Goal: Task Accomplishment & Management: Complete application form

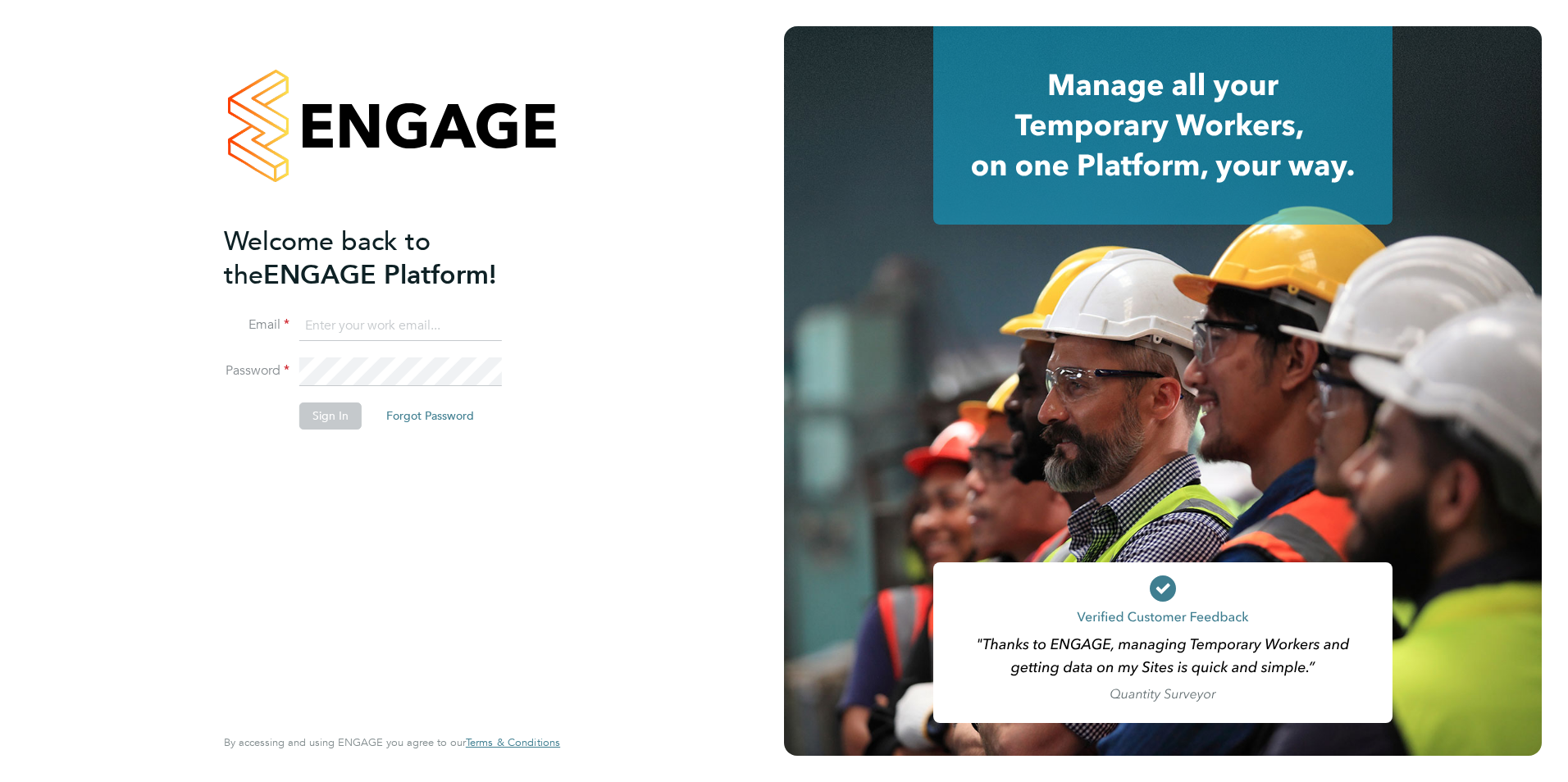
type input "george@mmpconsultancy.co.uk"
click at [384, 466] on div "Welcome back to the ENGAGE Platform! Email george@mmpconsultancy.co.uk Password…" at bounding box center [384, 472] width 320 height 496
click at [310, 424] on button "Sign In" at bounding box center [330, 415] width 62 height 26
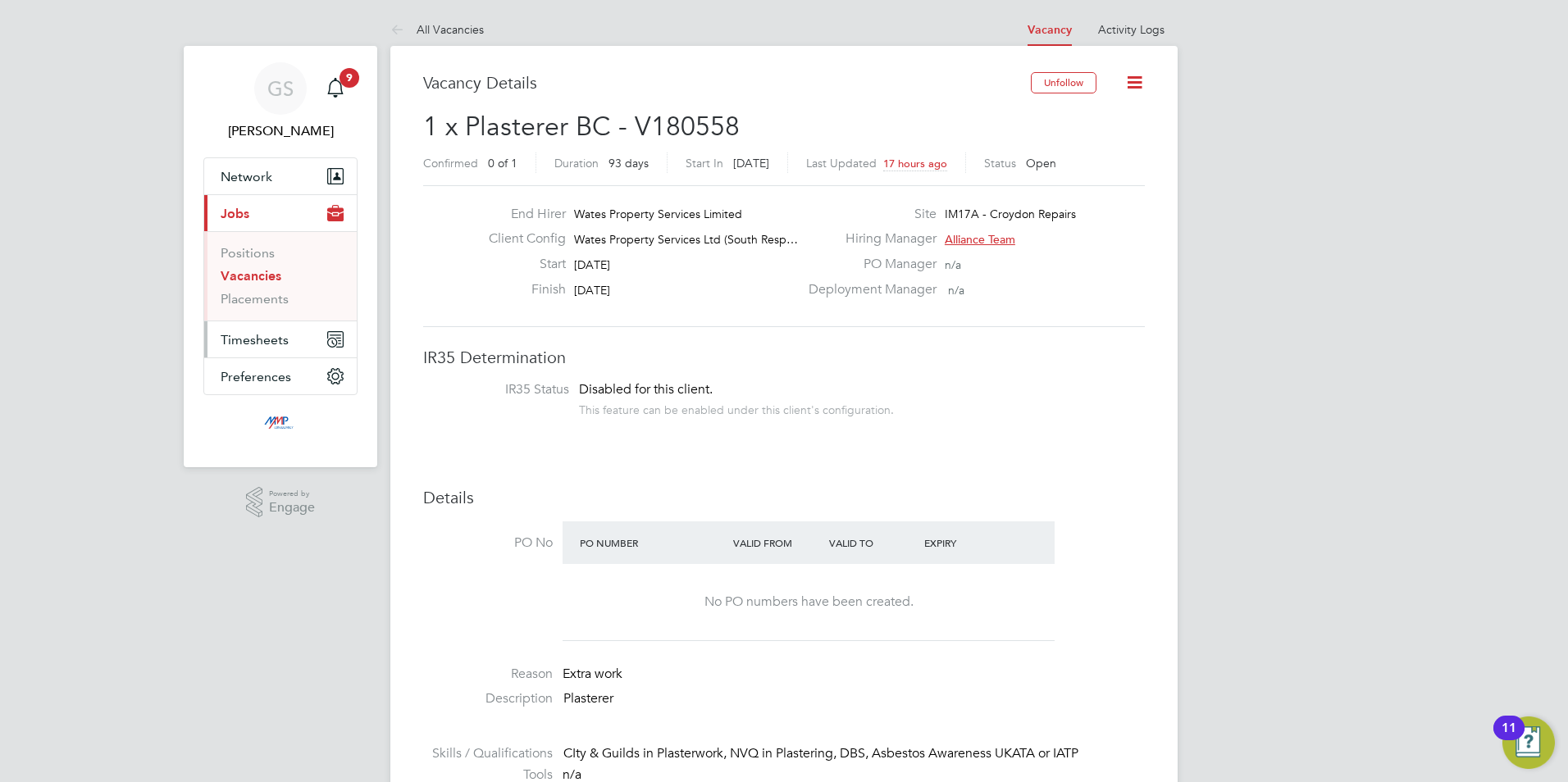
click at [276, 354] on button "Timesheets" at bounding box center [281, 339] width 152 height 36
click at [247, 290] on link "Timesheets" at bounding box center [254, 290] width 68 height 16
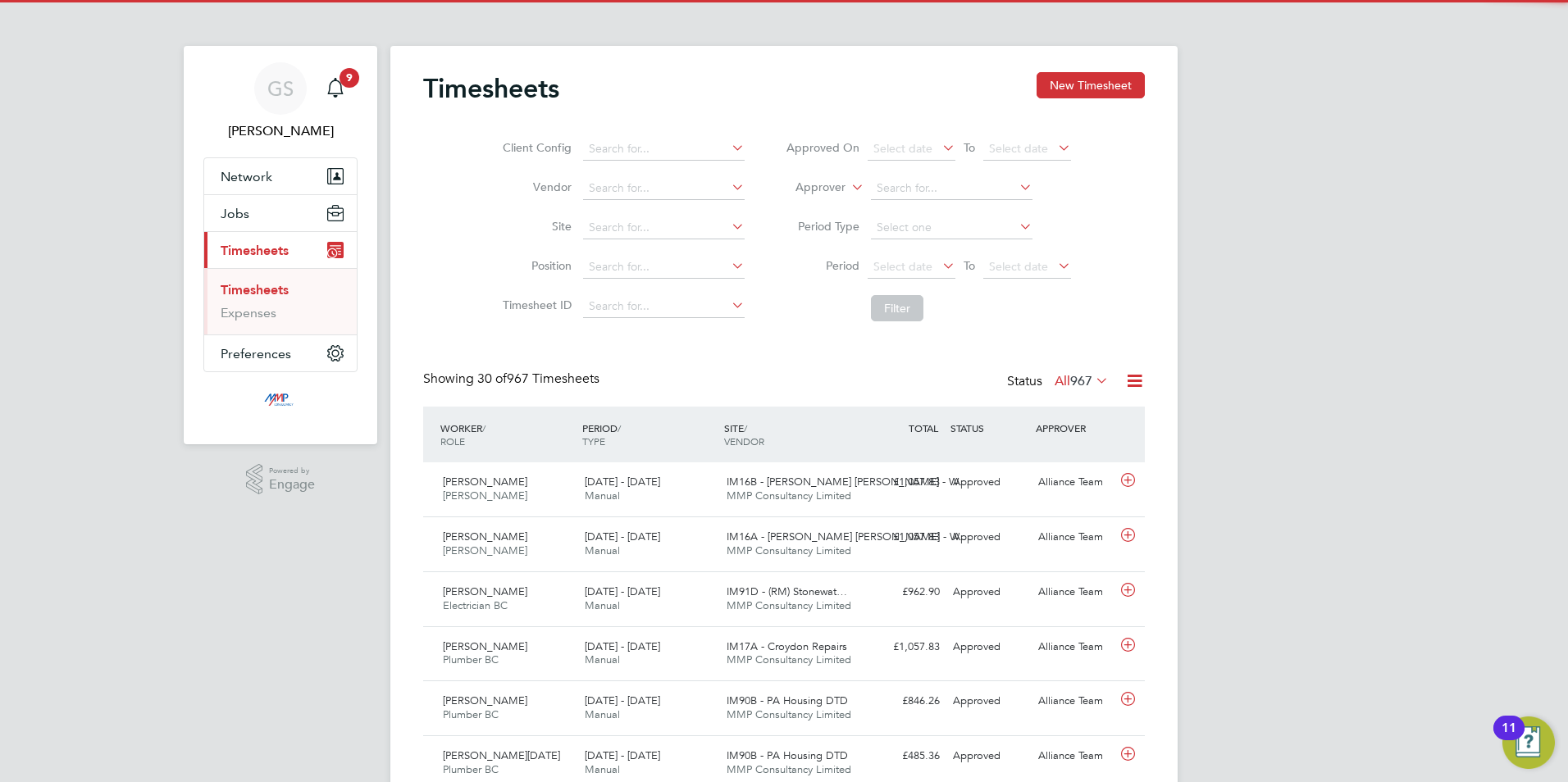
scroll to position [42, 142]
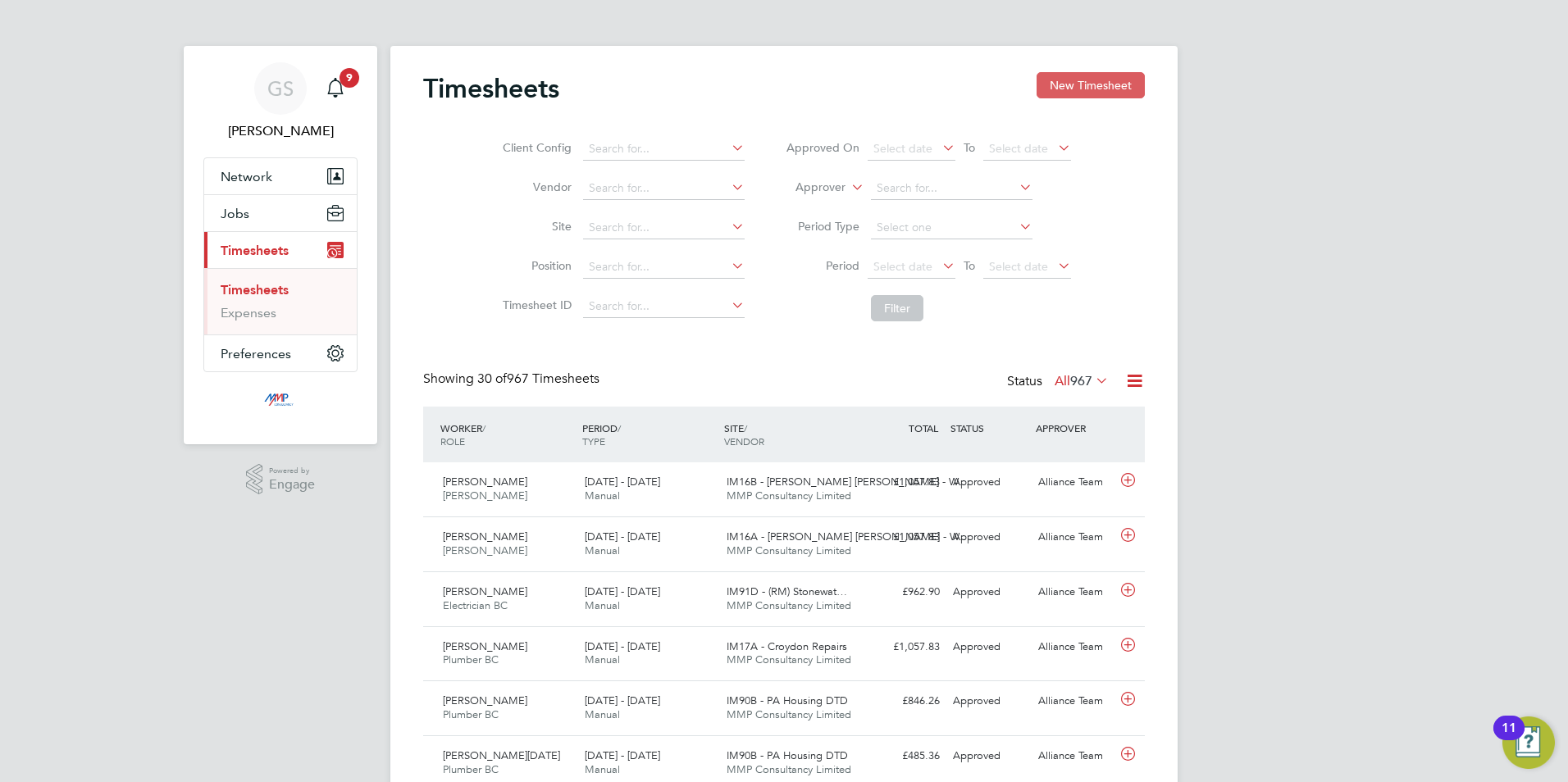
click at [1073, 77] on button "New Timesheet" at bounding box center [1091, 85] width 108 height 26
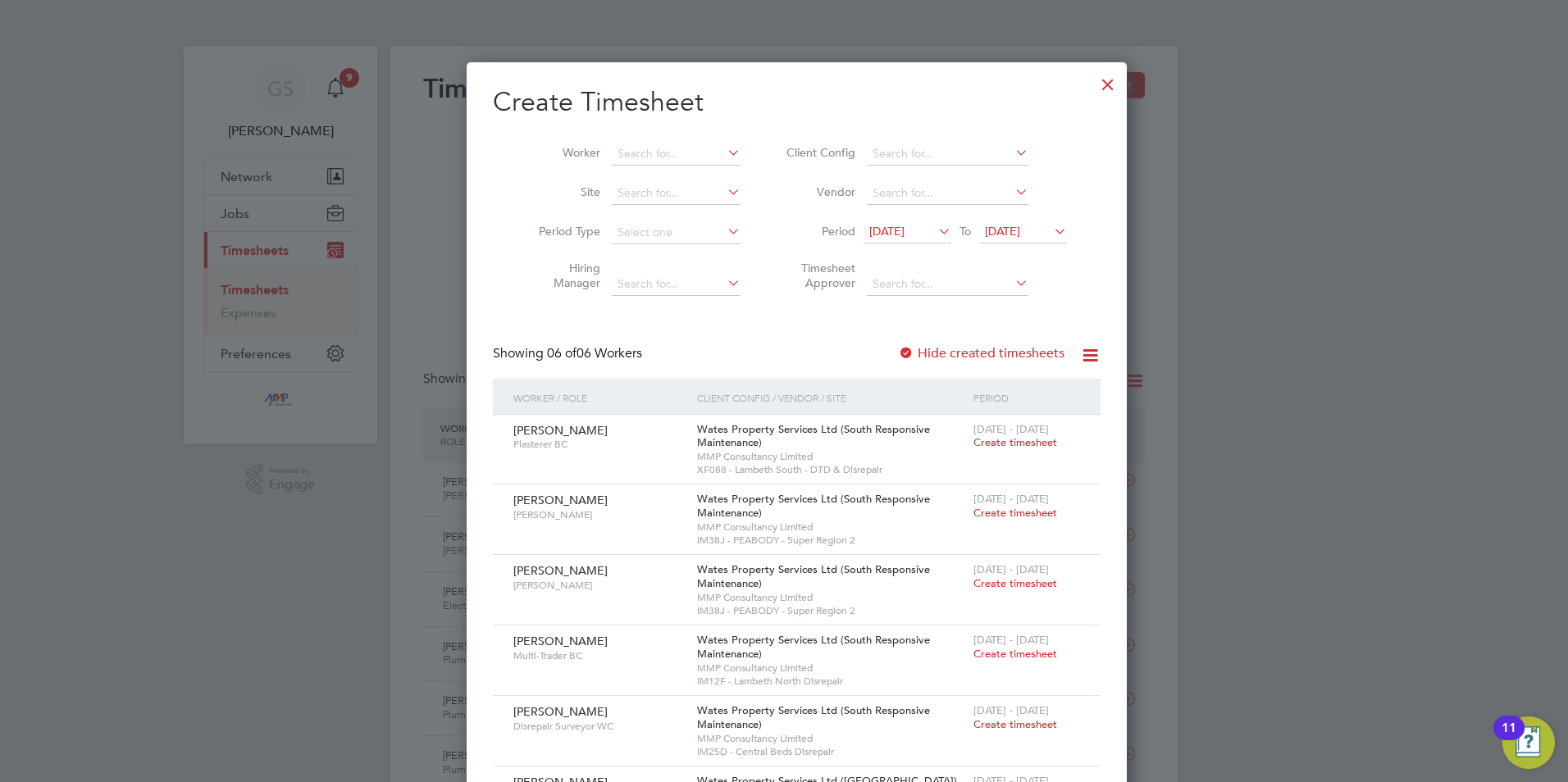
click at [1093, 88] on div at bounding box center [1107, 80] width 29 height 29
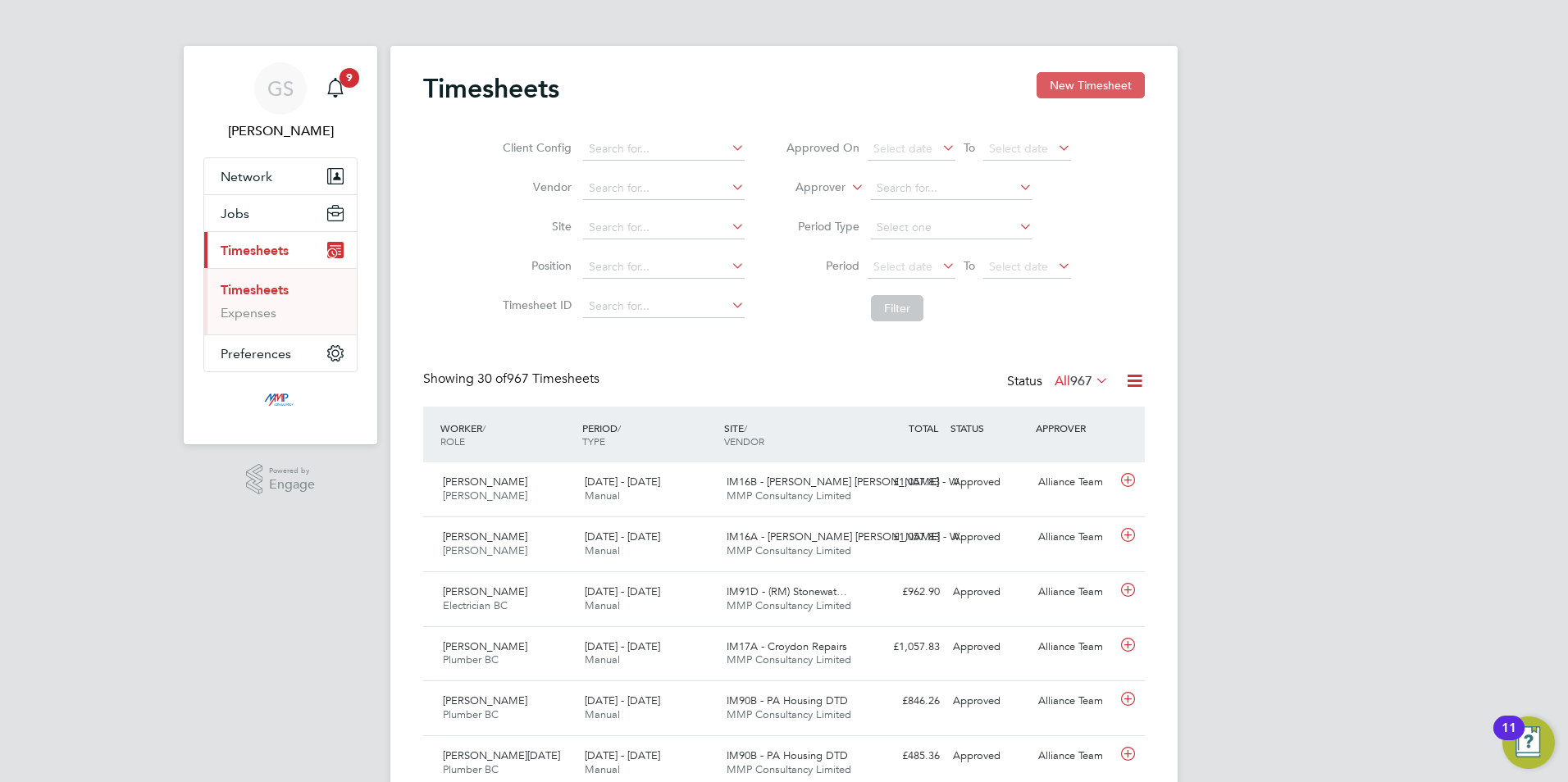
click at [1091, 95] on button "New Timesheet" at bounding box center [1091, 85] width 108 height 26
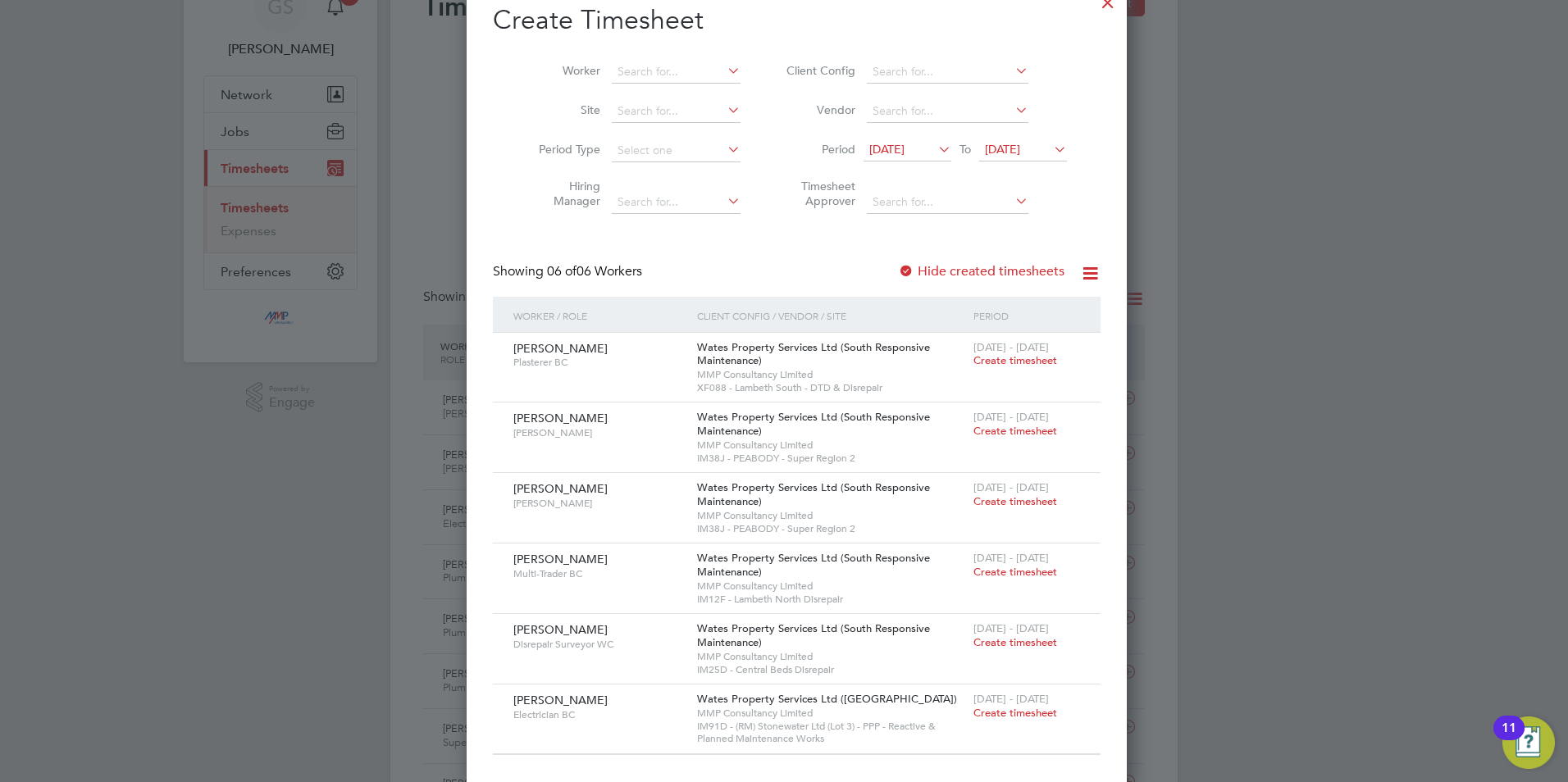
scroll to position [0, 0]
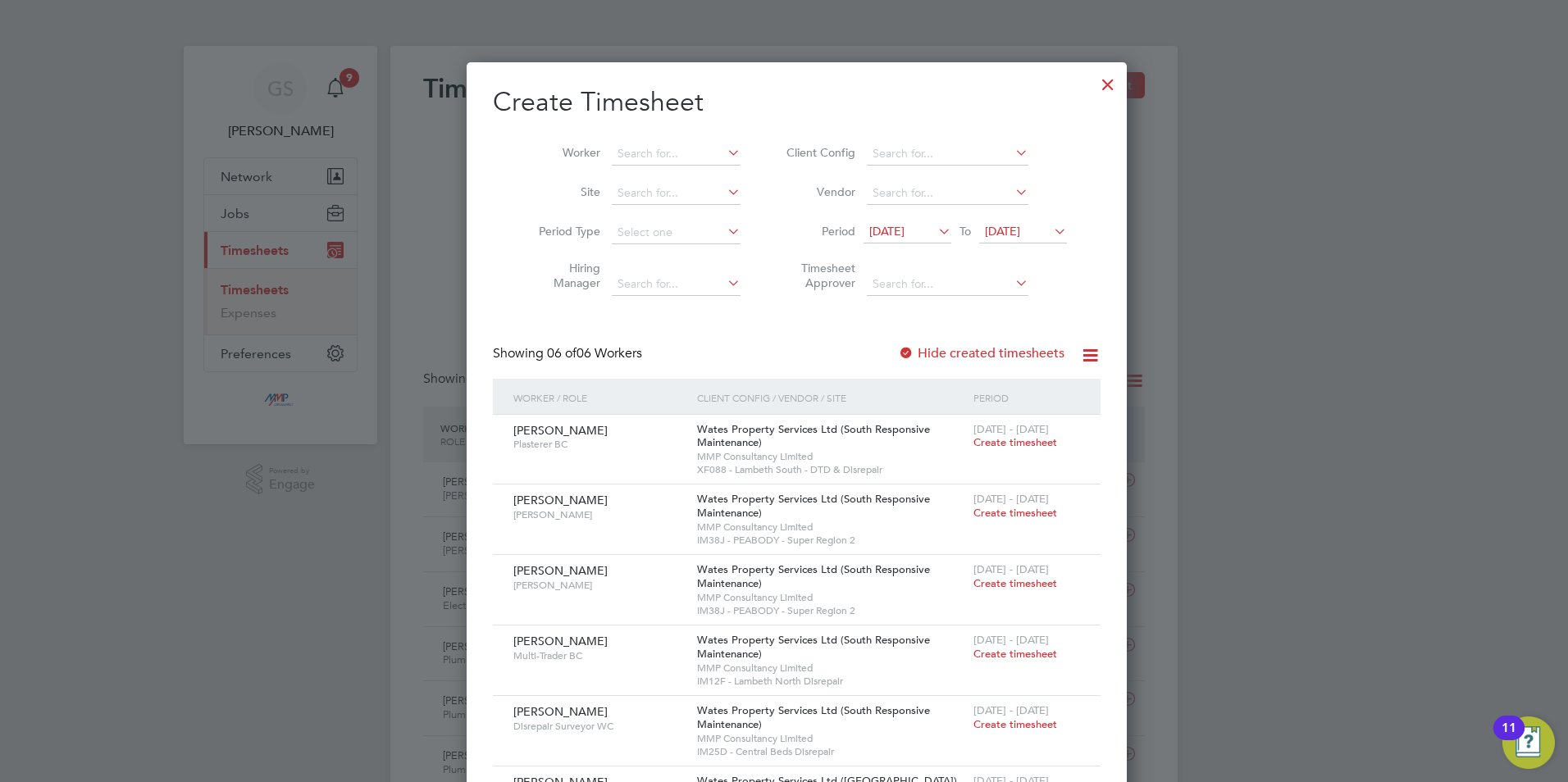
click at [1093, 75] on div at bounding box center [1107, 80] width 29 height 29
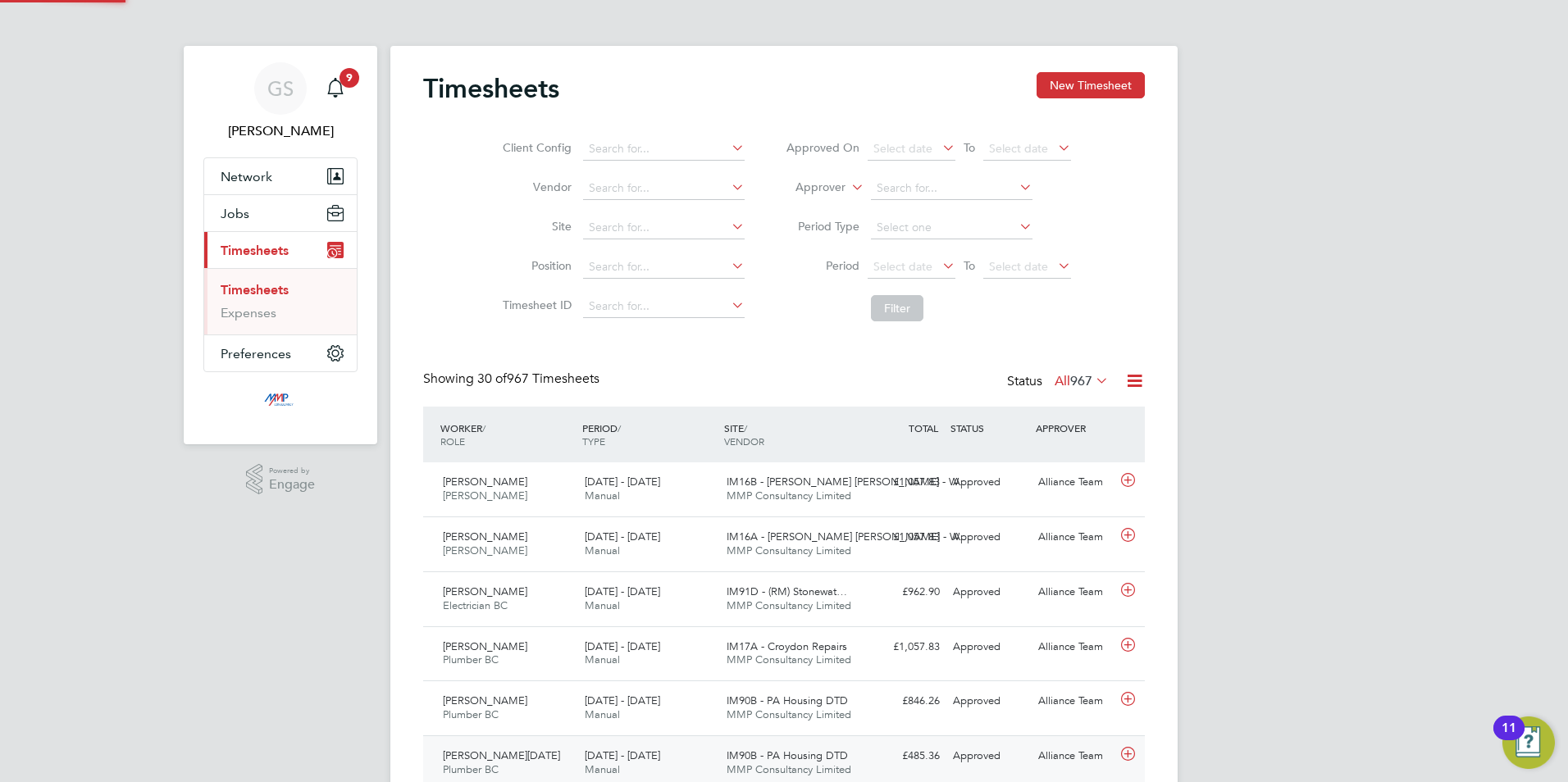
scroll to position [42, 142]
click at [266, 213] on button "Jobs" at bounding box center [281, 213] width 152 height 36
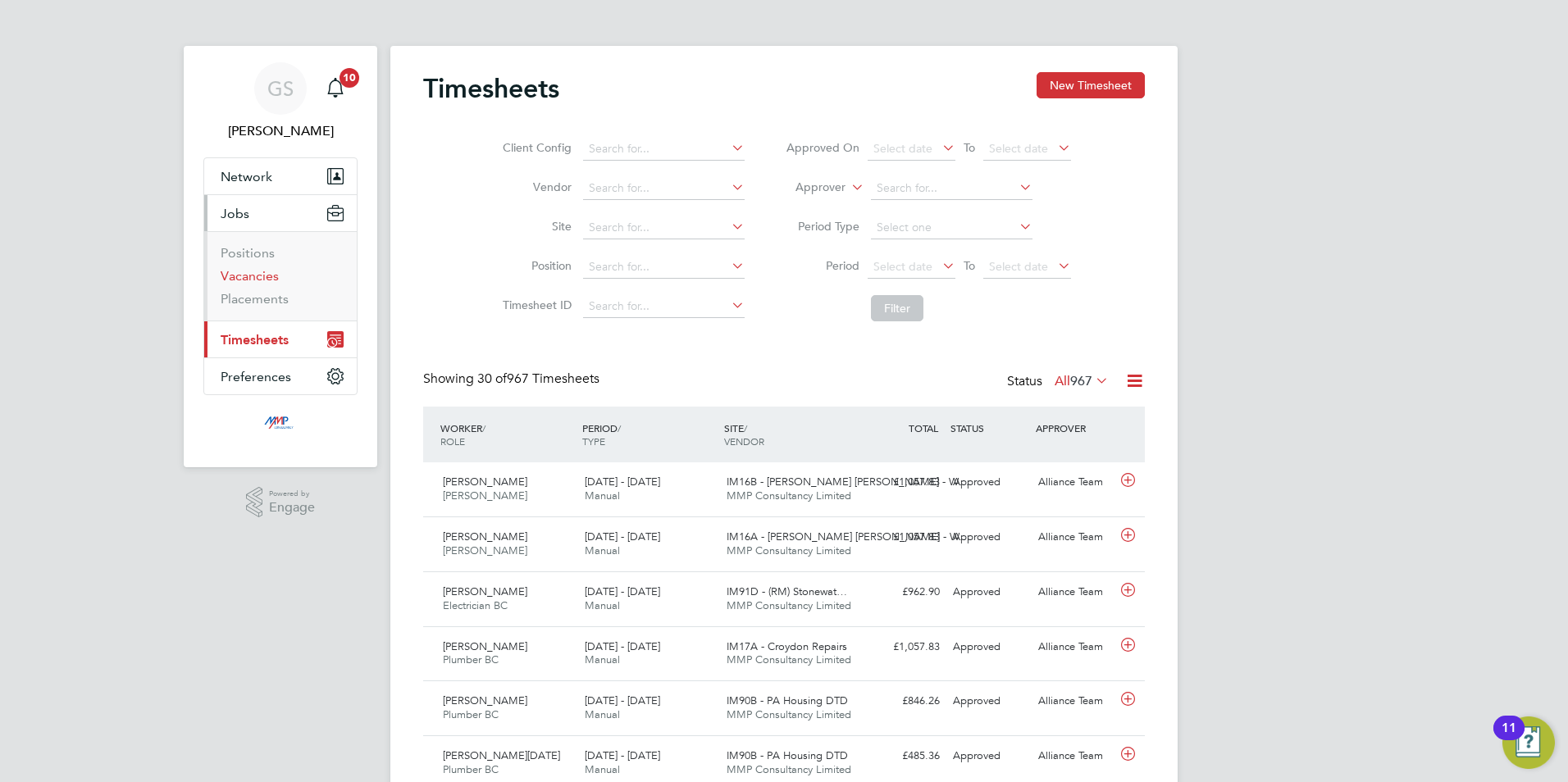
click at [266, 270] on link "Vacancies" at bounding box center [250, 275] width 59 height 16
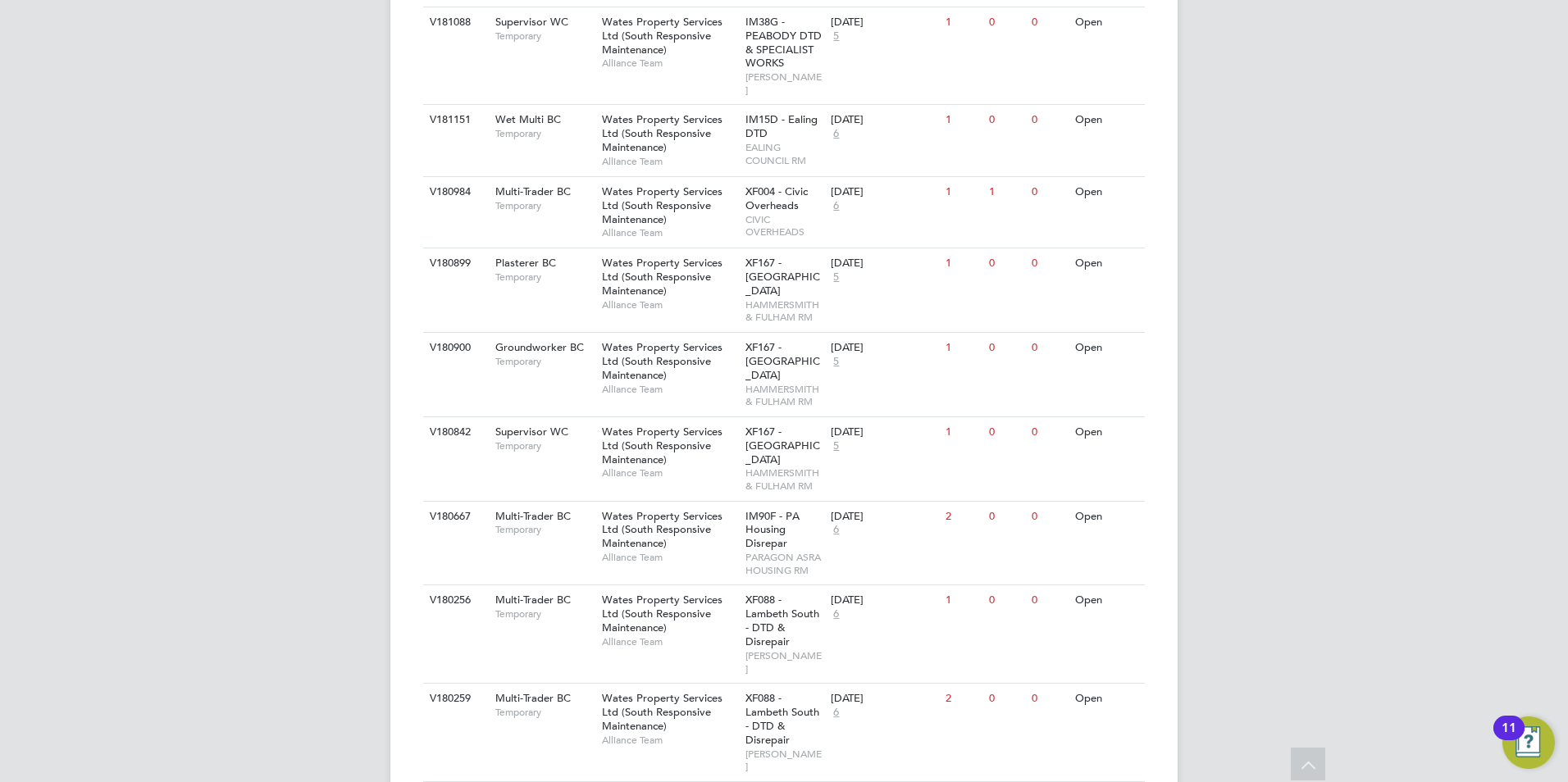
scroll to position [1558, 0]
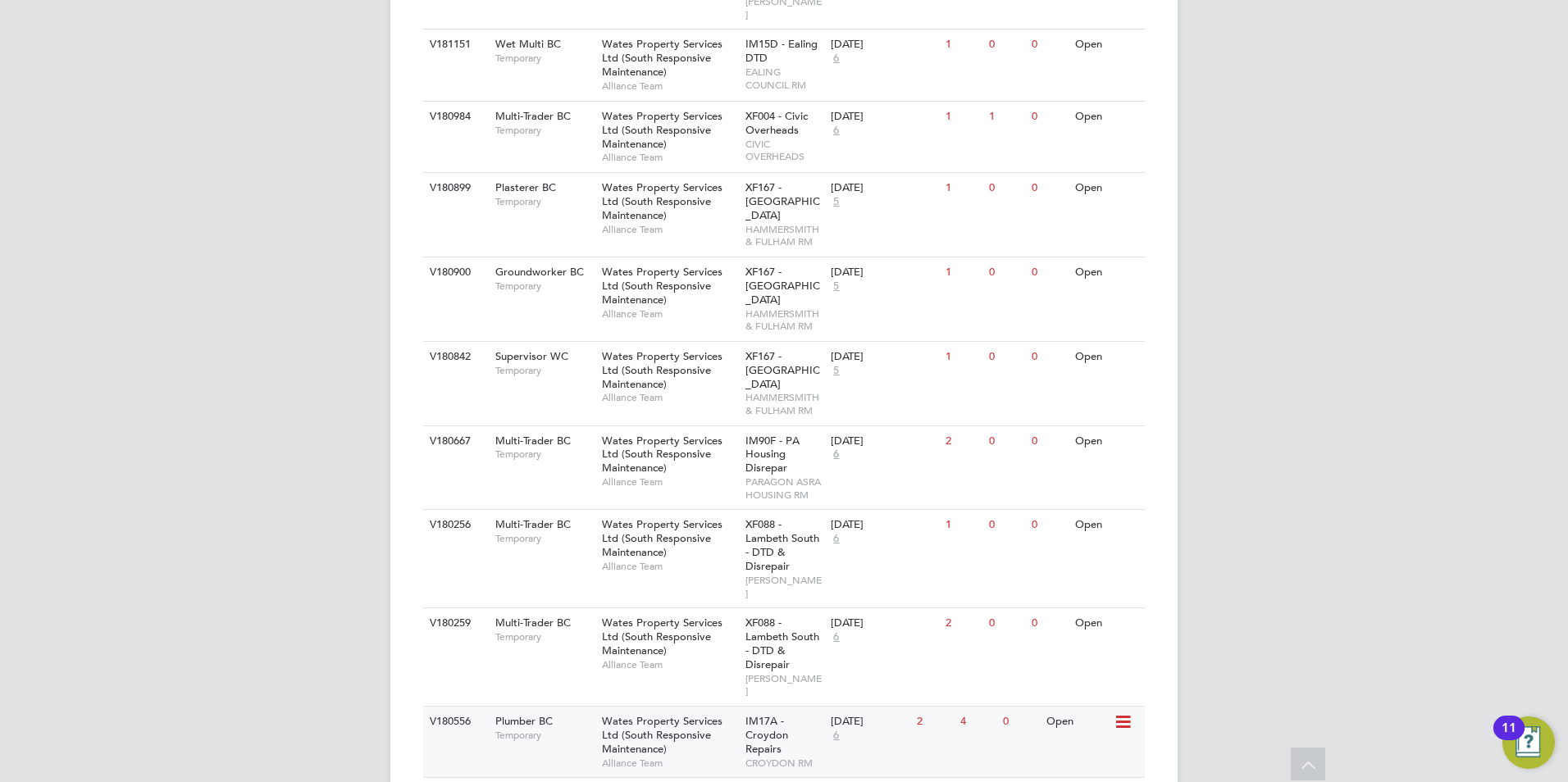
click at [742, 707] on div "IM17A - Croydon Repairs CROYDON RM" at bounding box center [784, 742] width 86 height 70
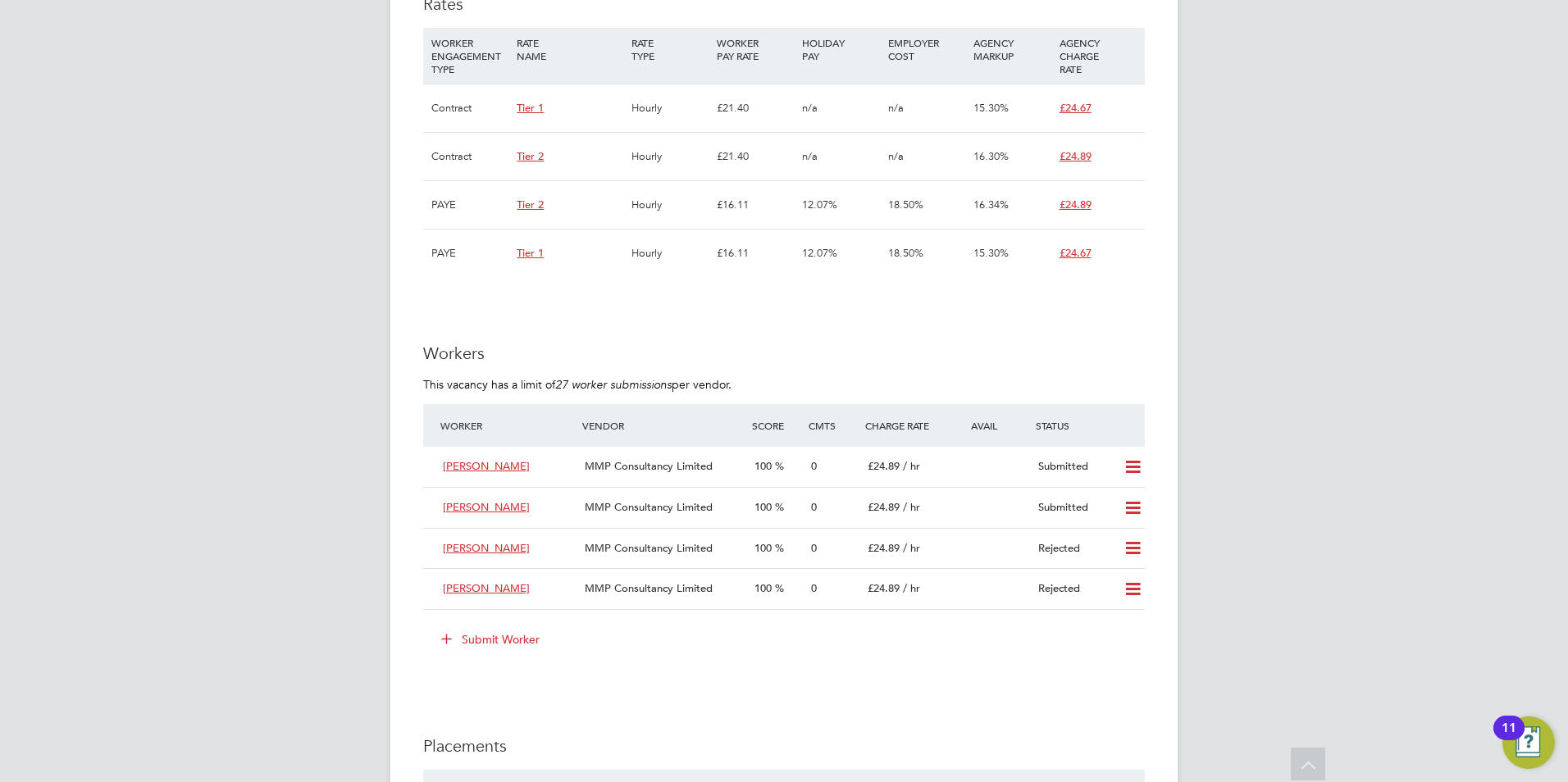
click at [515, 640] on button "Submit Worker" at bounding box center [491, 639] width 123 height 26
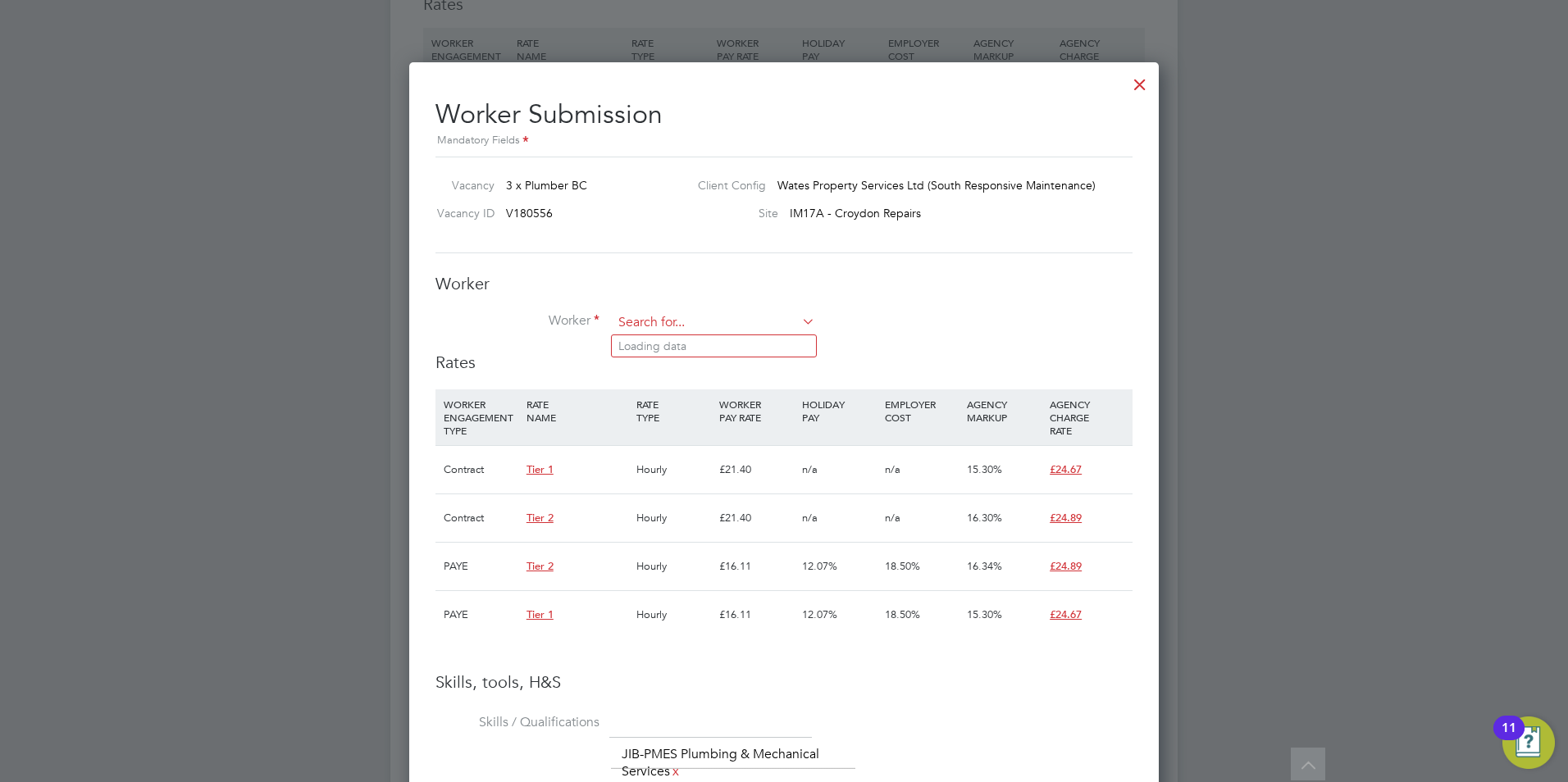
click at [675, 318] on input at bounding box center [714, 322] width 203 height 24
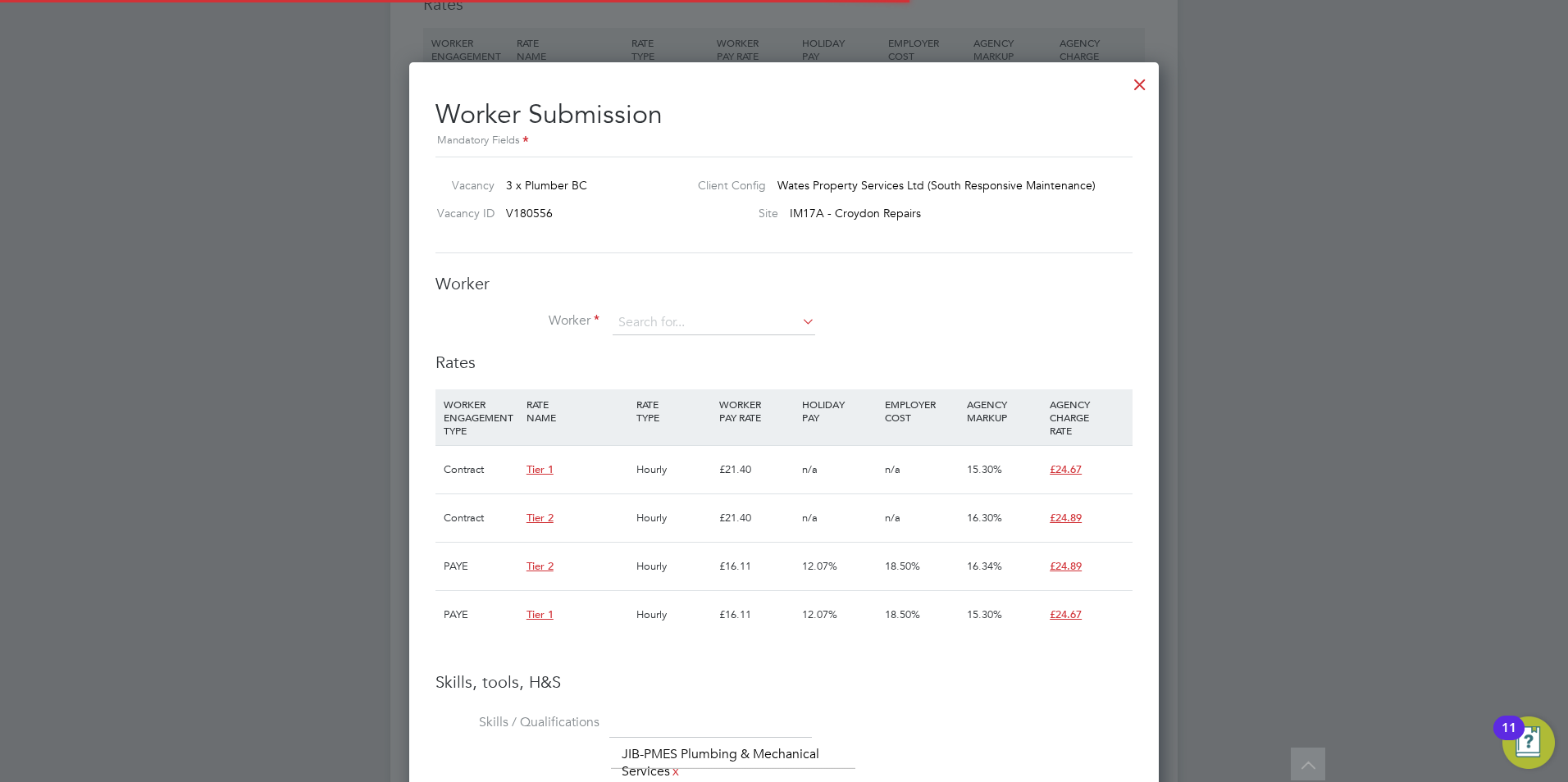
click at [690, 558] on li "+ Add new" at bounding box center [734, 569] width 243 height 22
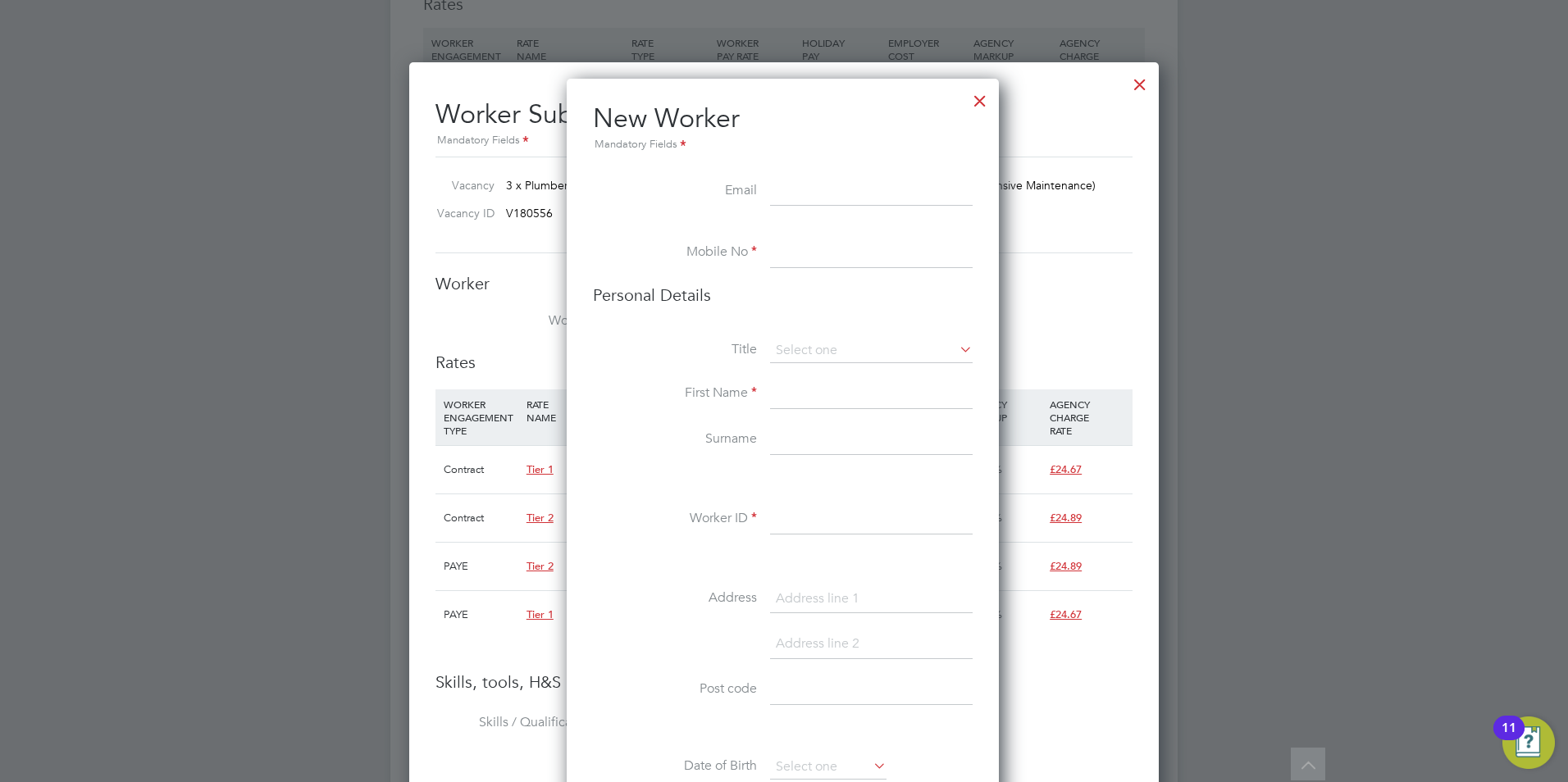
drag, startPoint x: 789, startPoint y: 176, endPoint x: 771, endPoint y: 204, distance: 33.3
click at [771, 206] on input at bounding box center [871, 192] width 203 height 29
click at [773, 202] on input at bounding box center [871, 192] width 203 height 29
paste input "[EMAIL_ADDRESS][DOMAIN_NAME]"
type input "[EMAIL_ADDRESS][DOMAIN_NAME]"
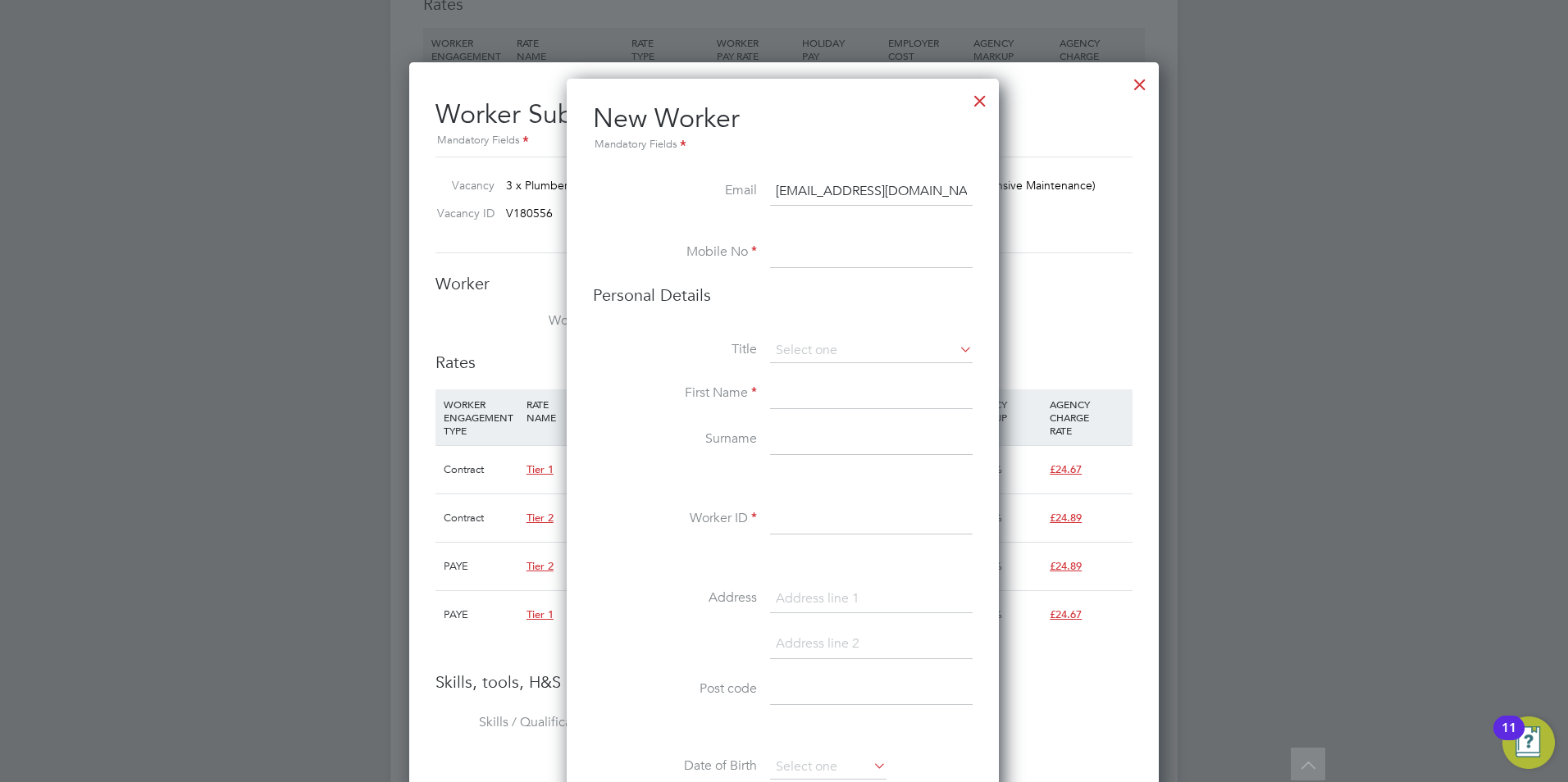
click at [816, 256] on input at bounding box center [871, 253] width 203 height 29
paste input "07946377735"
type input "07946377735"
click at [843, 349] on input at bounding box center [871, 350] width 203 height 24
click at [848, 372] on li "Mr" at bounding box center [872, 373] width 204 height 21
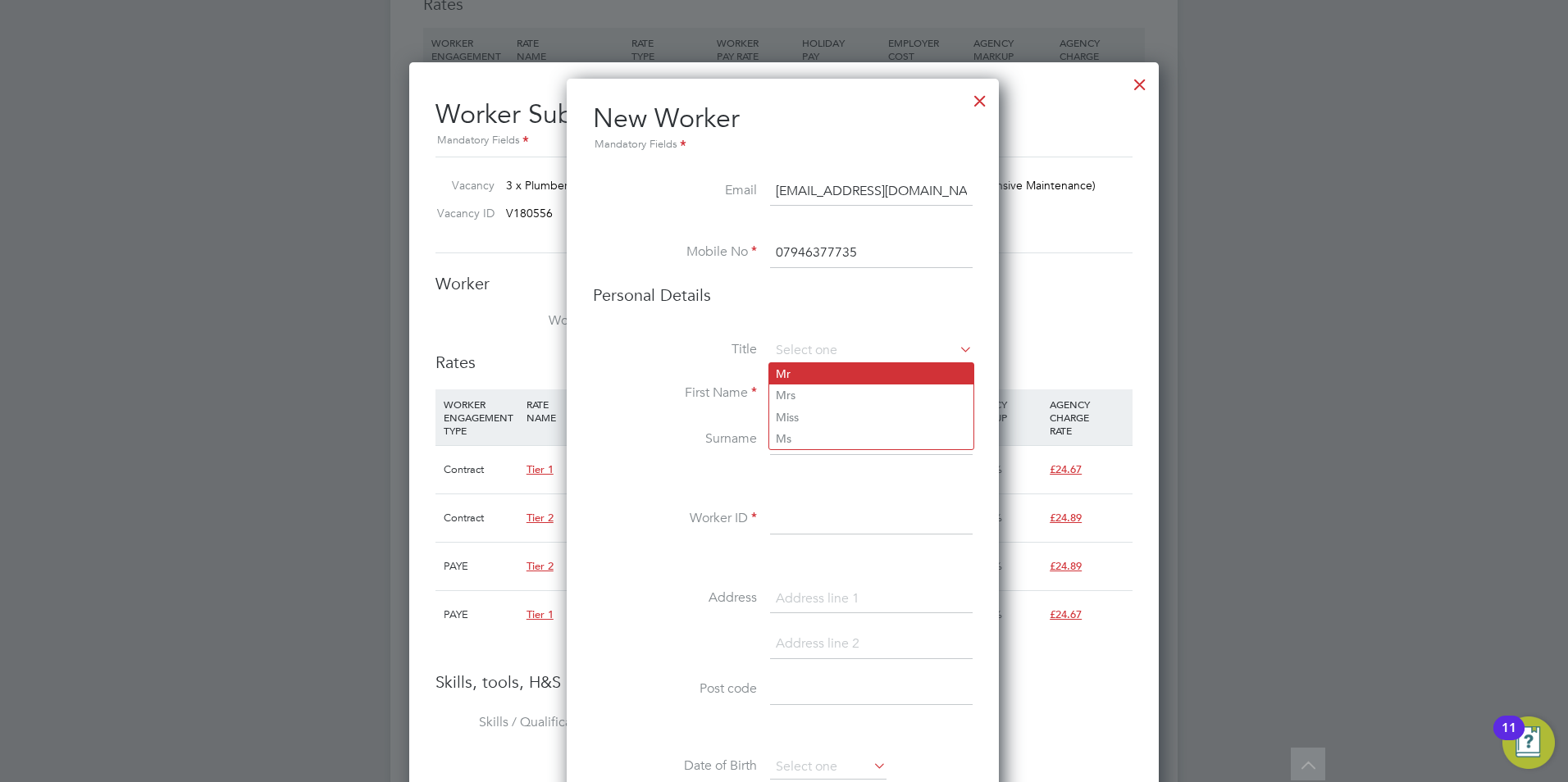
type input "Mr"
click at [848, 391] on input at bounding box center [871, 394] width 203 height 29
type input "[PERSON_NAME]"
click at [880, 434] on input at bounding box center [871, 440] width 203 height 29
type input "[PERSON_NAME]"
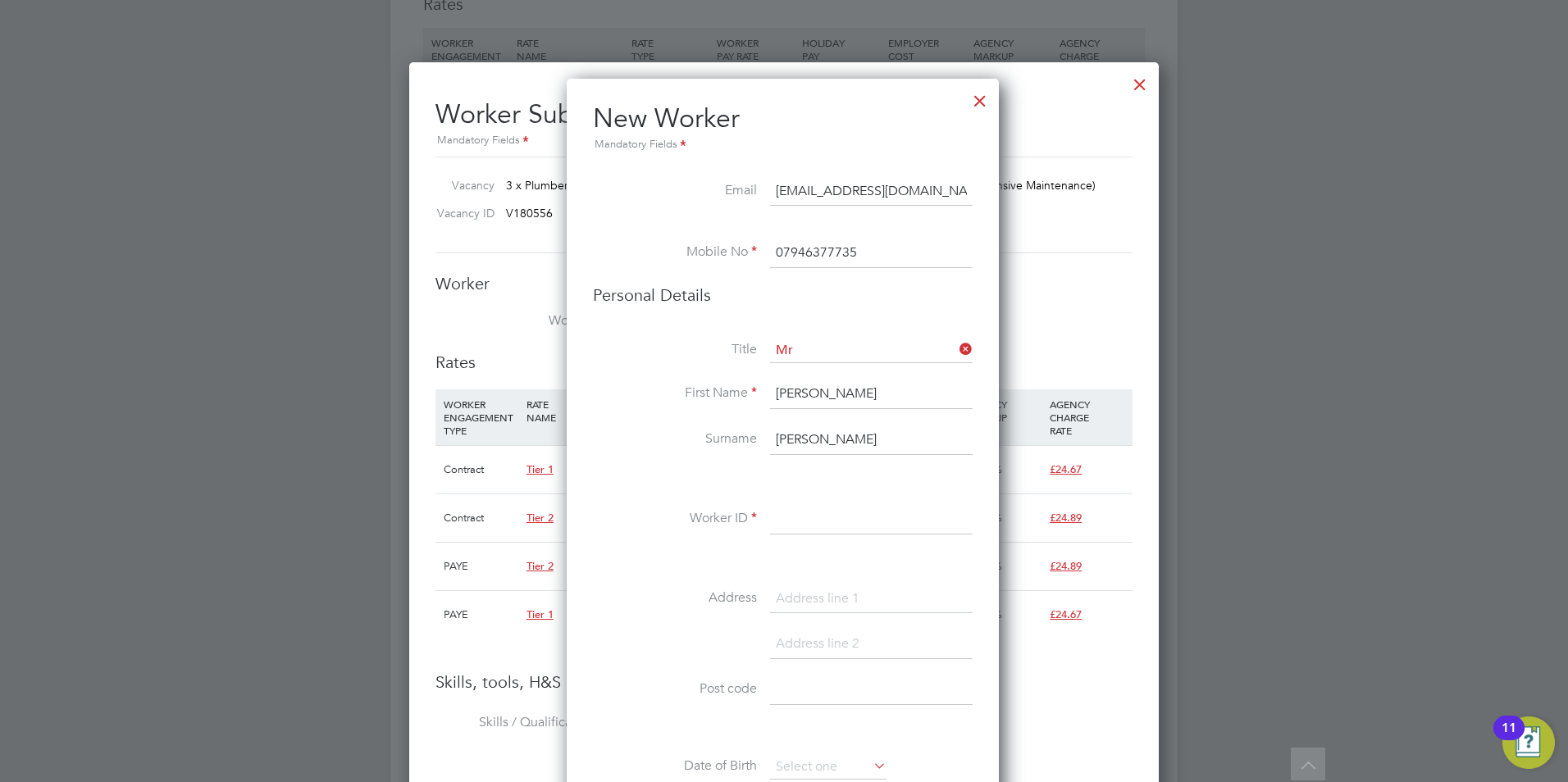
click at [854, 519] on input at bounding box center [871, 519] width 203 height 29
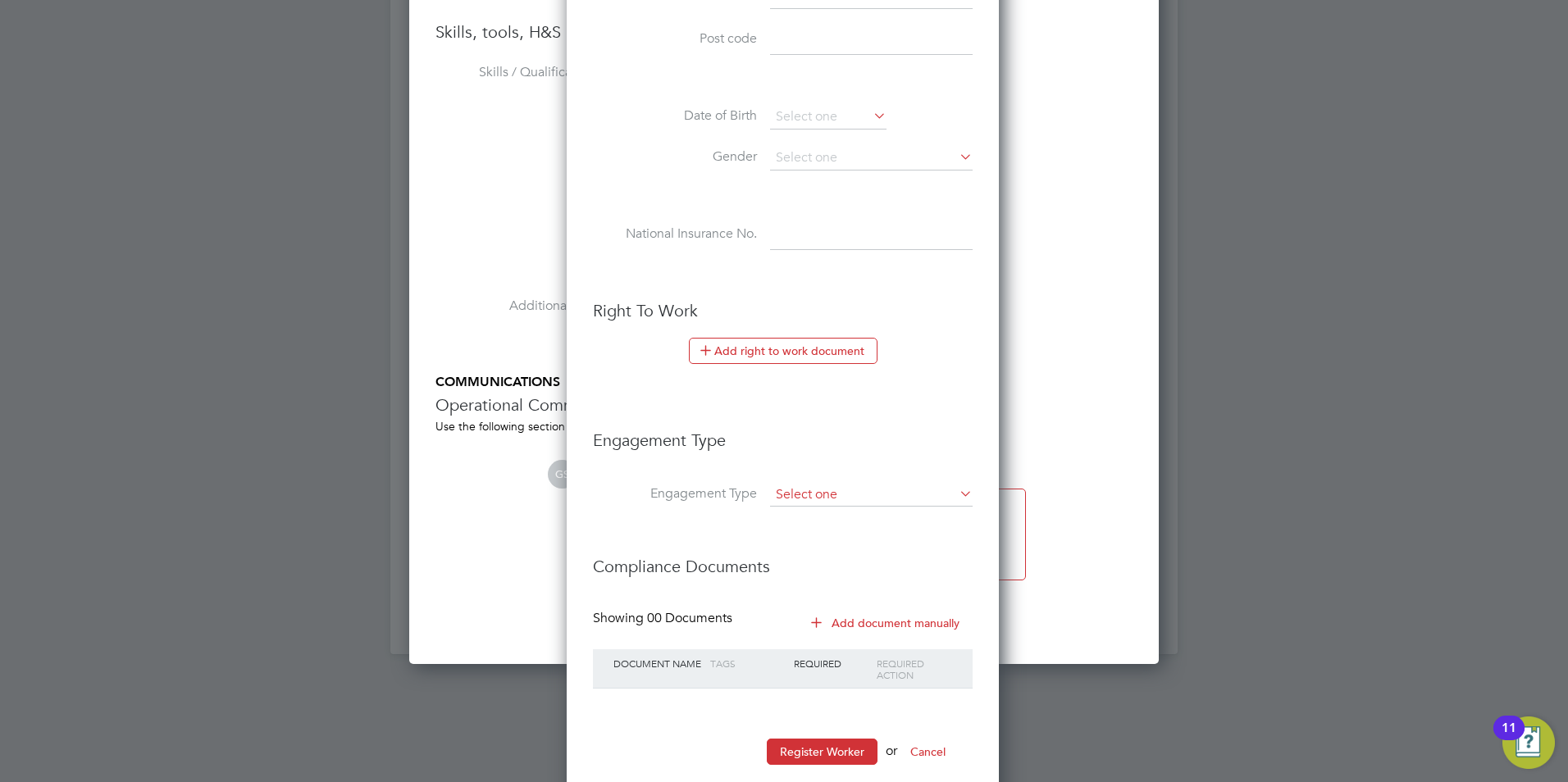
scroll to position [1721, 0]
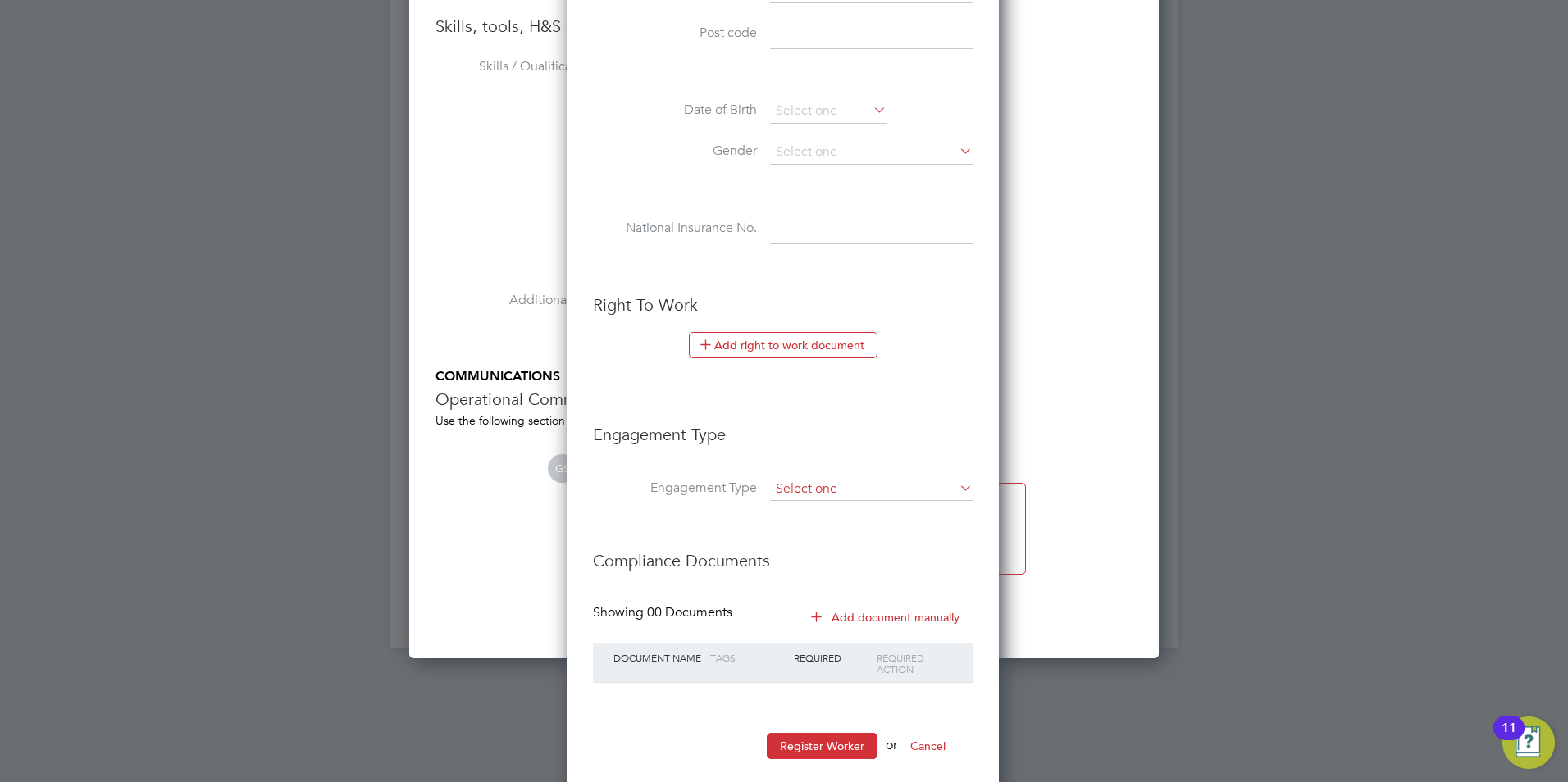
type input "VinnieMMP1"
click at [805, 491] on input at bounding box center [871, 489] width 203 height 23
click at [824, 582] on li "Umbrella" at bounding box center [872, 584] width 204 height 23
type input "Umbrella"
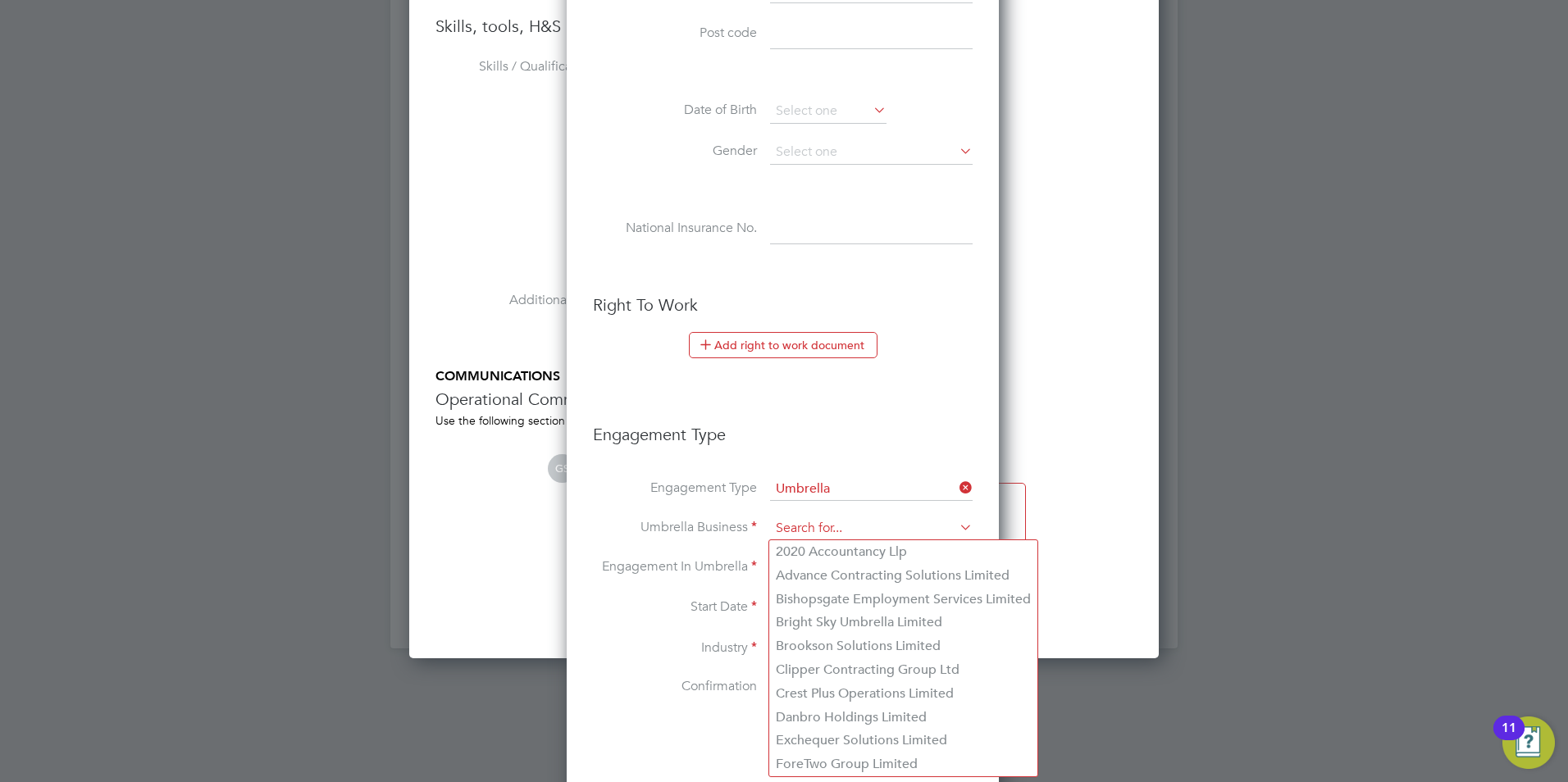
click at [823, 527] on input at bounding box center [871, 528] width 203 height 23
click at [822, 713] on li "Danbro Holdings Limited" at bounding box center [904, 718] width 268 height 23
type input "Danbro Holdings Limited"
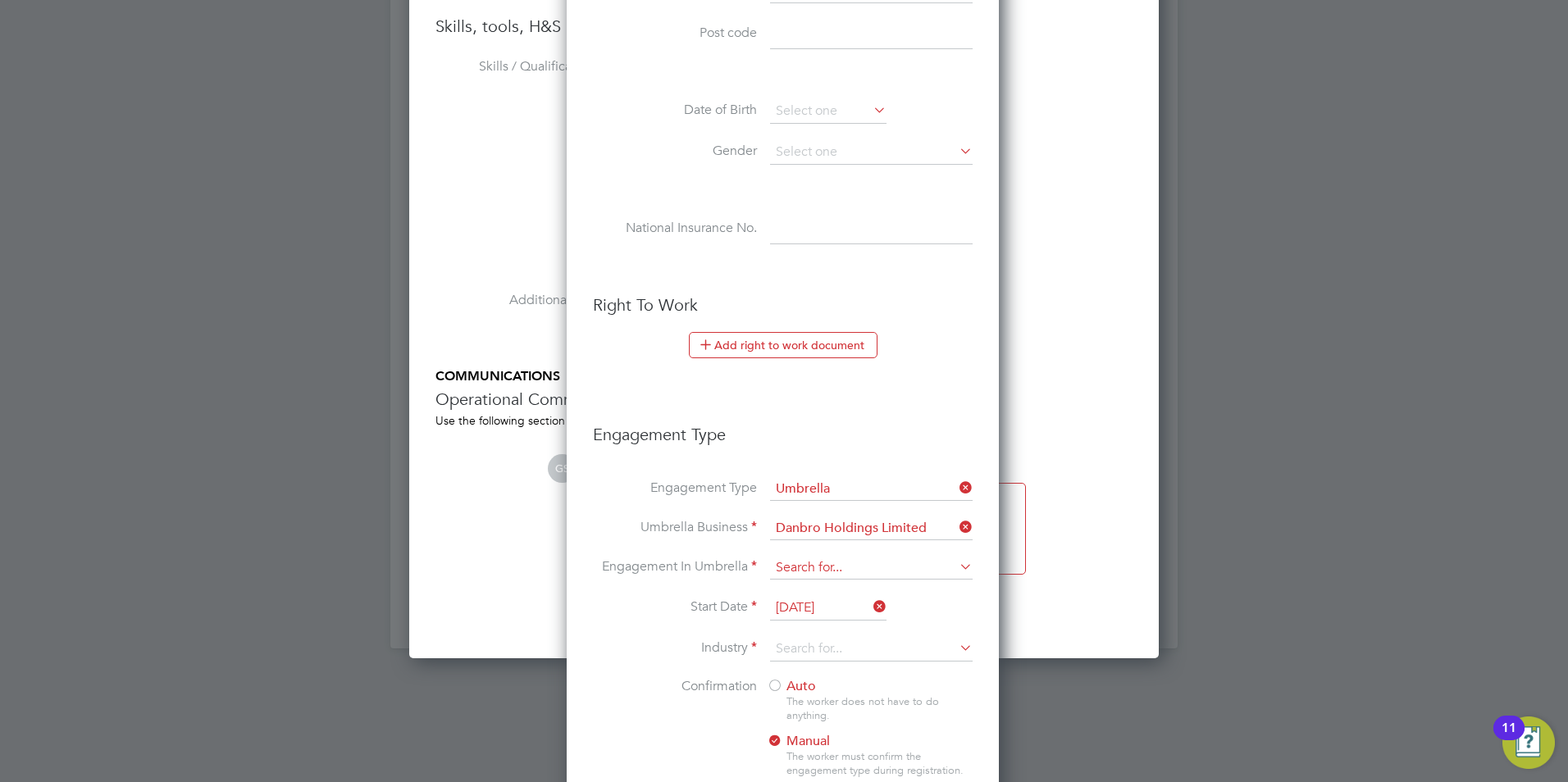
click at [827, 562] on input at bounding box center [871, 568] width 203 height 23
click at [843, 610] on li "CIS Self-employed" at bounding box center [872, 615] width 204 height 23
type input "CIS Self-employed"
click at [829, 644] on input at bounding box center [871, 649] width 203 height 24
click at [840, 774] on li "Construction" at bounding box center [872, 784] width 204 height 22
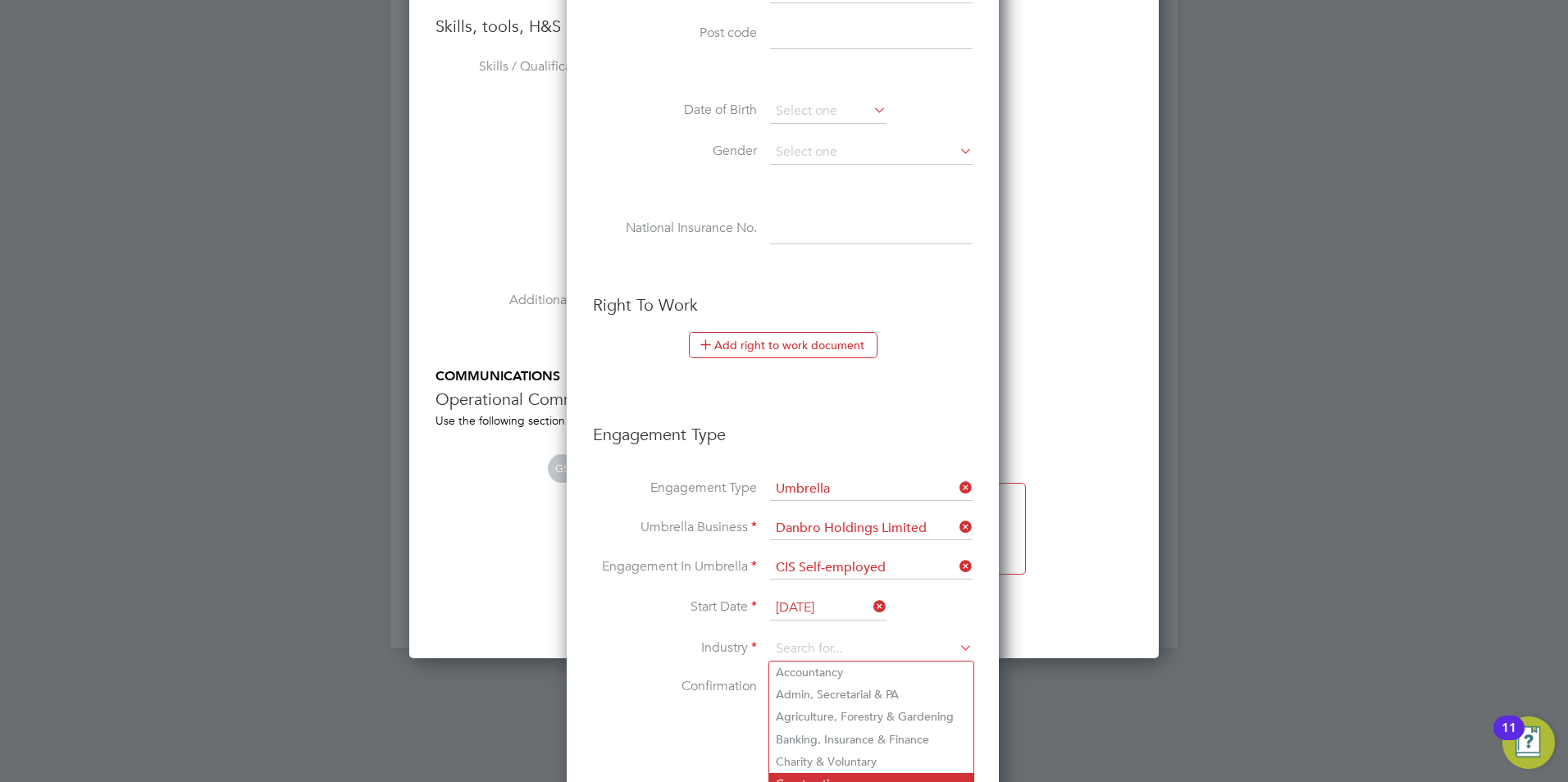
type input "Construction"
click at [775, 690] on div at bounding box center [776, 687] width 17 height 17
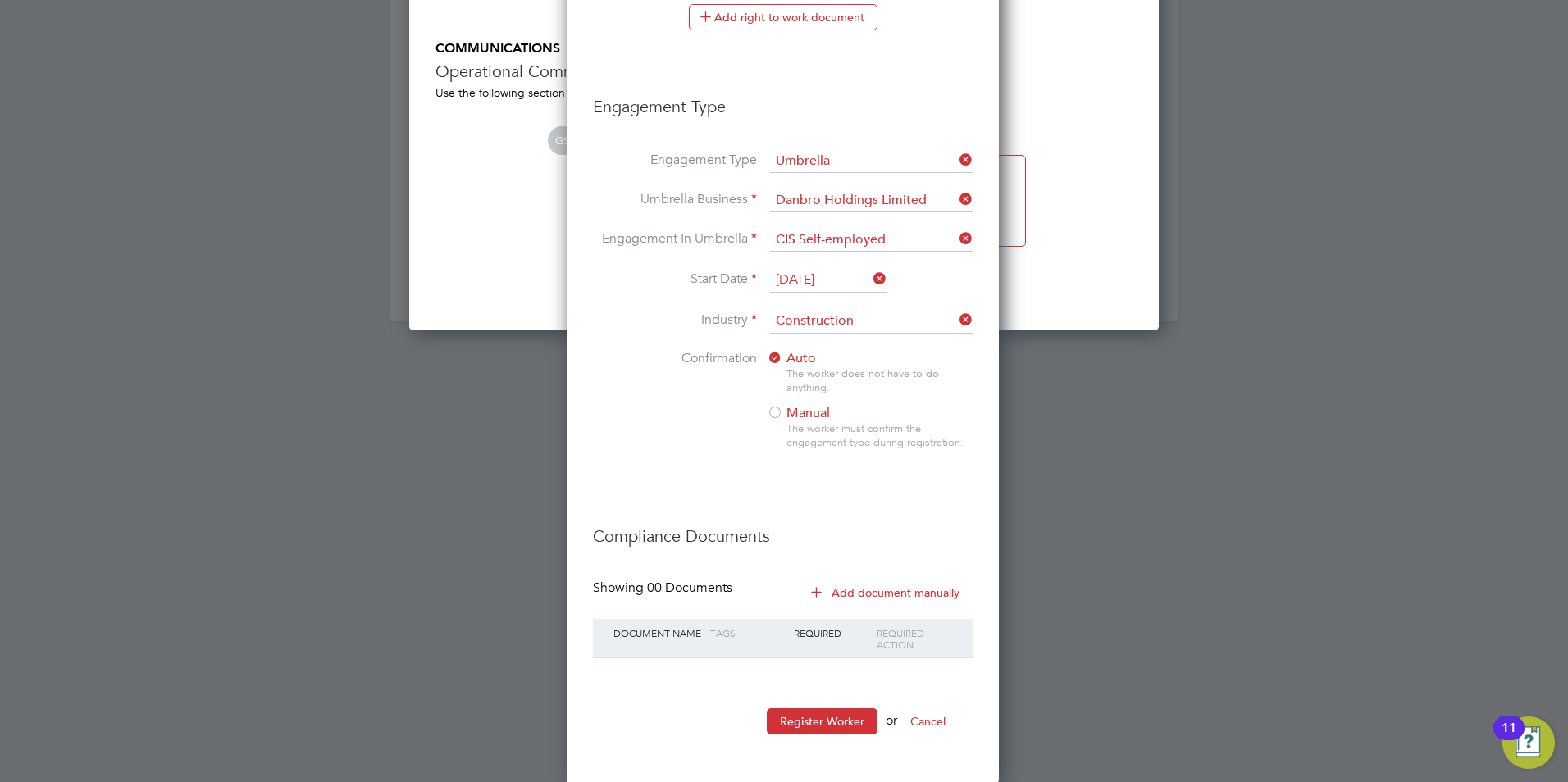
scroll to position [2051, 0]
click at [833, 716] on button "Register Worker" at bounding box center [823, 719] width 111 height 26
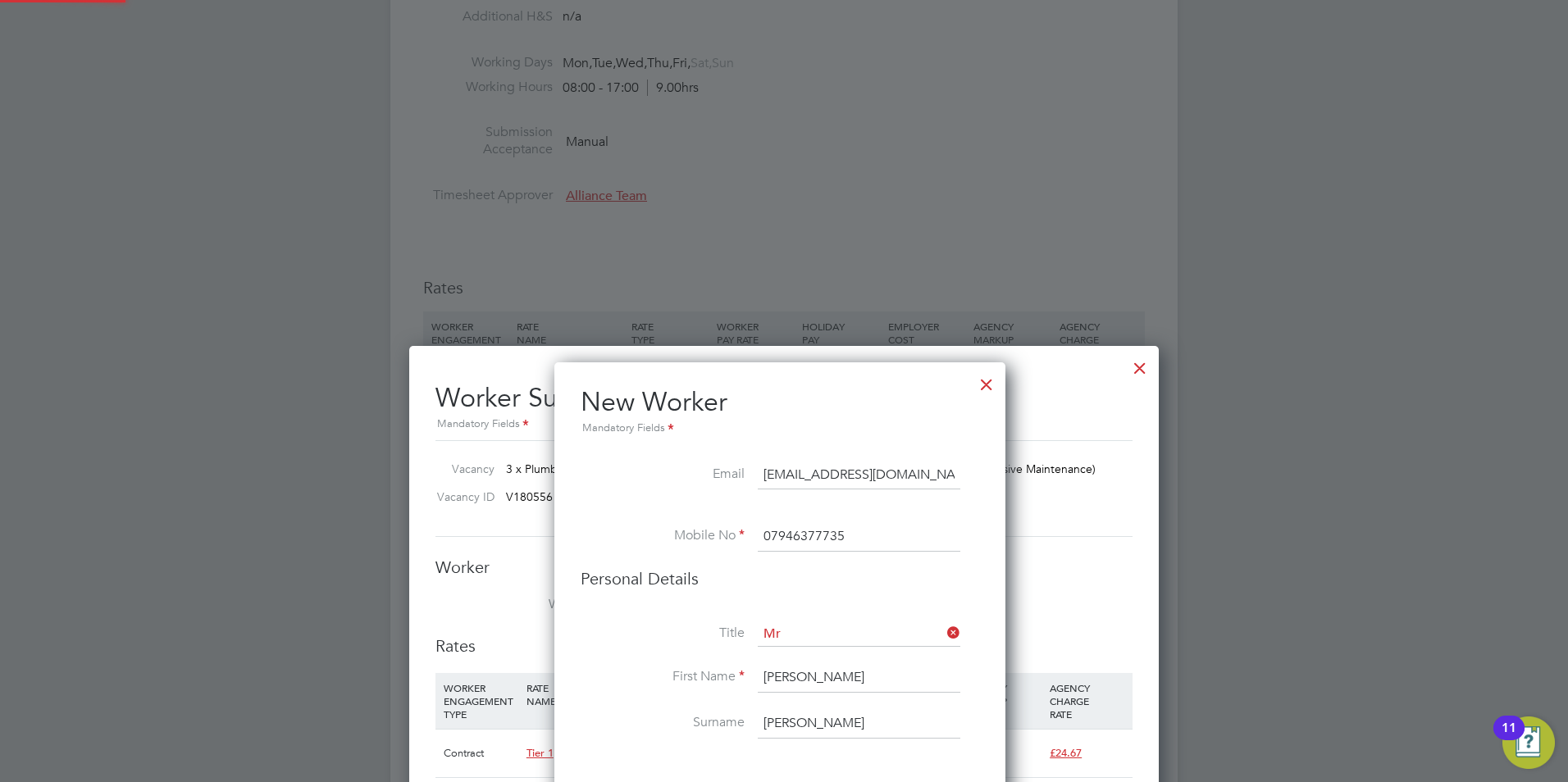
scroll to position [1690, 459]
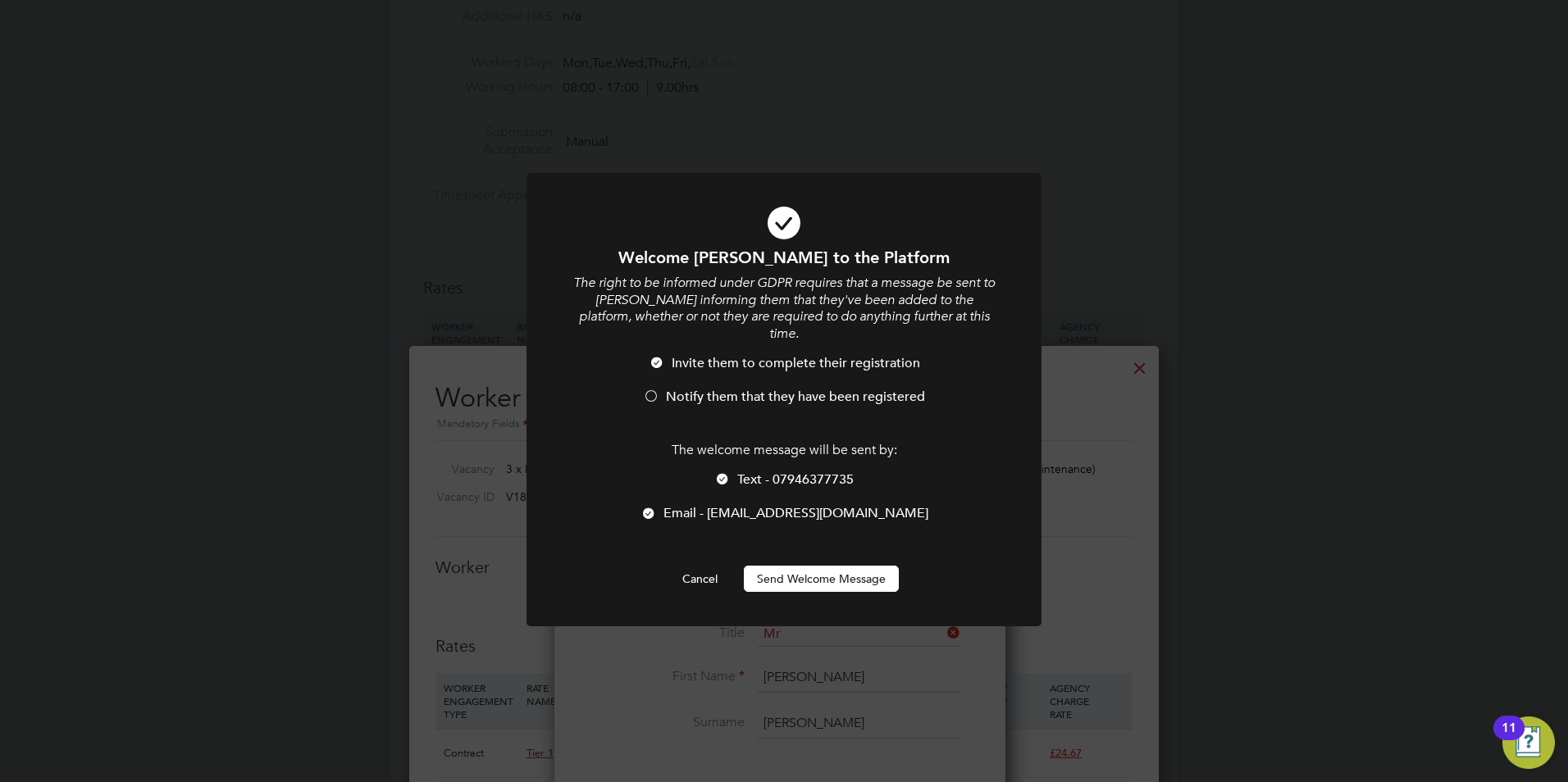
click at [717, 472] on div at bounding box center [723, 481] width 17 height 17
click at [648, 389] on div at bounding box center [652, 398] width 17 height 17
click at [789, 566] on button "Send Welcome Message" at bounding box center [821, 579] width 155 height 26
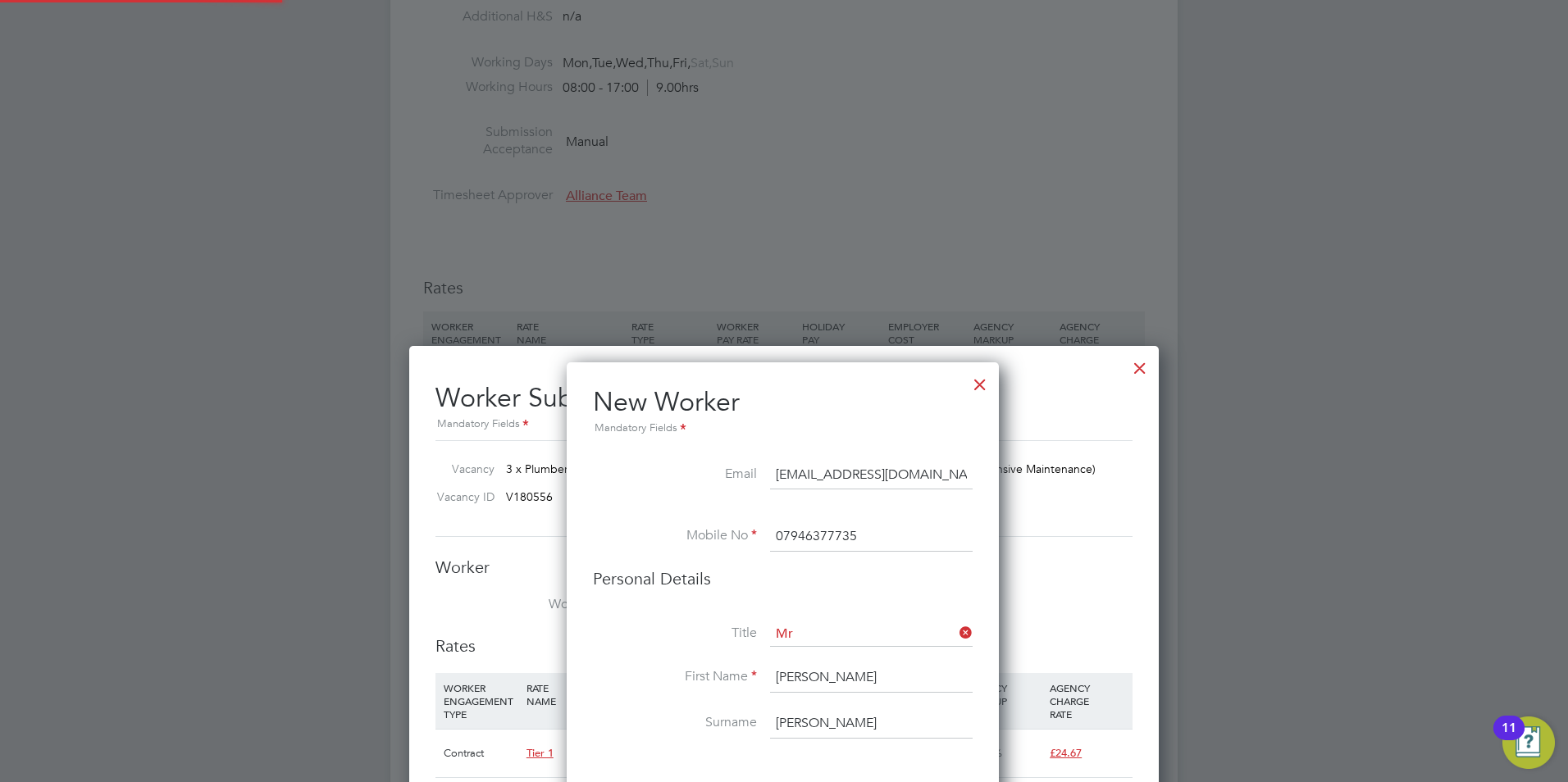
type input "[PERSON_NAME] Fen-[PERSON_NAME] (VinnieMMP1)"
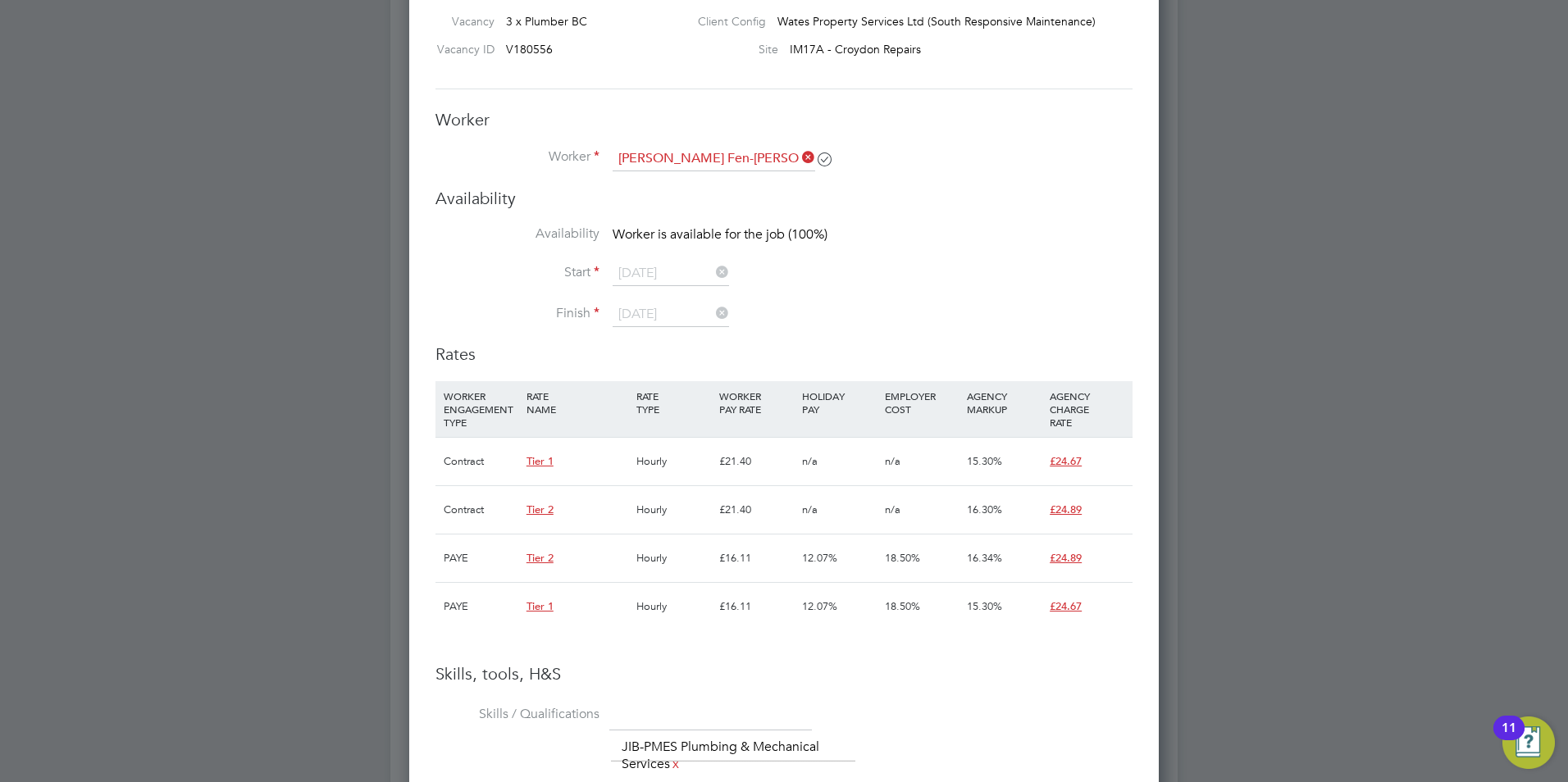
scroll to position [656, 0]
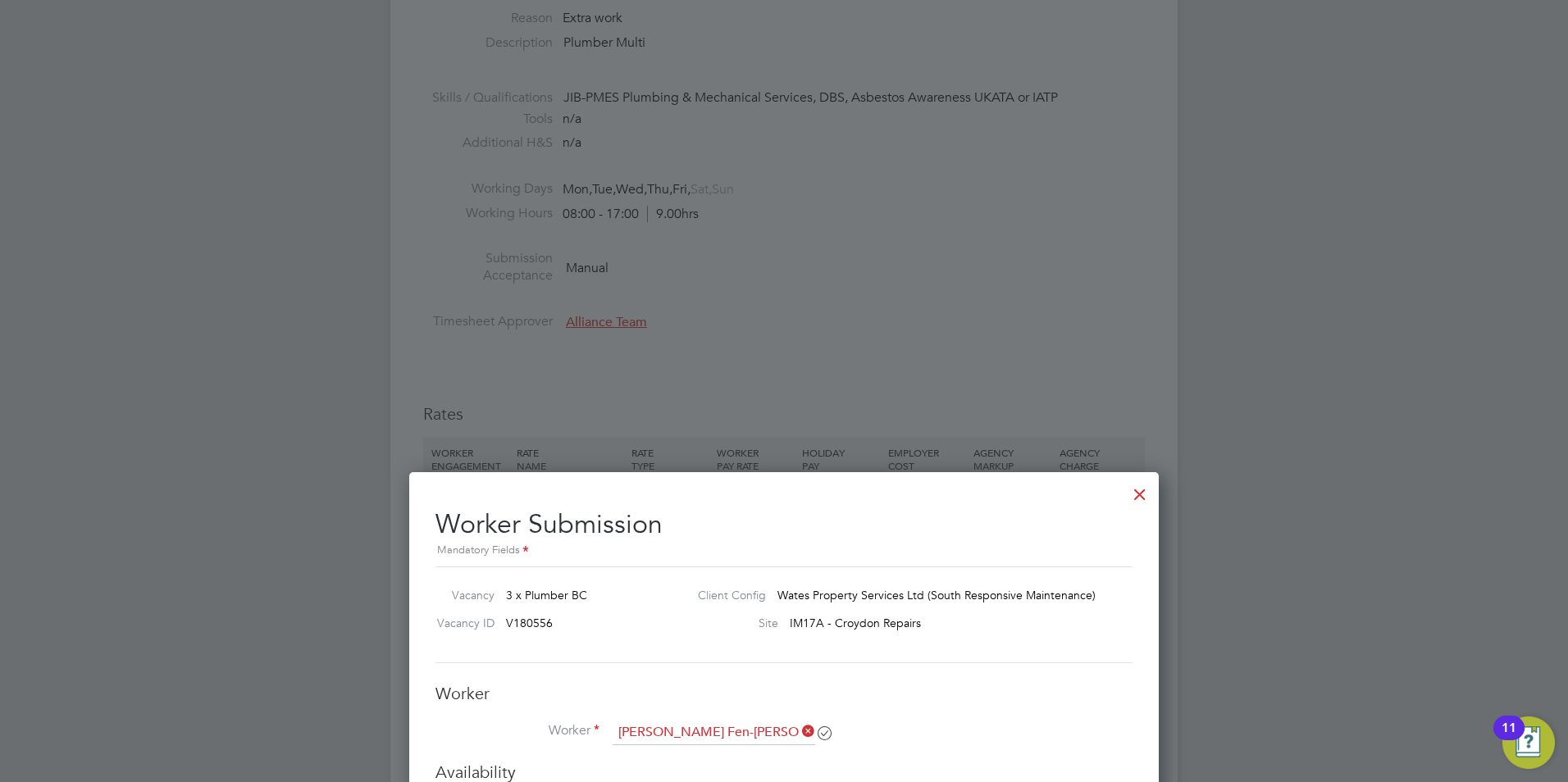
click at [1131, 495] on div at bounding box center [1140, 490] width 29 height 29
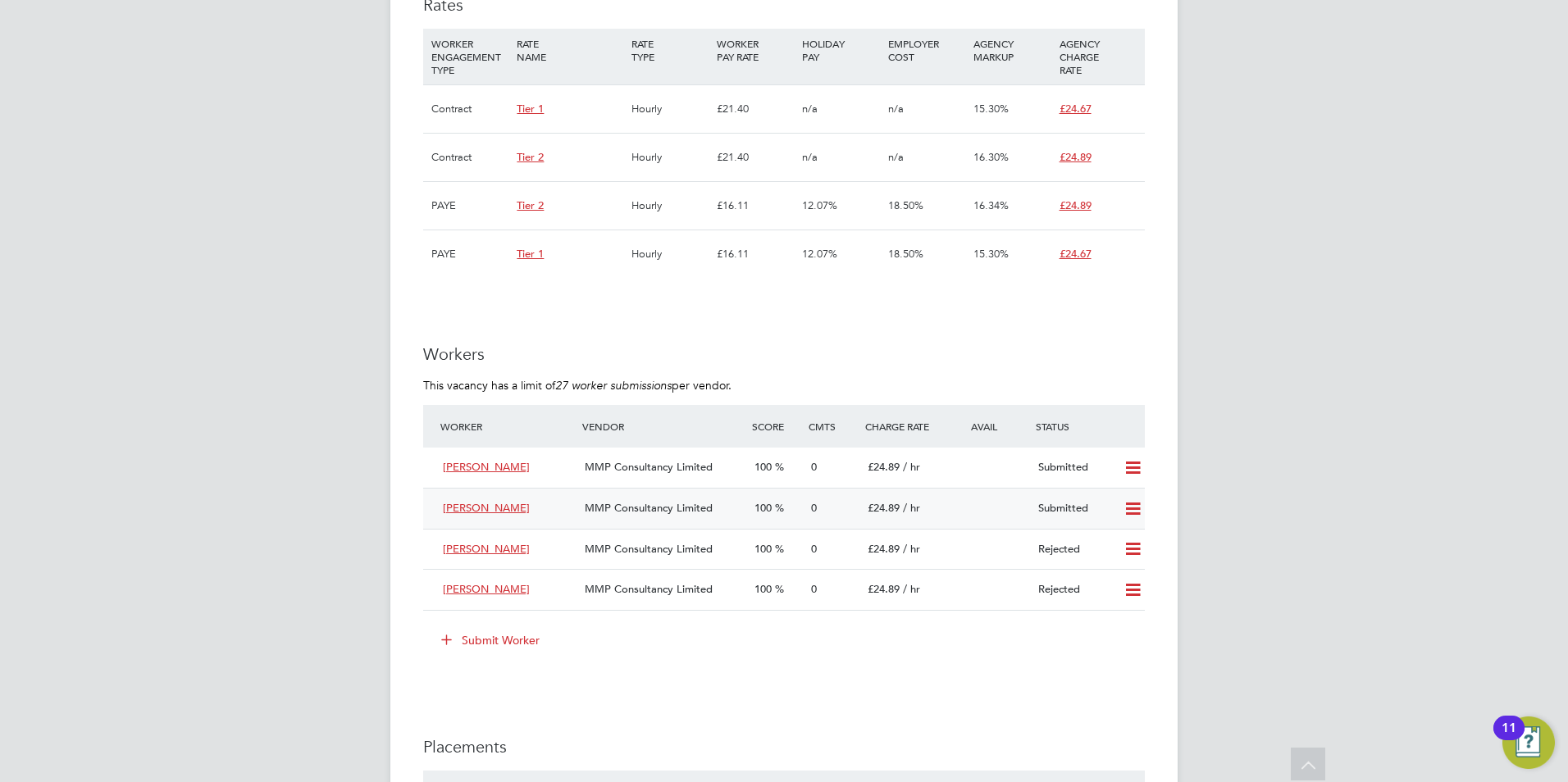
scroll to position [1066, 0]
click at [546, 636] on button "Submit Worker" at bounding box center [491, 639] width 123 height 26
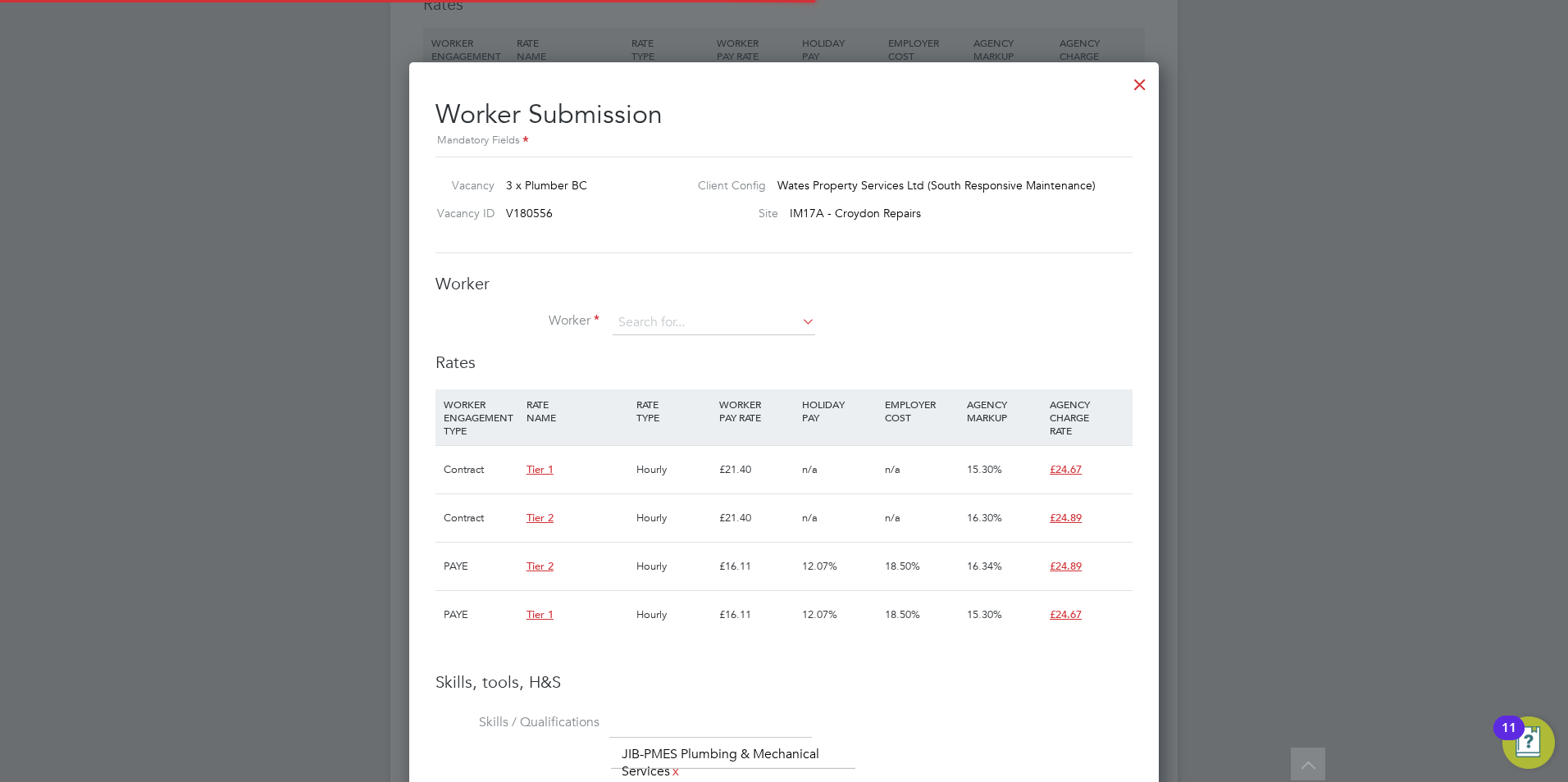
scroll to position [24, 426]
click at [762, 315] on input at bounding box center [714, 322] width 203 height 24
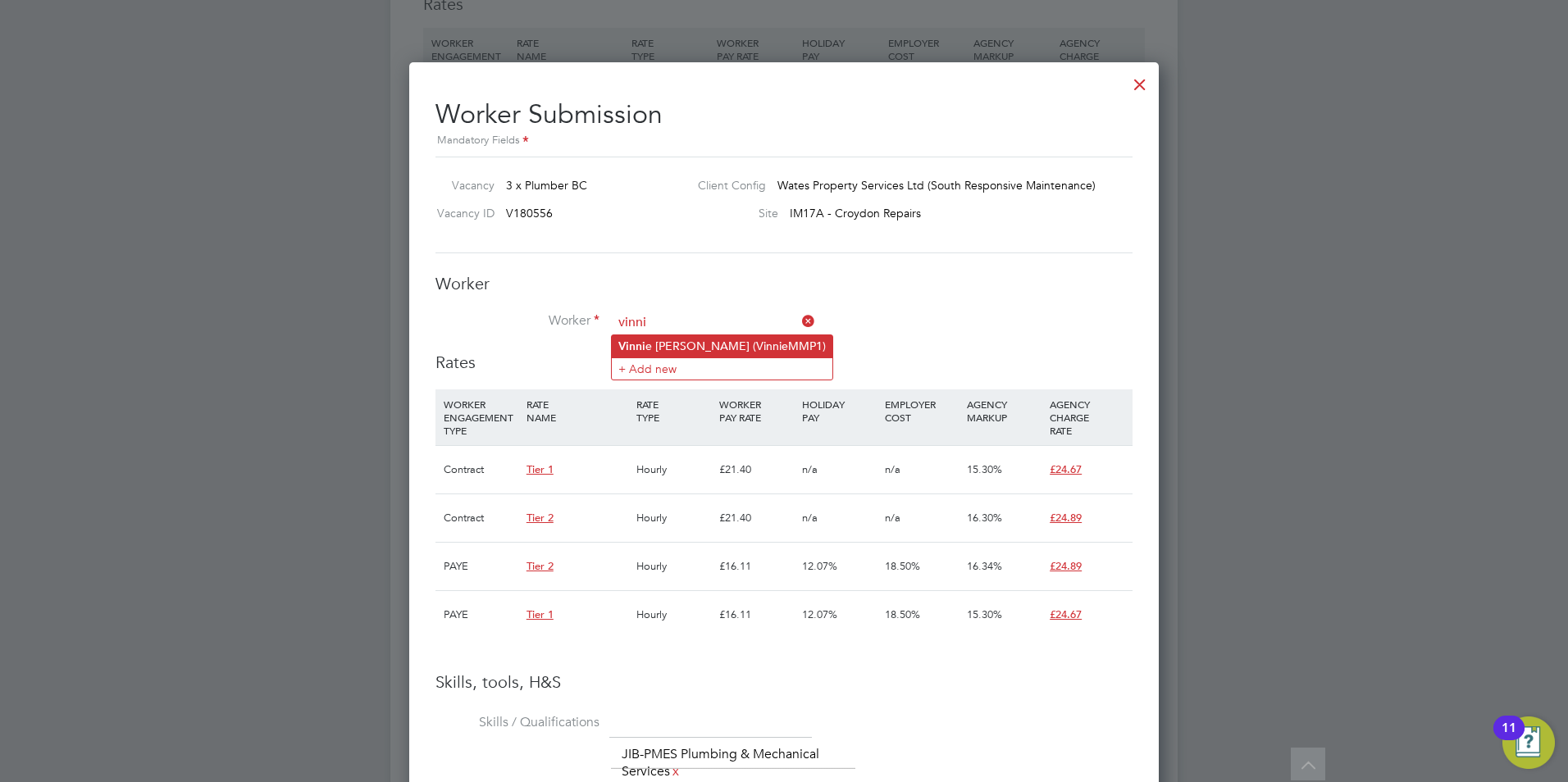
click at [802, 346] on li "Vinni e [PERSON_NAME] (VinnieMMP1)" at bounding box center [722, 347] width 220 height 22
type input "[PERSON_NAME] Fen-[PERSON_NAME] (VinnieMMP1)"
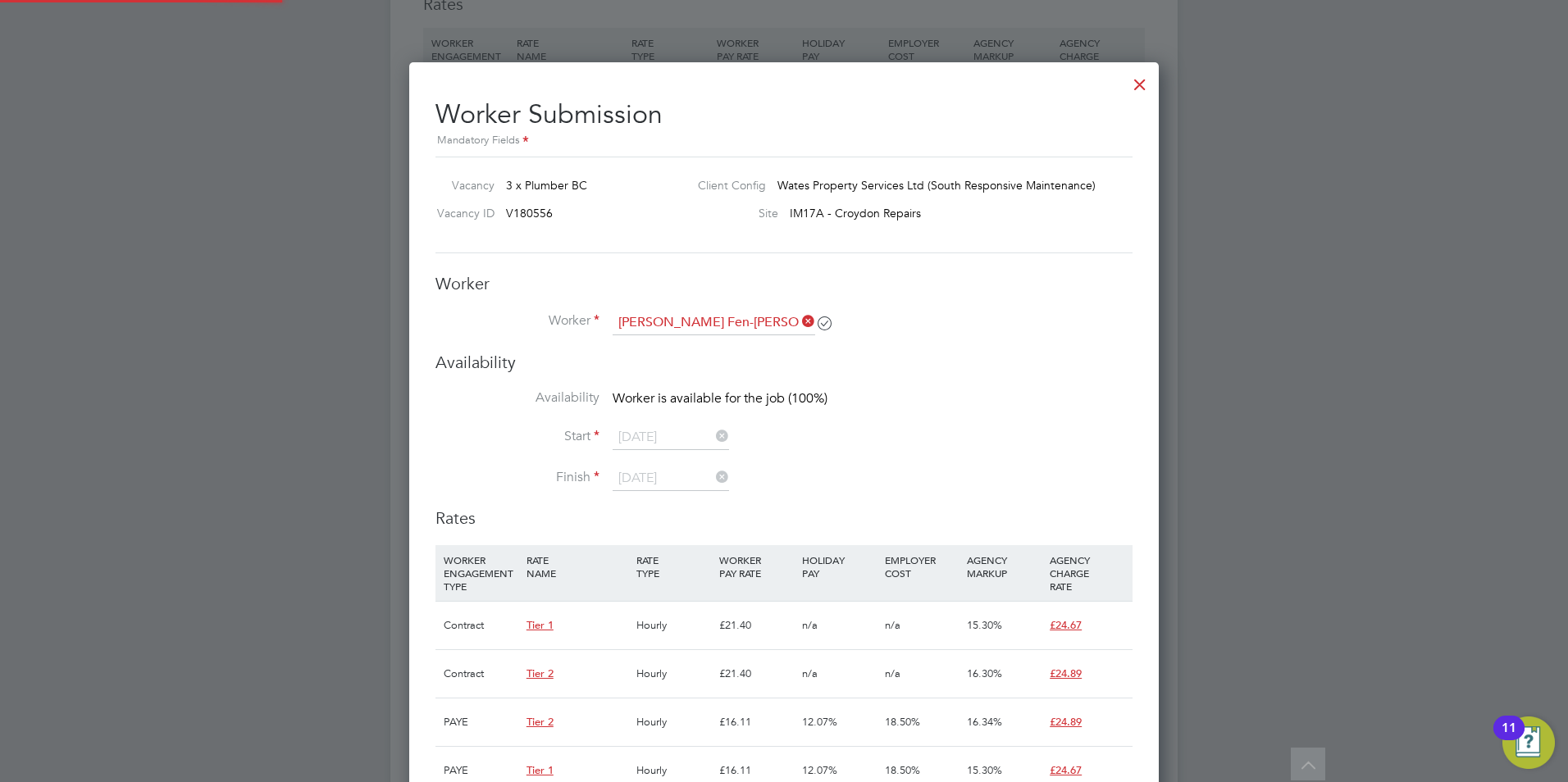
scroll to position [8, 8]
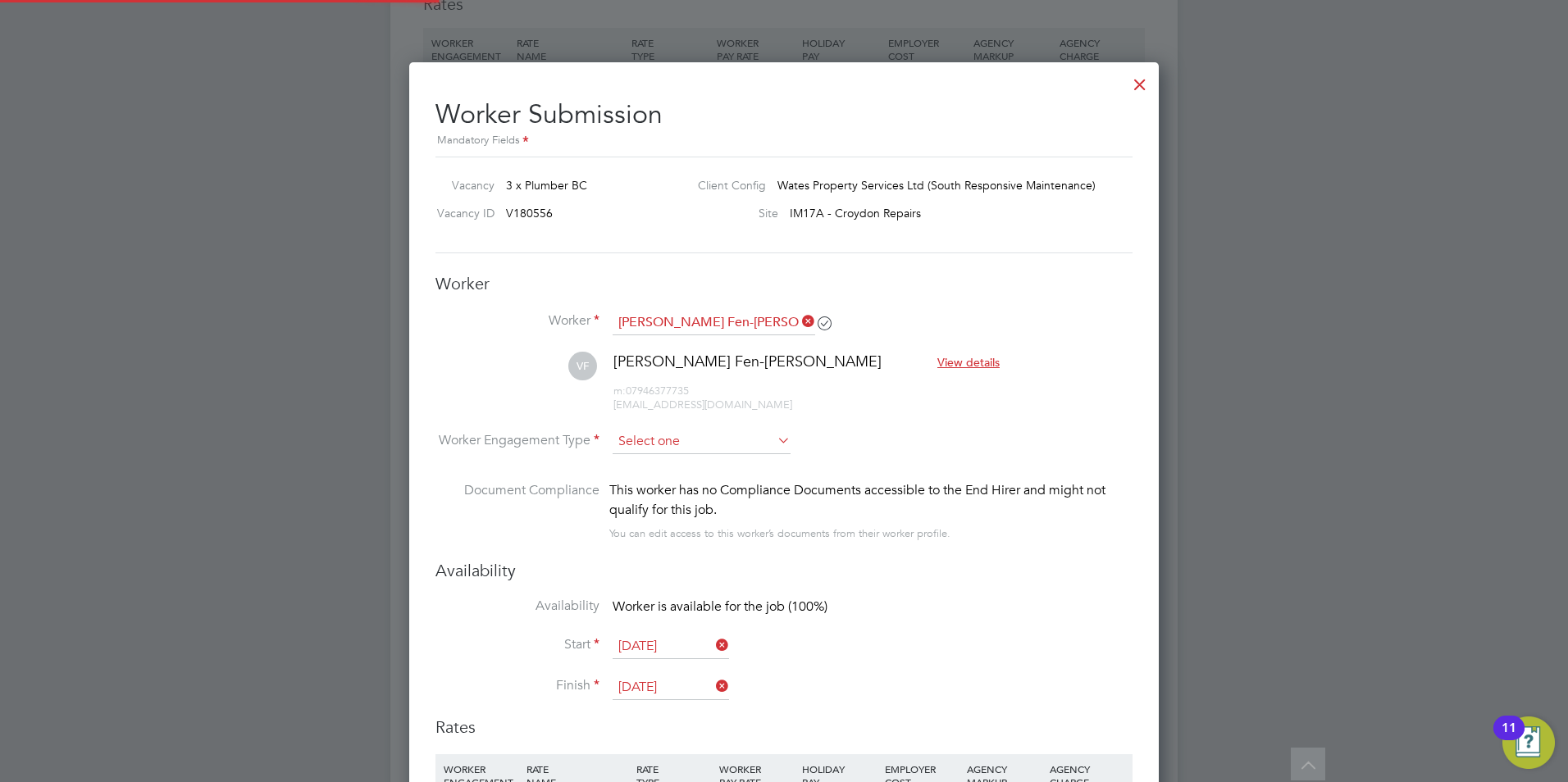
click at [703, 435] on input at bounding box center [701, 441] width 178 height 24
drag, startPoint x: 704, startPoint y: 461, endPoint x: 700, endPoint y: 476, distance: 15.5
click at [702, 462] on li "Contract" at bounding box center [702, 464] width 179 height 21
type input "Contract"
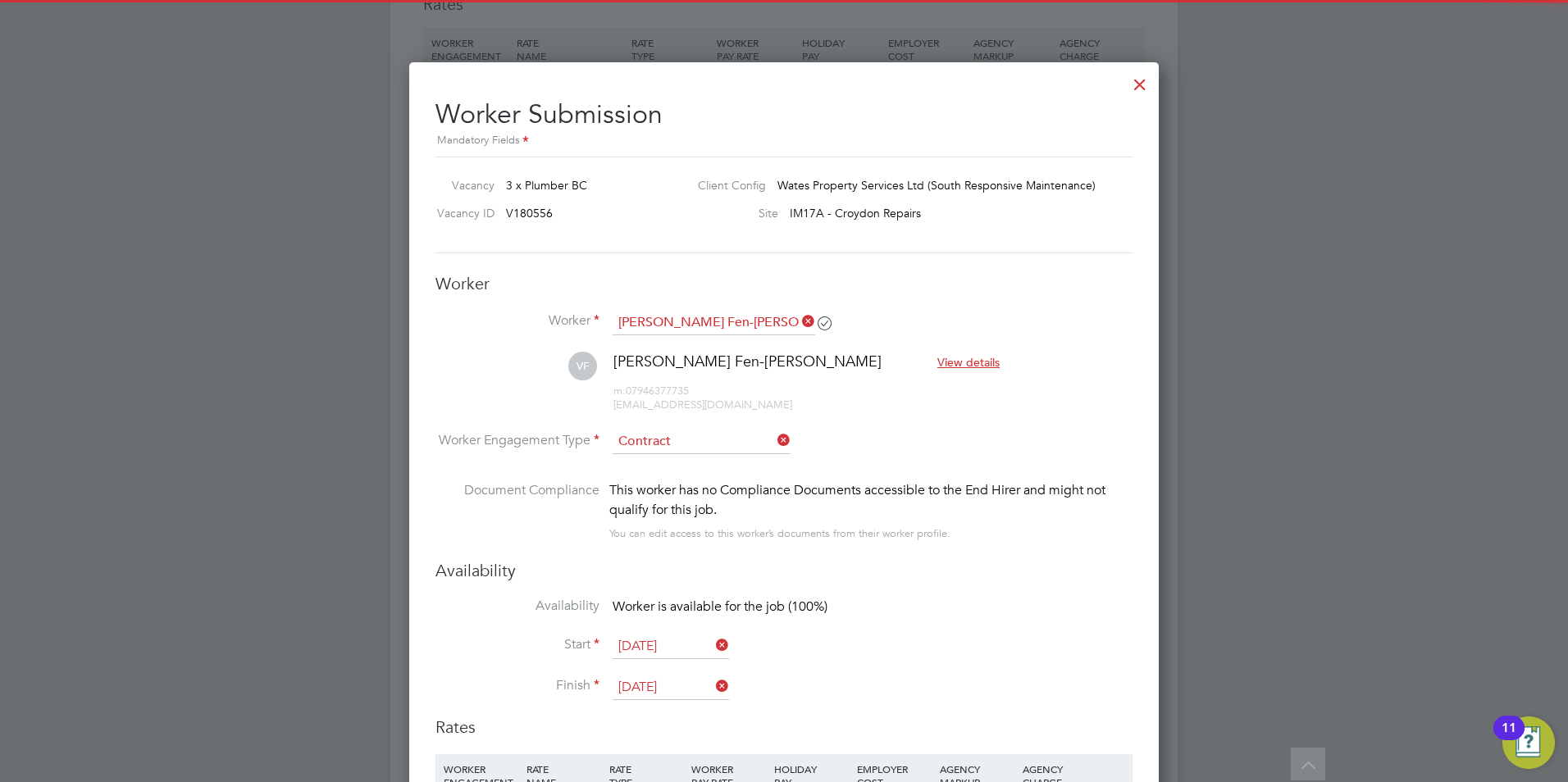
click at [677, 682] on input "[DATE]" at bounding box center [670, 687] width 116 height 24
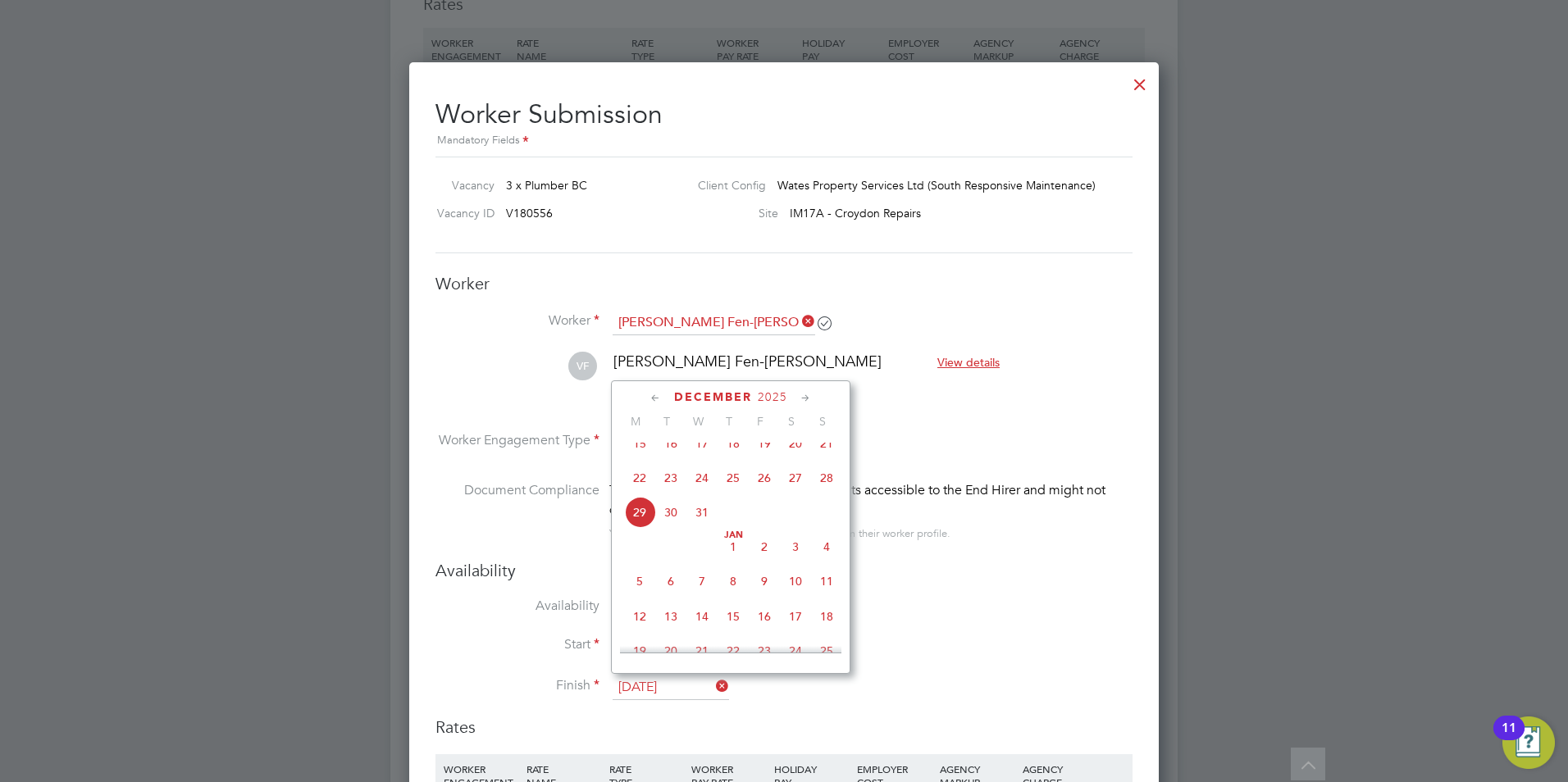
click at [801, 398] on icon at bounding box center [806, 399] width 16 height 18
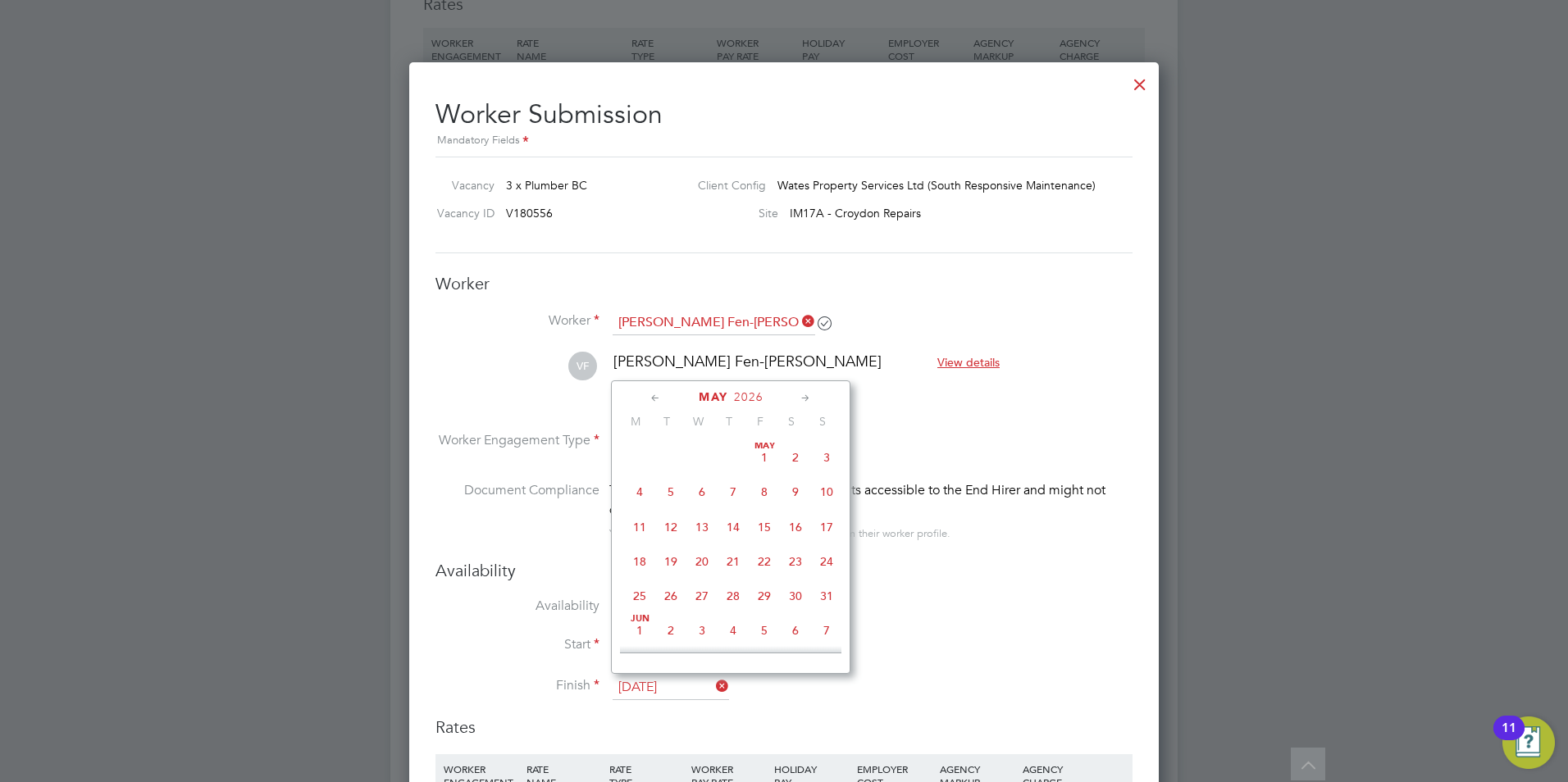
click at [801, 398] on icon at bounding box center [806, 399] width 16 height 18
click at [766, 560] on span "25" at bounding box center [764, 544] width 31 height 31
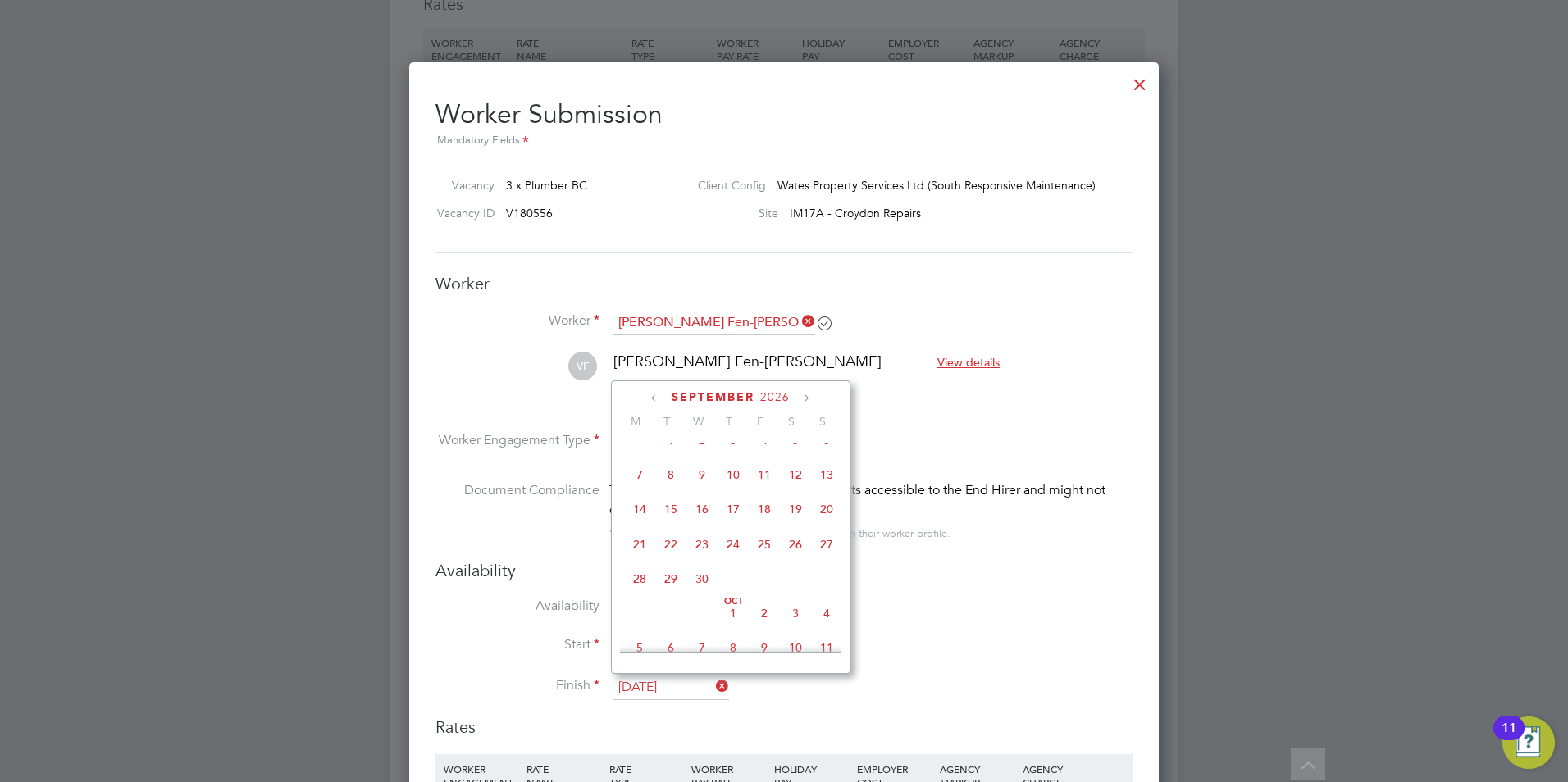
type input "[DATE]"
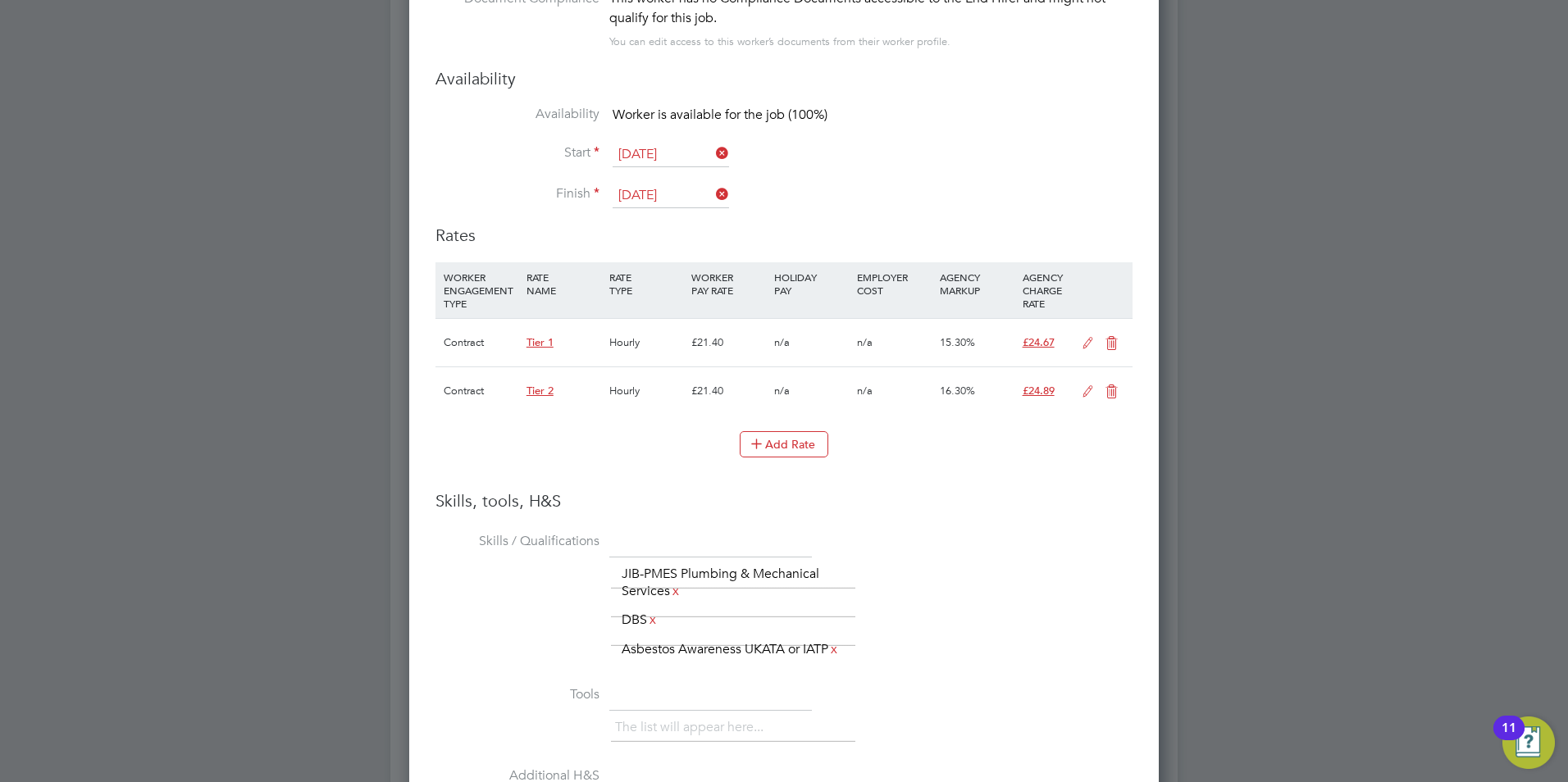
click at [1110, 339] on icon at bounding box center [1112, 343] width 20 height 13
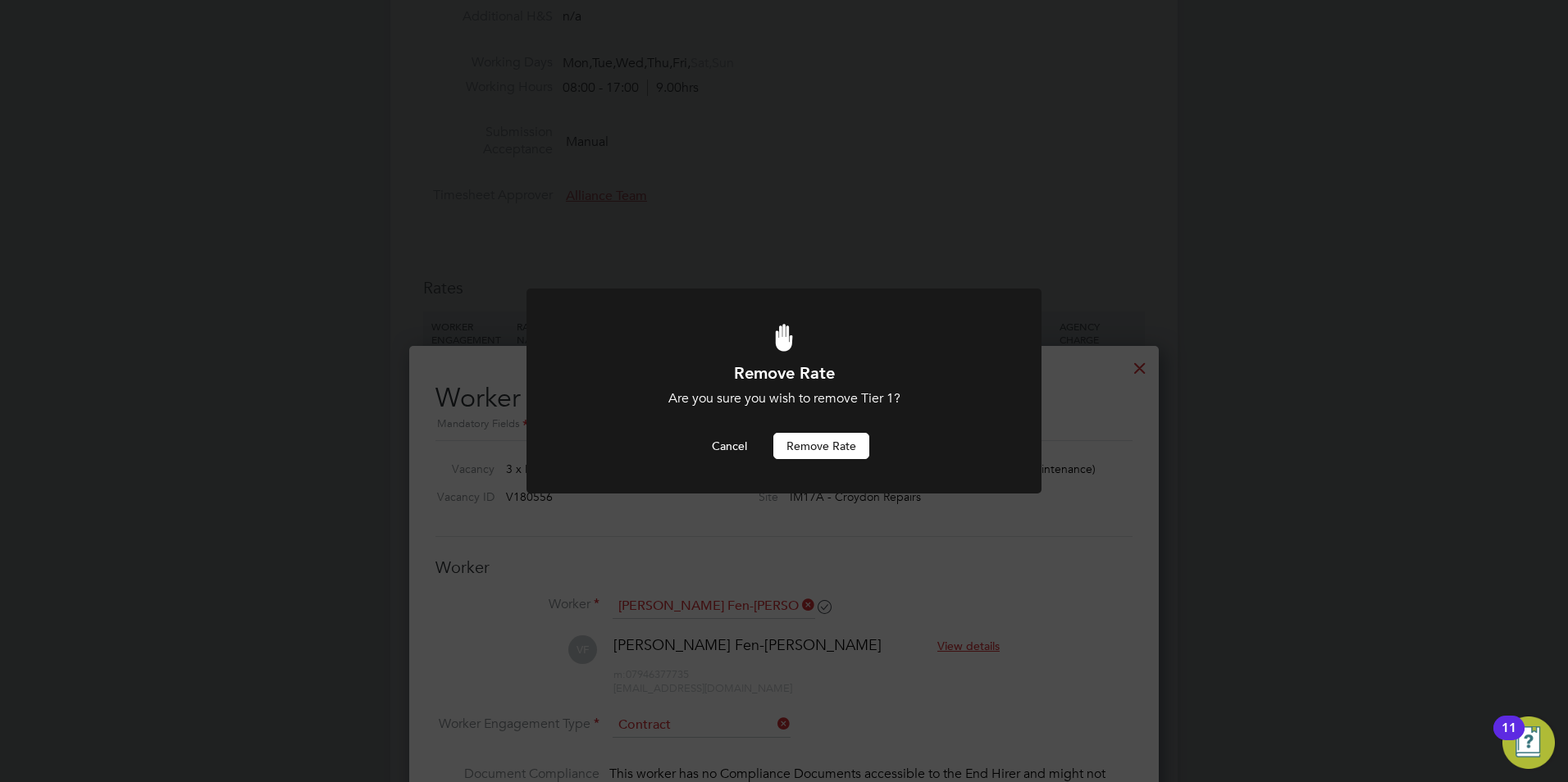
click at [831, 442] on button "Remove rate" at bounding box center [821, 445] width 96 height 26
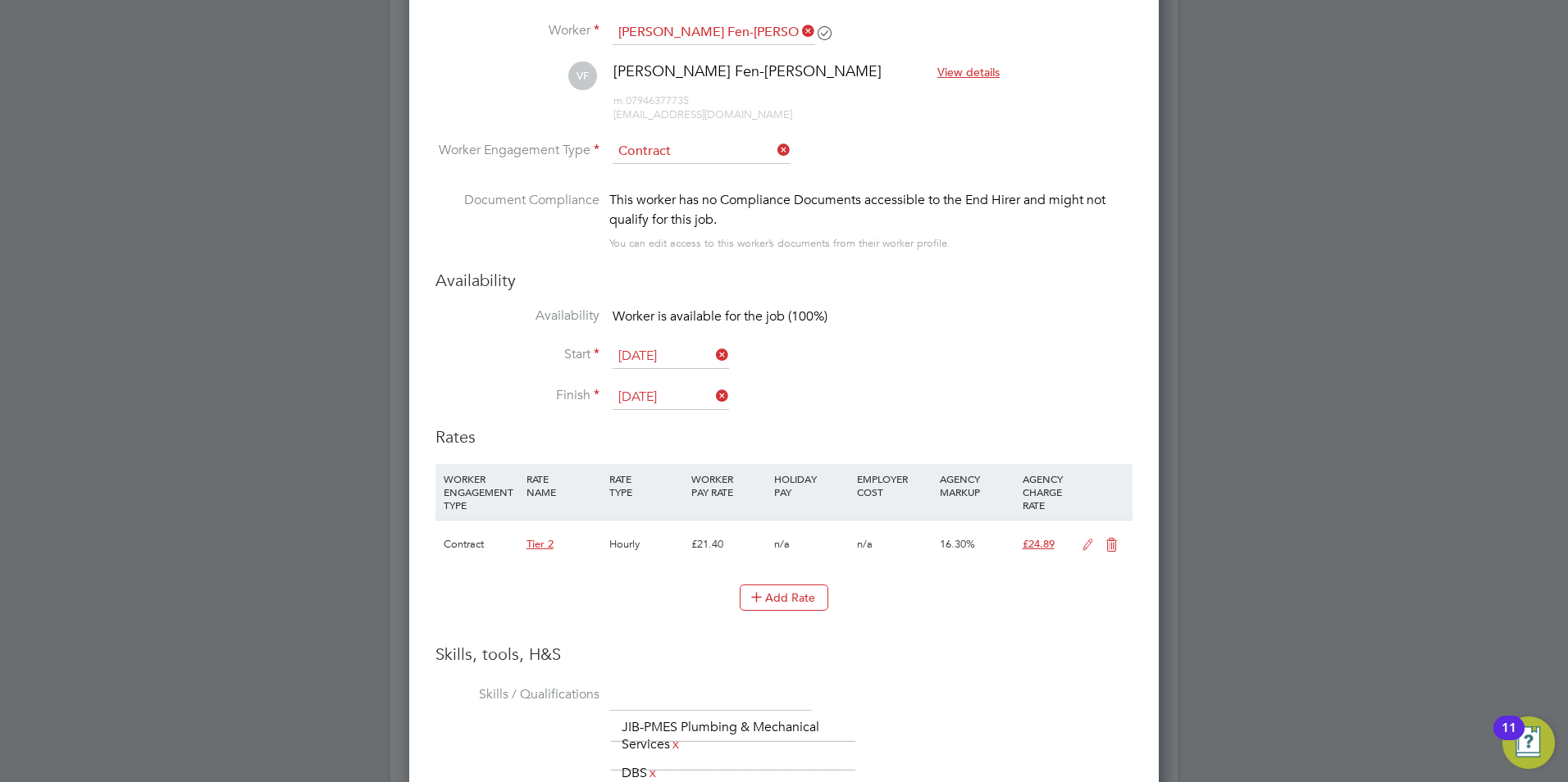
click at [1083, 543] on icon at bounding box center [1088, 545] width 20 height 13
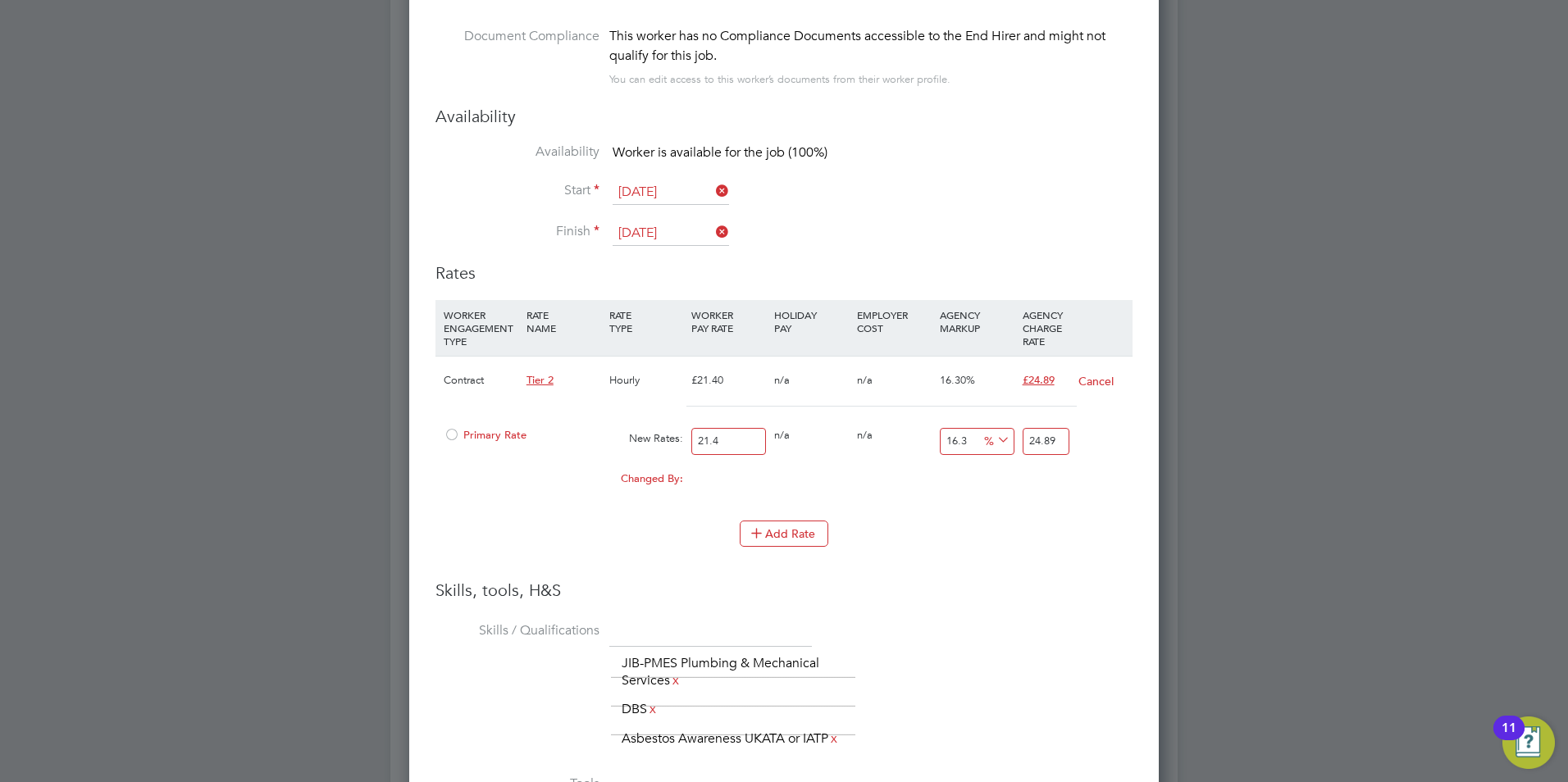
click at [456, 441] on div at bounding box center [452, 440] width 17 height 13
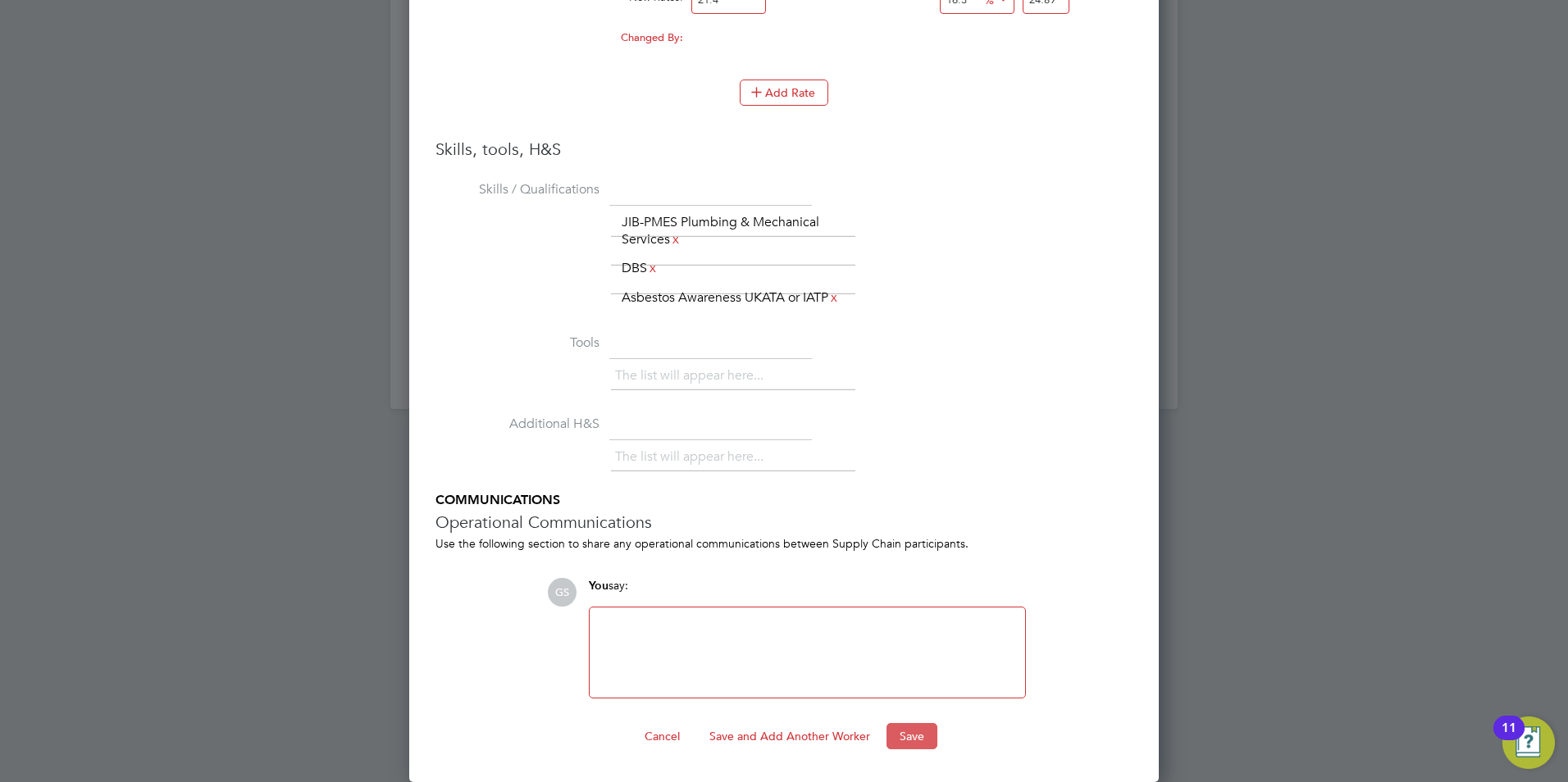
click at [915, 730] on button "Save" at bounding box center [912, 736] width 51 height 26
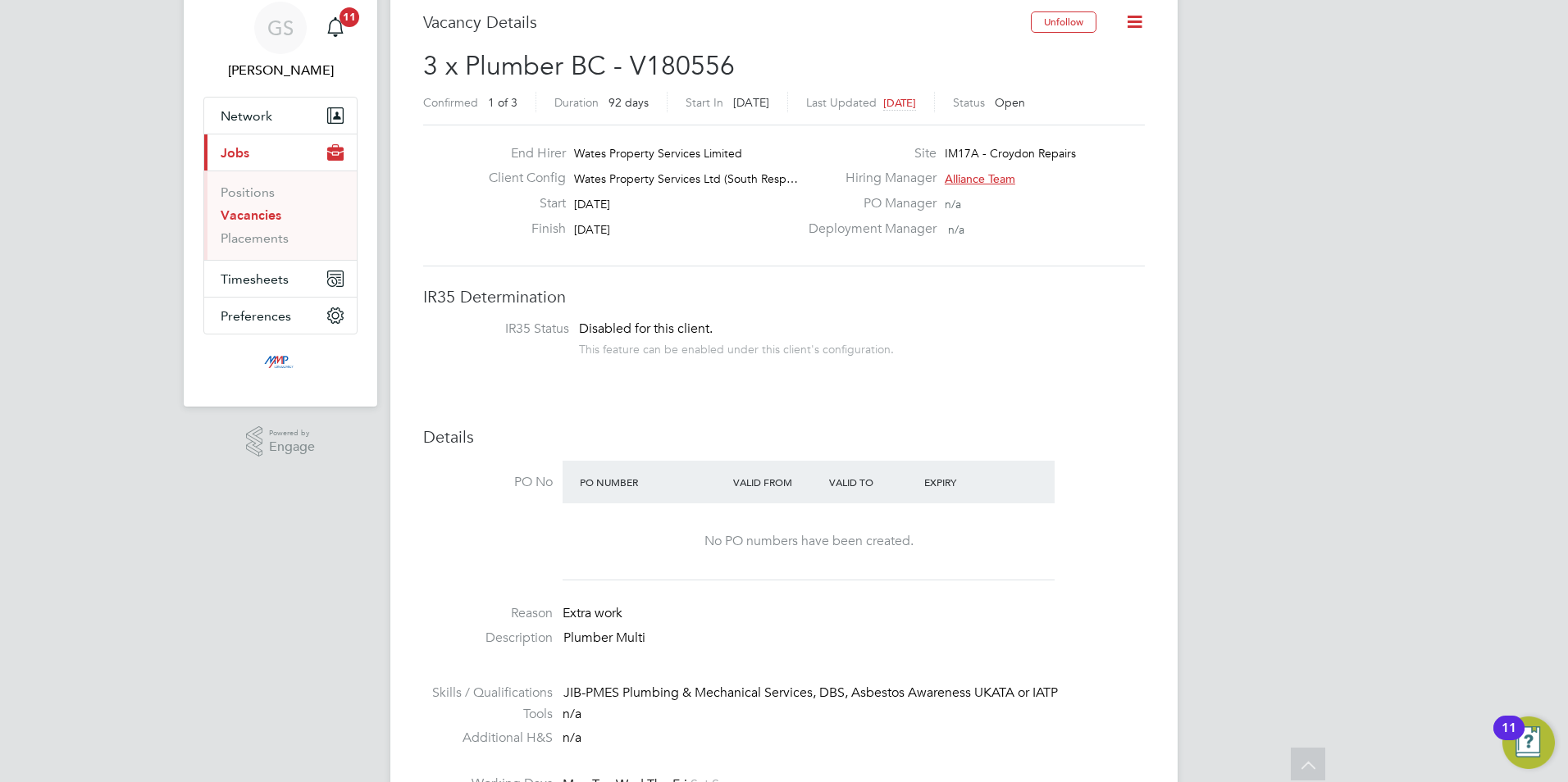
scroll to position [0, 0]
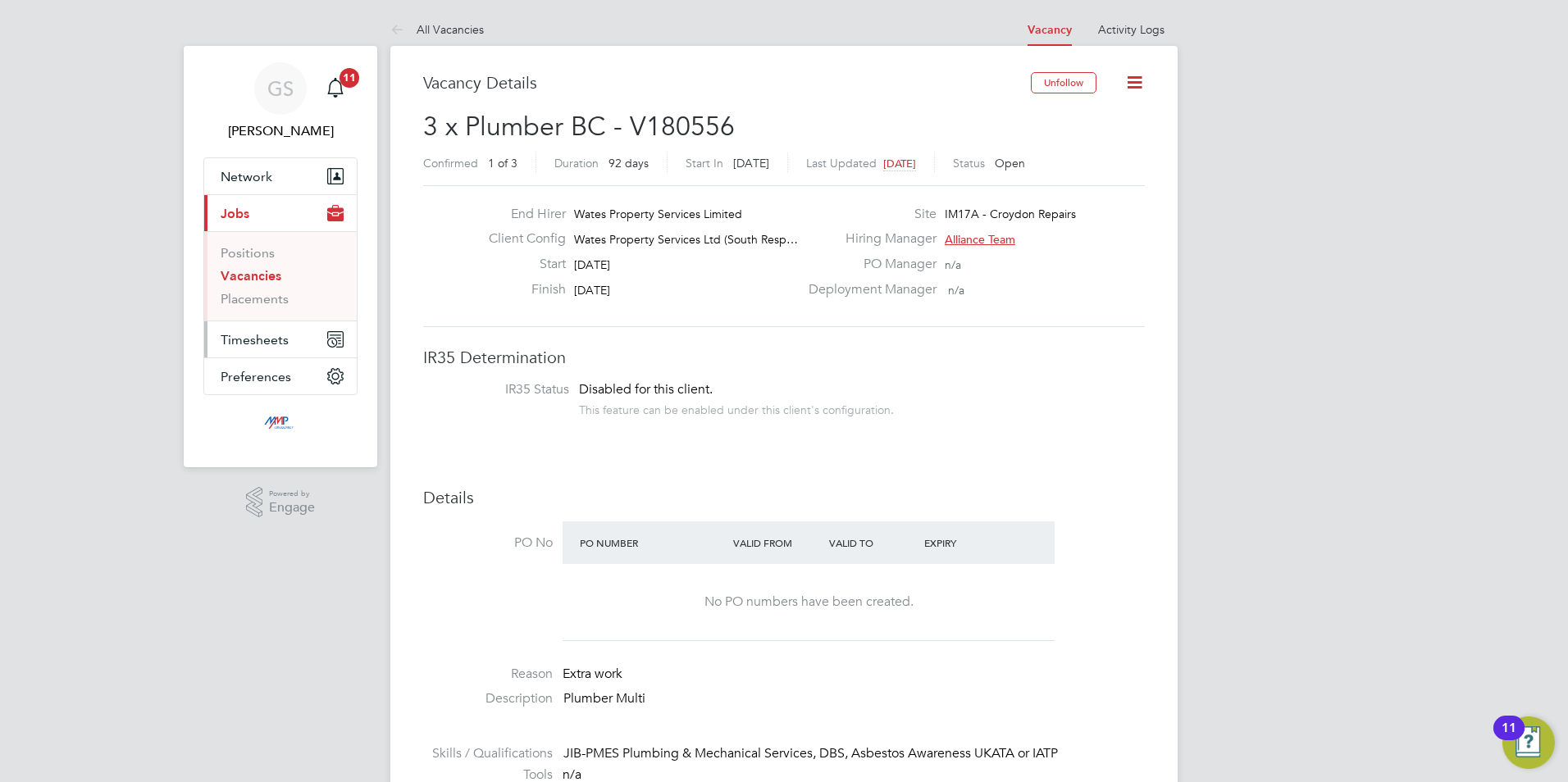
click at [260, 342] on span "Timesheets" at bounding box center [254, 340] width 68 height 16
click at [281, 291] on link "Timesheets" at bounding box center [254, 290] width 68 height 16
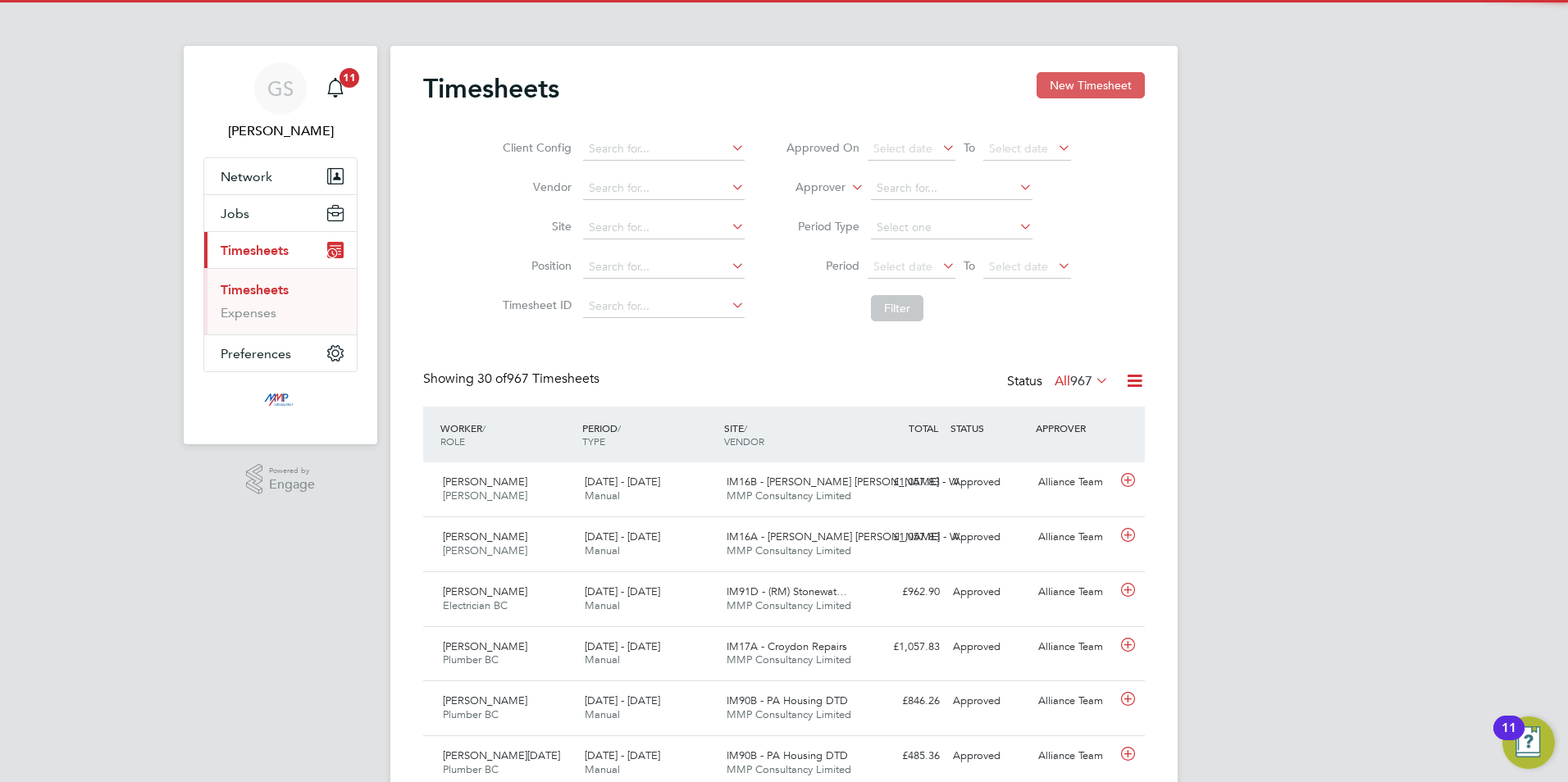
scroll to position [42, 142]
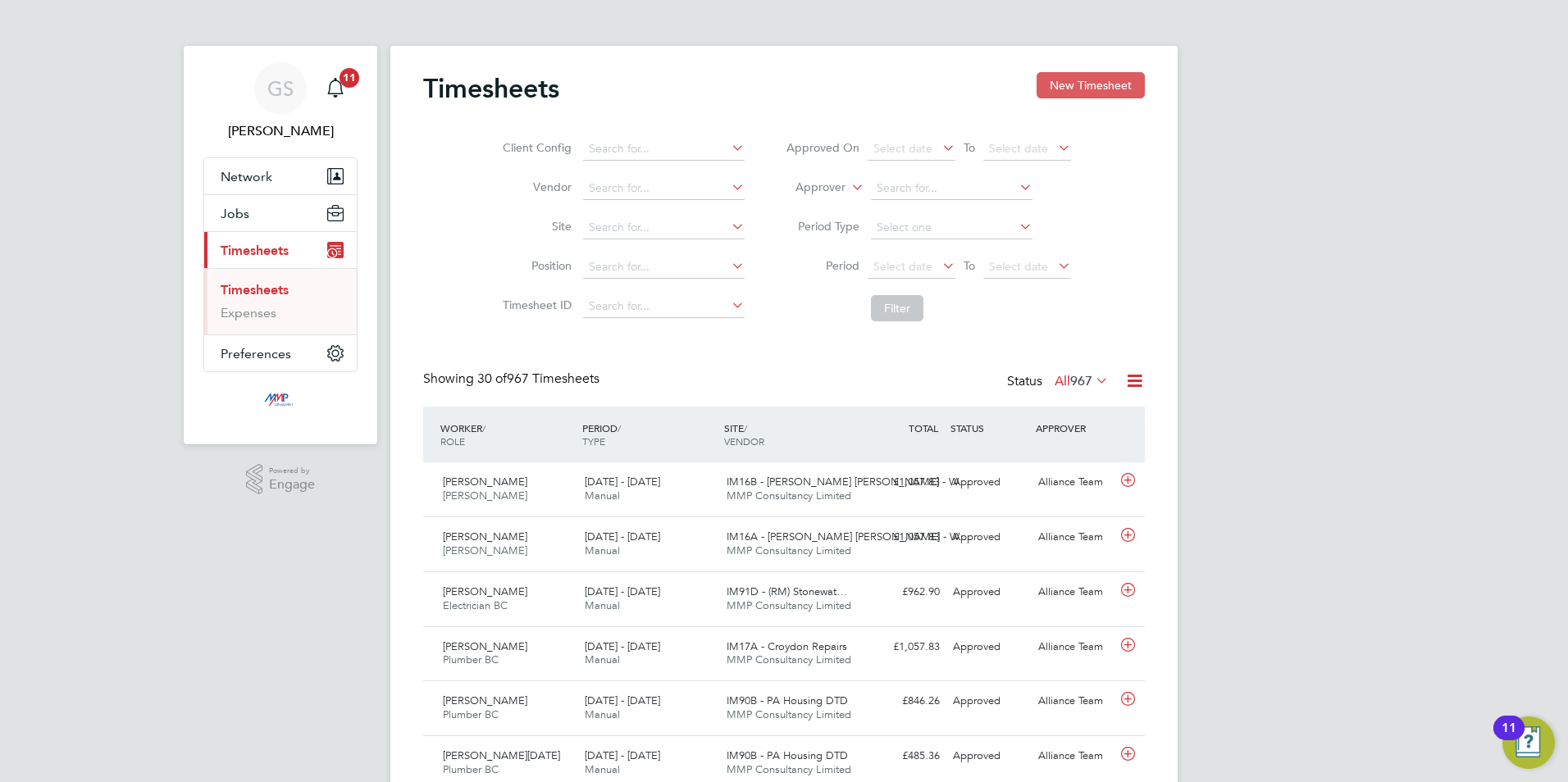
click at [1106, 90] on button "New Timesheet" at bounding box center [1091, 85] width 108 height 26
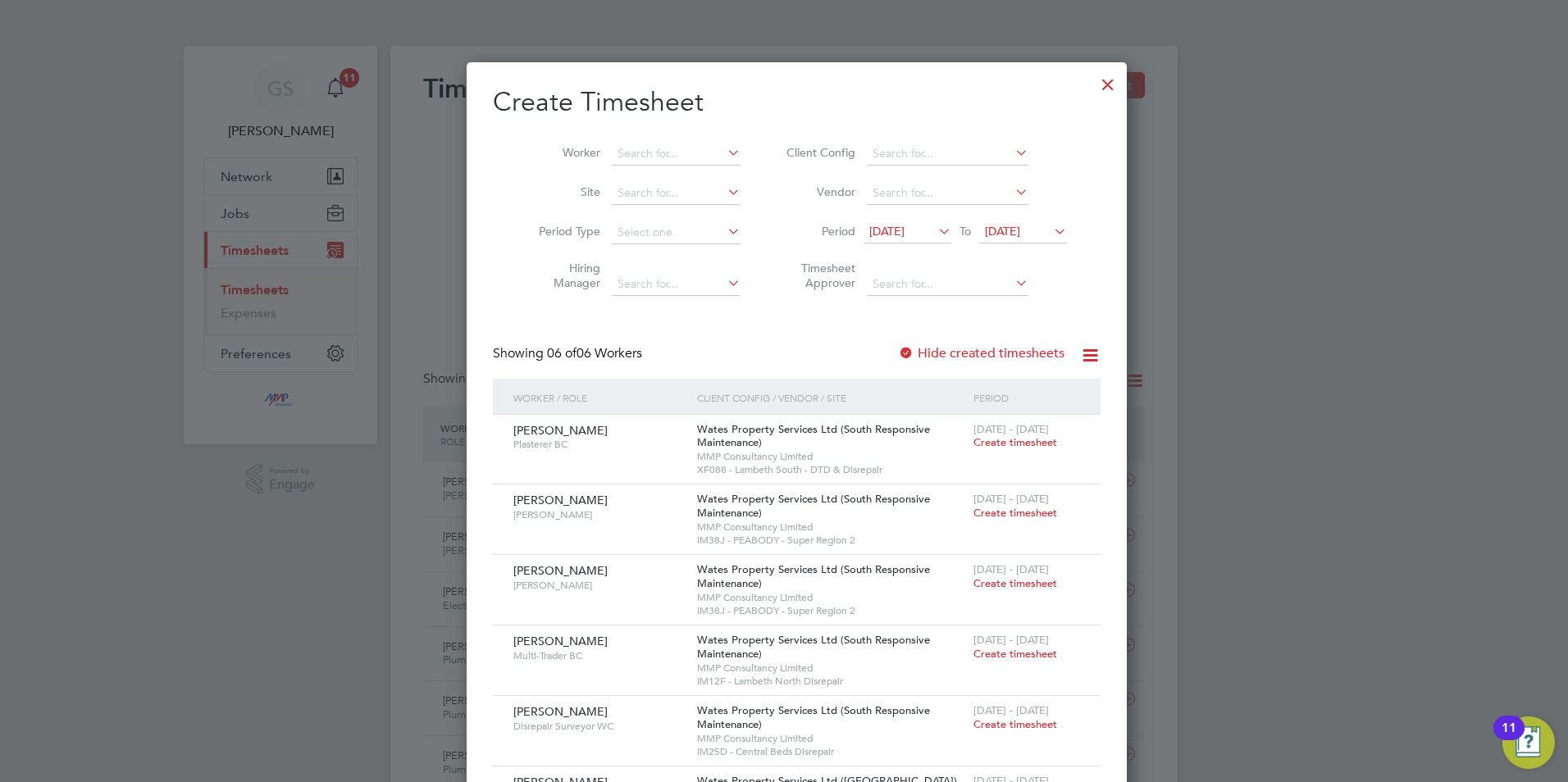
click at [1093, 86] on div at bounding box center [1107, 80] width 29 height 29
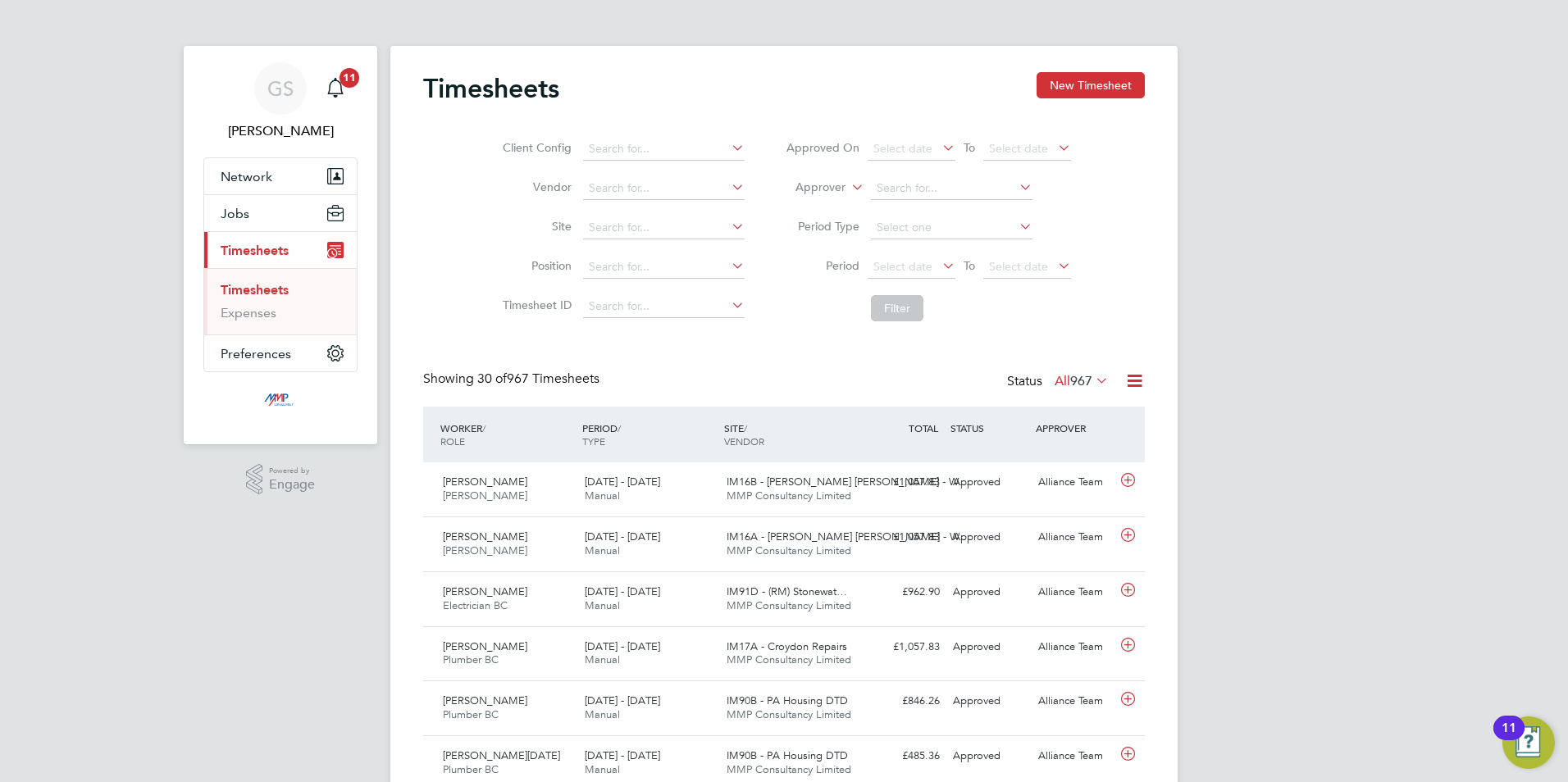
click at [285, 295] on link "Timesheets" at bounding box center [254, 290] width 68 height 16
click at [258, 210] on button "Jobs" at bounding box center [281, 213] width 152 height 36
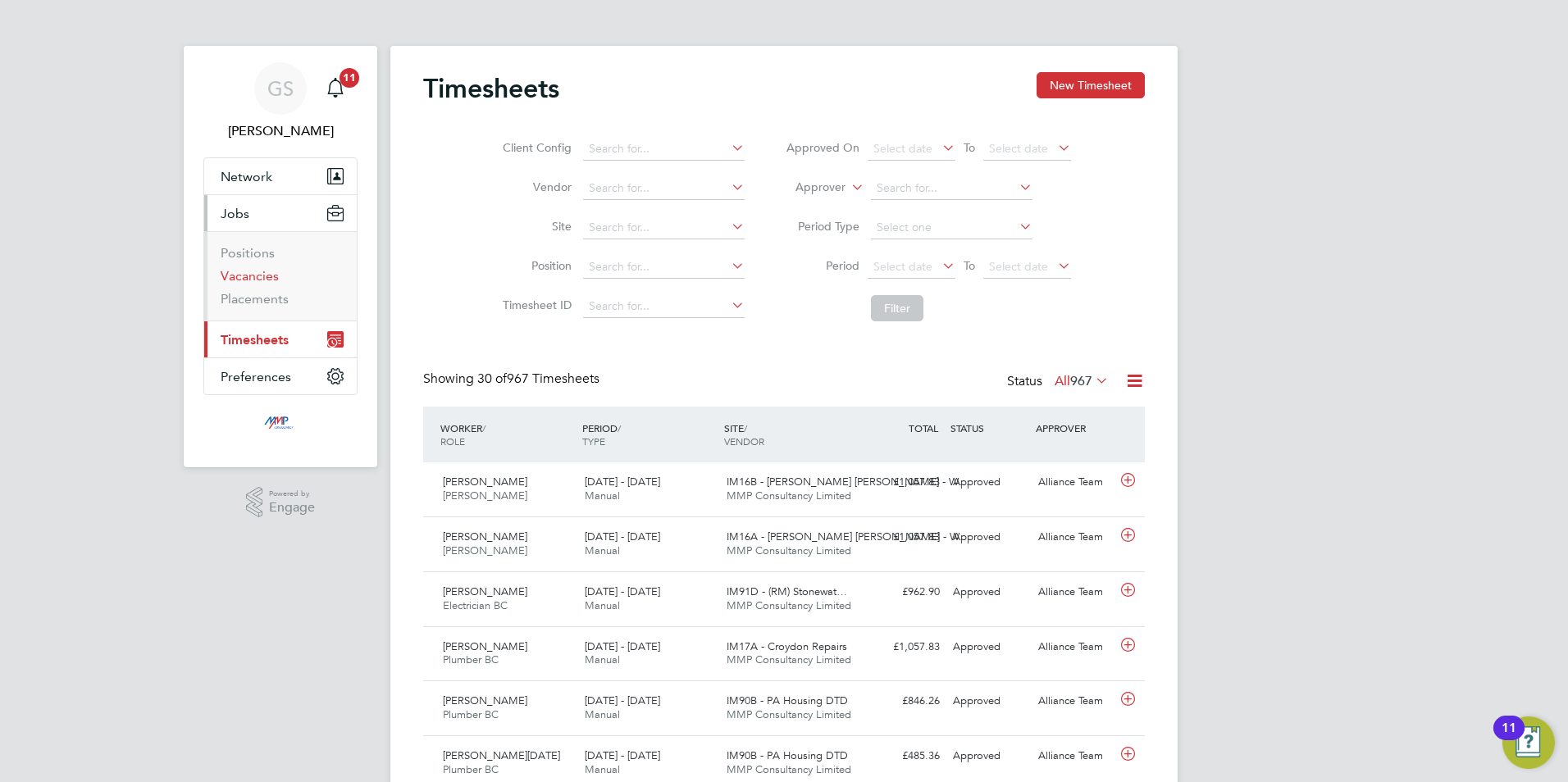
click at [271, 277] on link "Vacancies" at bounding box center [250, 275] width 59 height 16
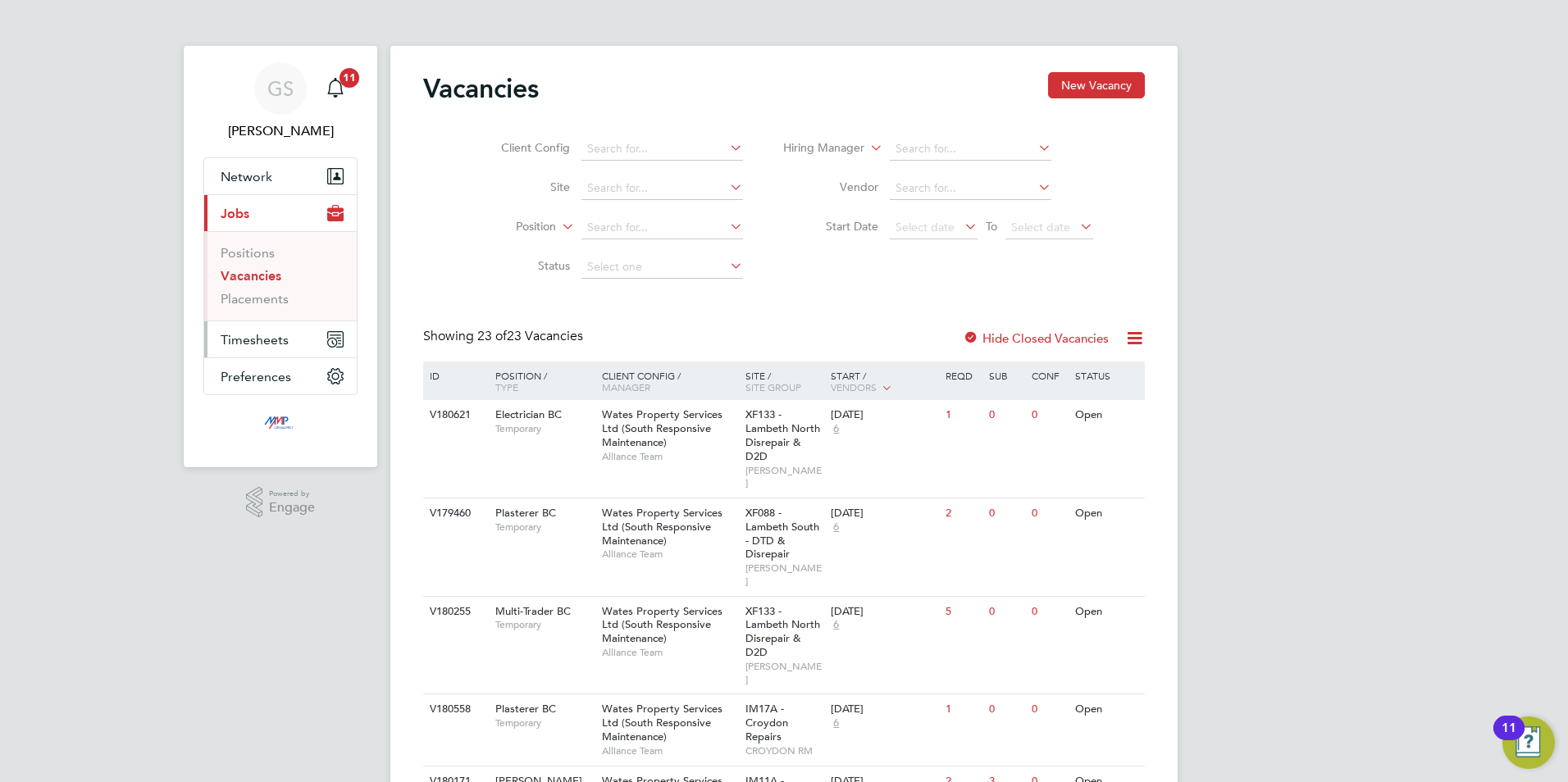
click at [284, 338] on span "Timesheets" at bounding box center [254, 340] width 68 height 16
click at [286, 295] on link "Timesheets" at bounding box center [254, 290] width 68 height 16
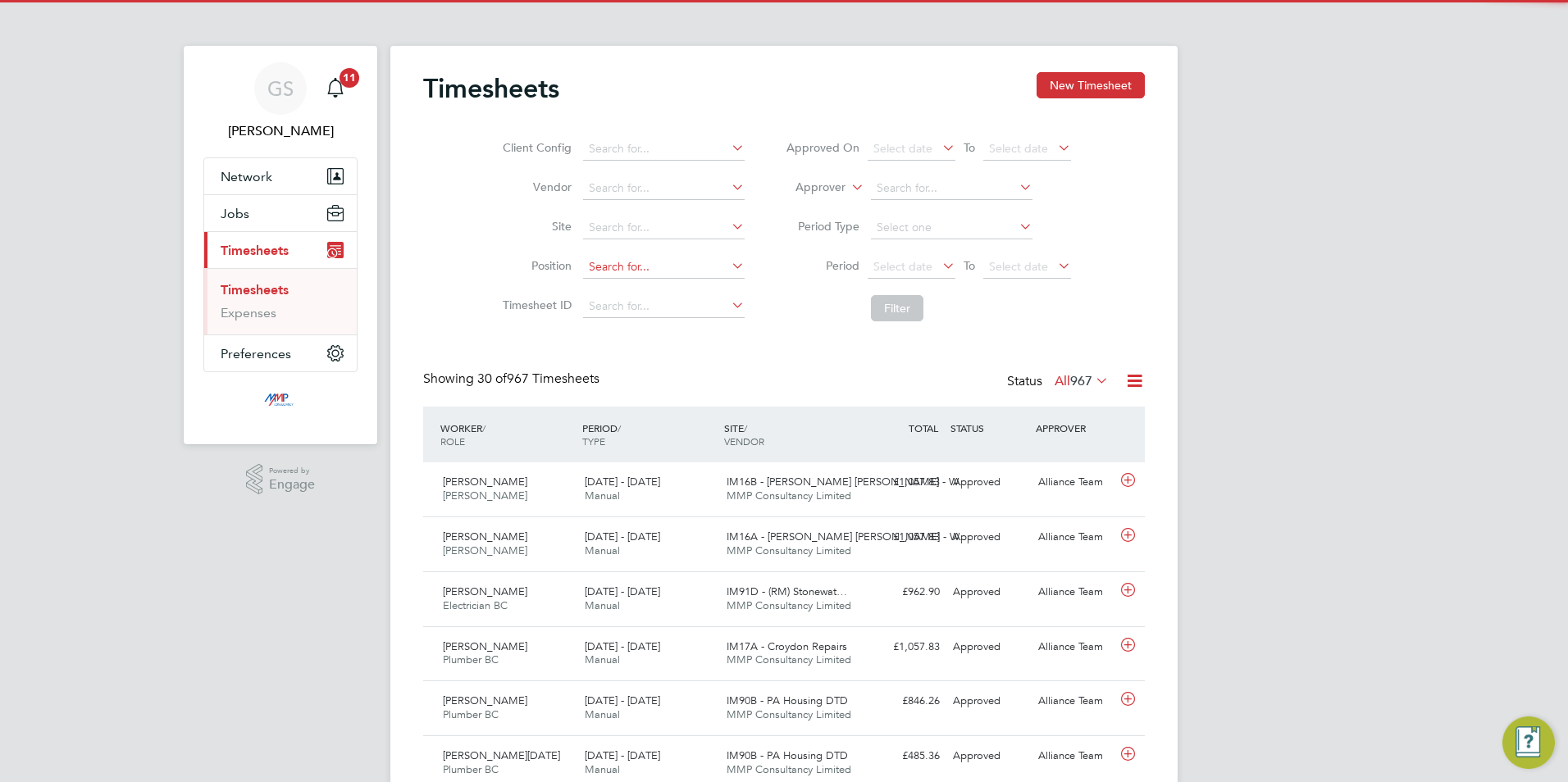
scroll to position [42, 142]
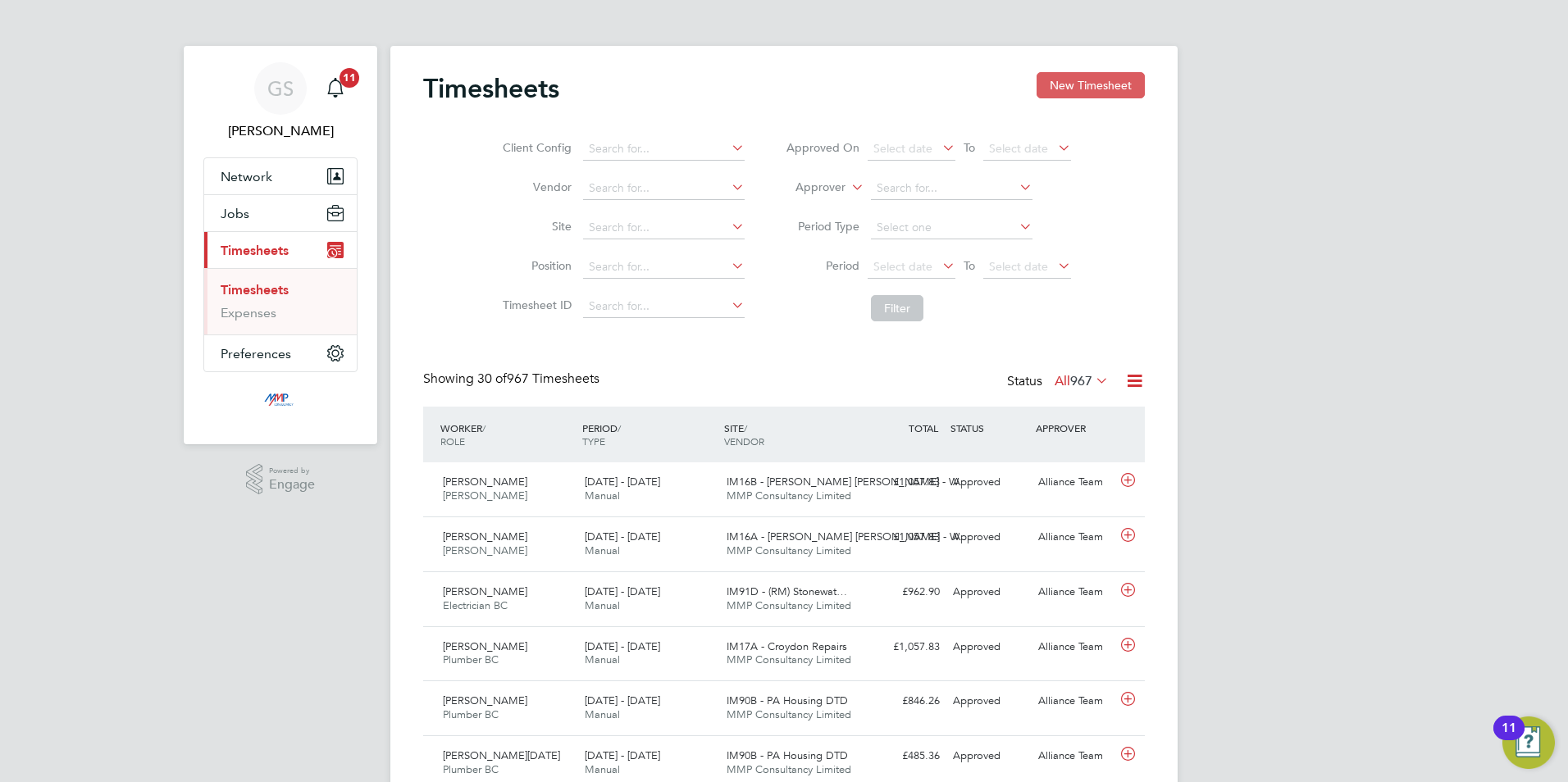
click at [1050, 90] on button "New Timesheet" at bounding box center [1091, 85] width 108 height 26
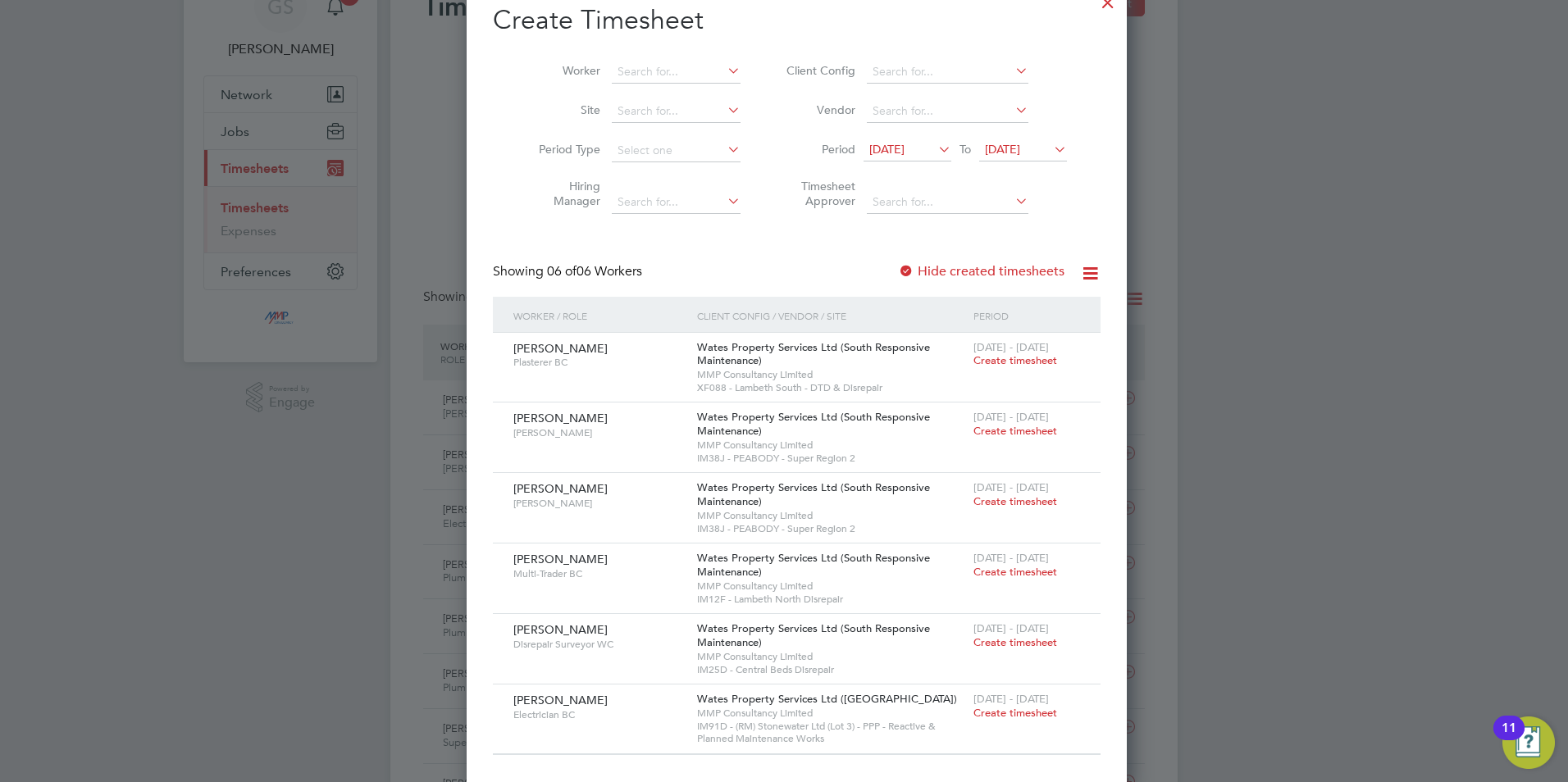
click at [941, 274] on label "Hide created timesheets" at bounding box center [981, 271] width 167 height 17
click at [941, 273] on label "Hide created timesheets" at bounding box center [981, 271] width 167 height 17
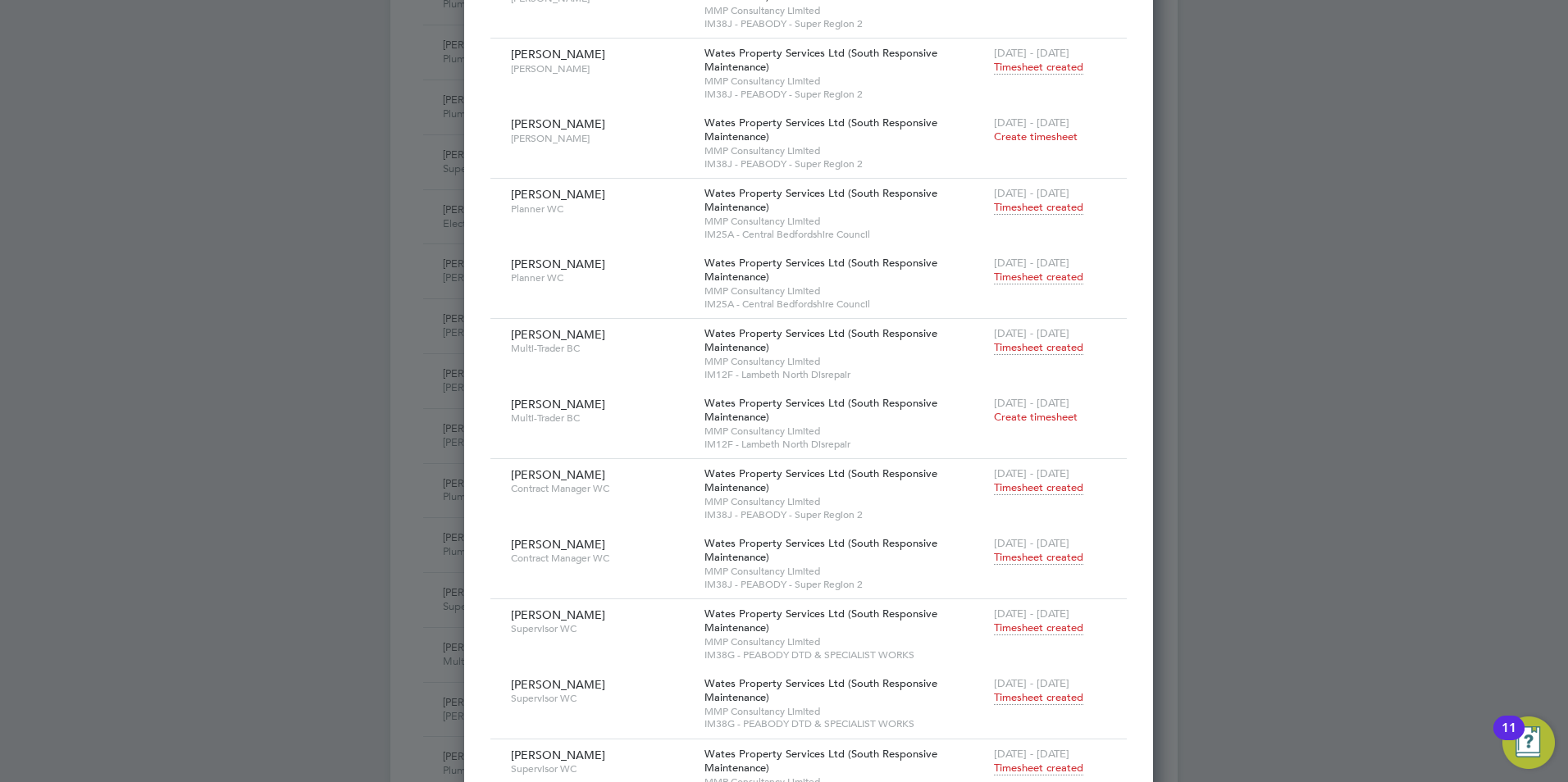
click at [994, 346] on span "Timesheet created" at bounding box center [1039, 347] width 90 height 15
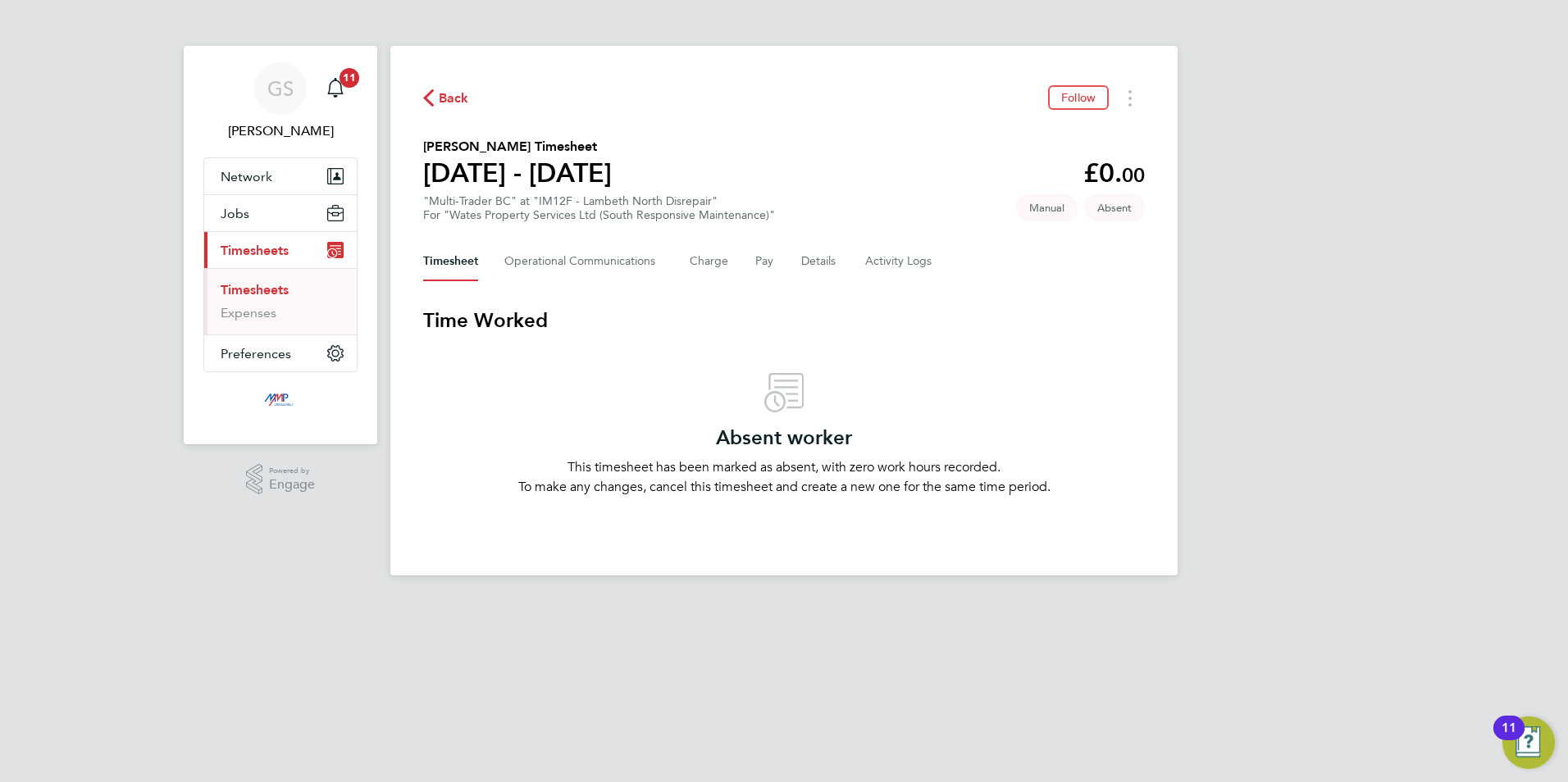
click at [277, 289] on link "Timesheets" at bounding box center [254, 290] width 68 height 16
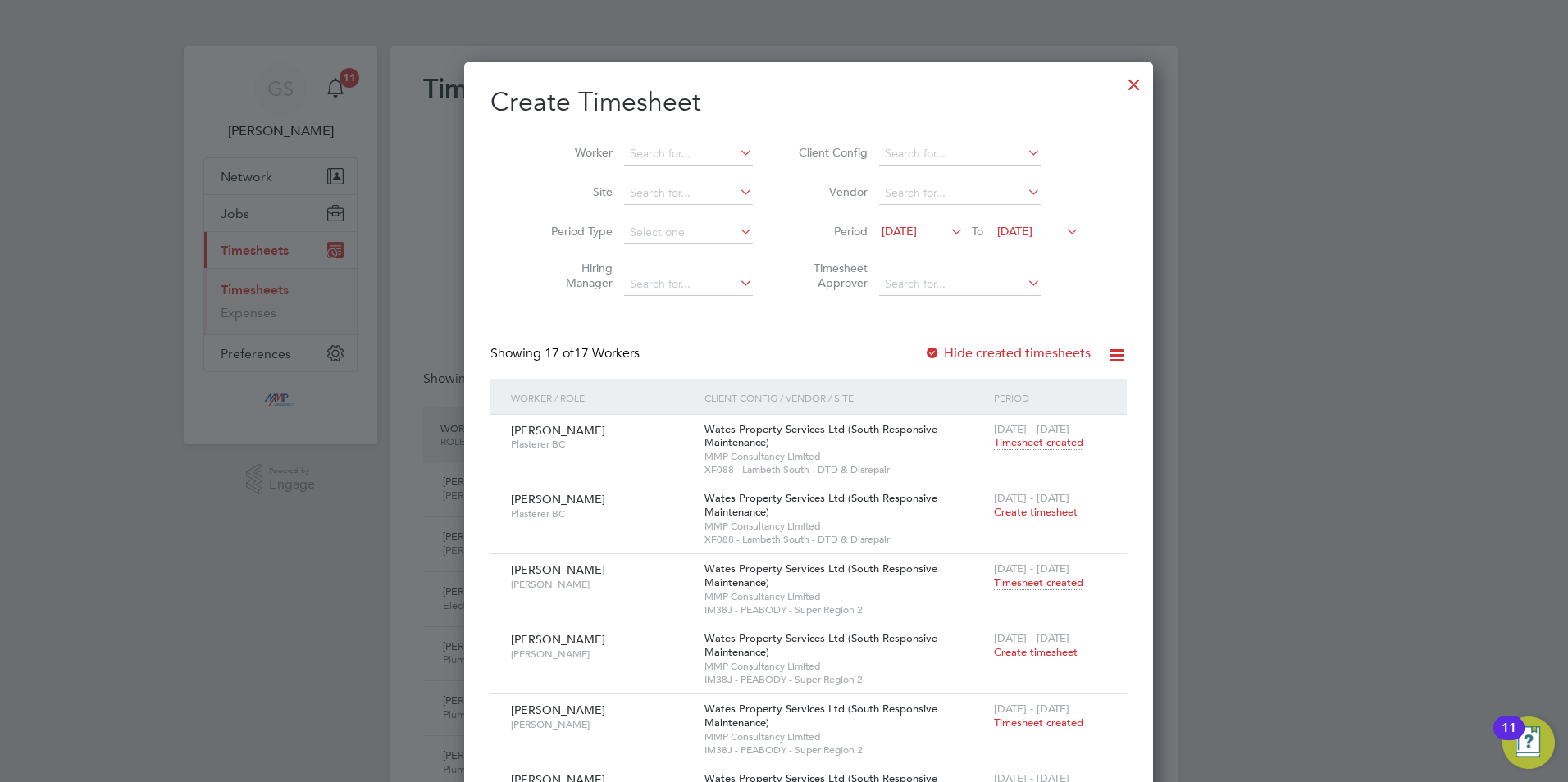
click at [1120, 90] on div at bounding box center [1134, 80] width 29 height 29
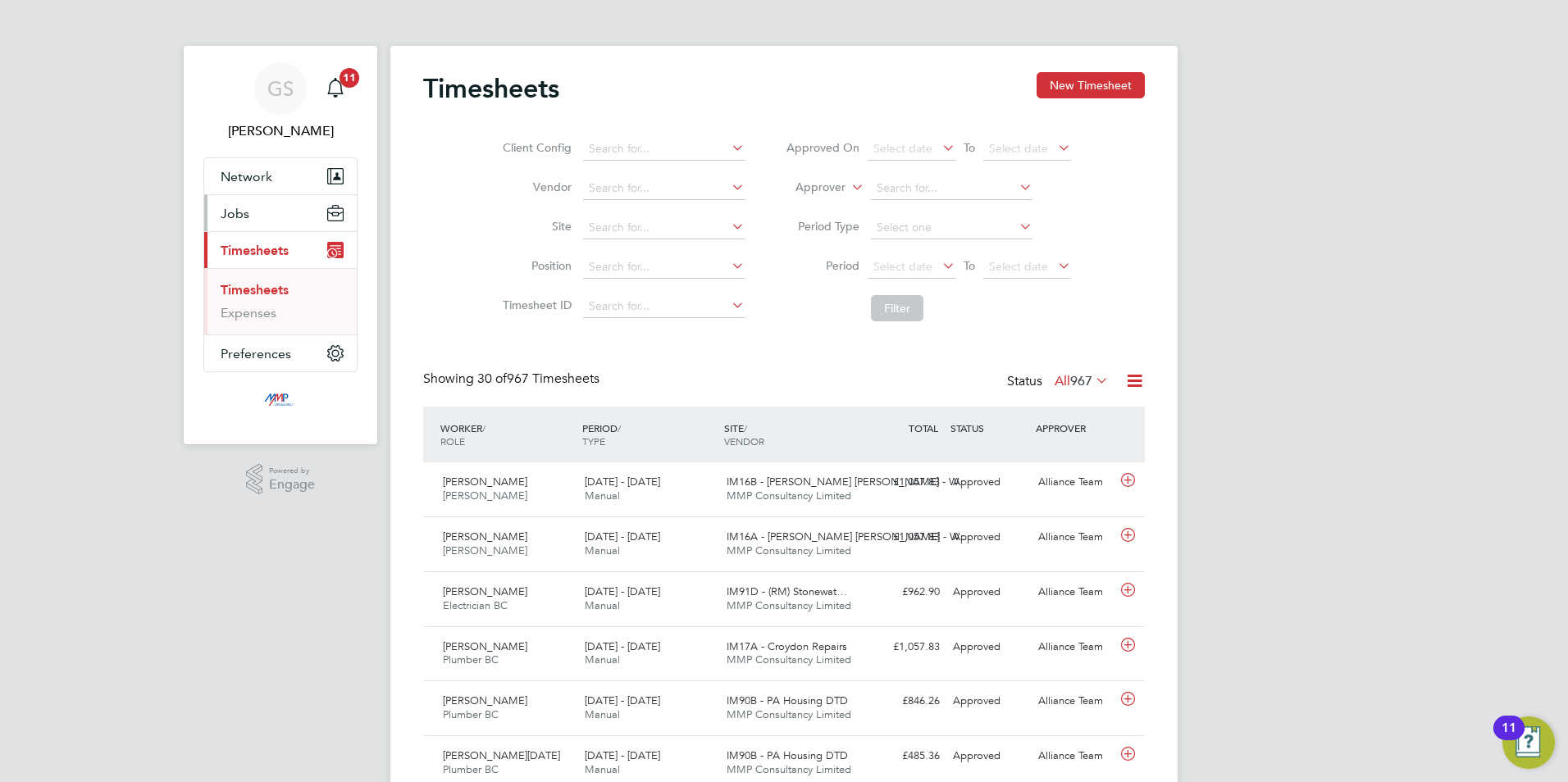
click at [252, 224] on button "Jobs" at bounding box center [281, 213] width 152 height 36
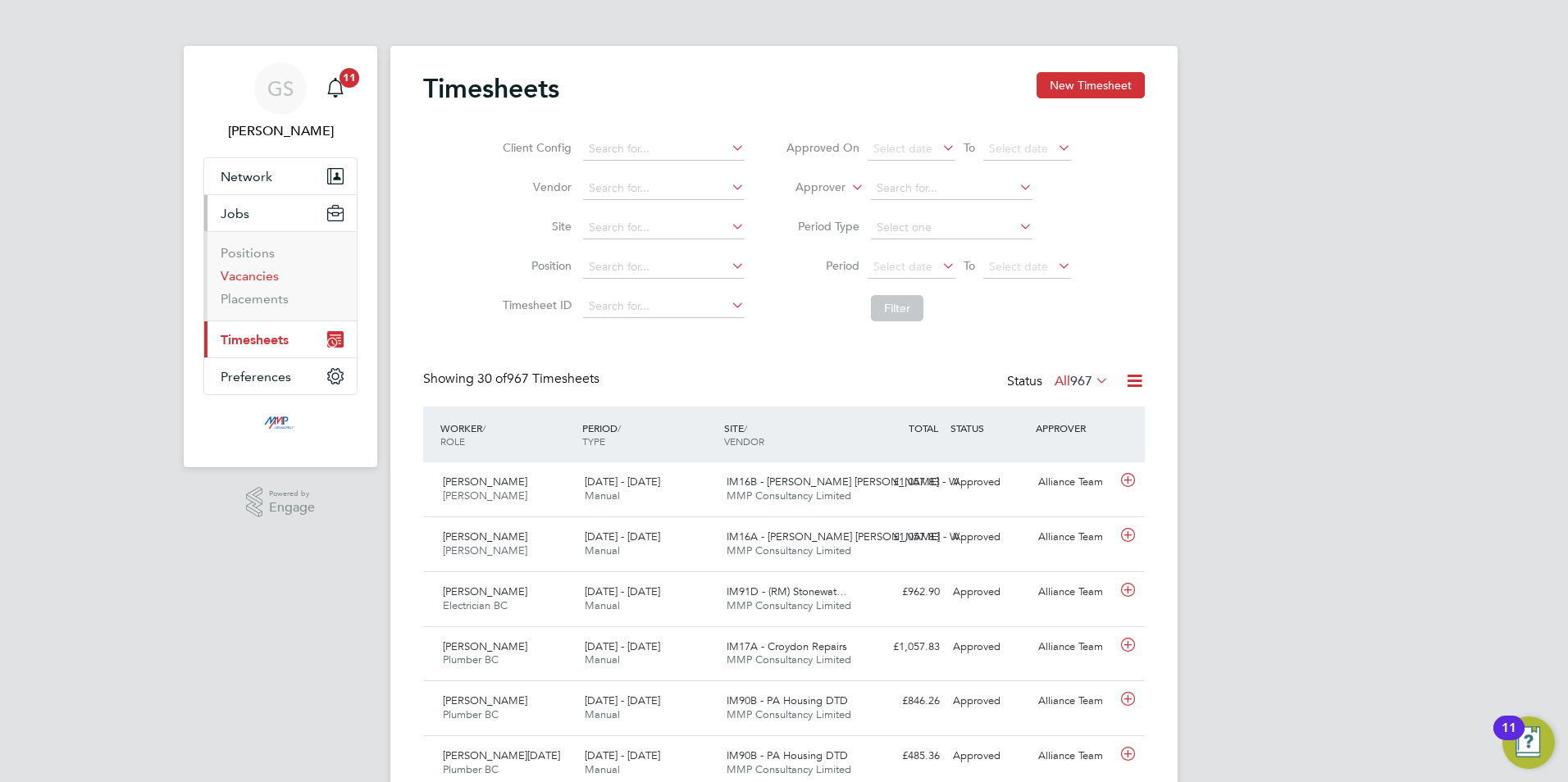
click at [262, 274] on link "Vacancies" at bounding box center [250, 275] width 59 height 16
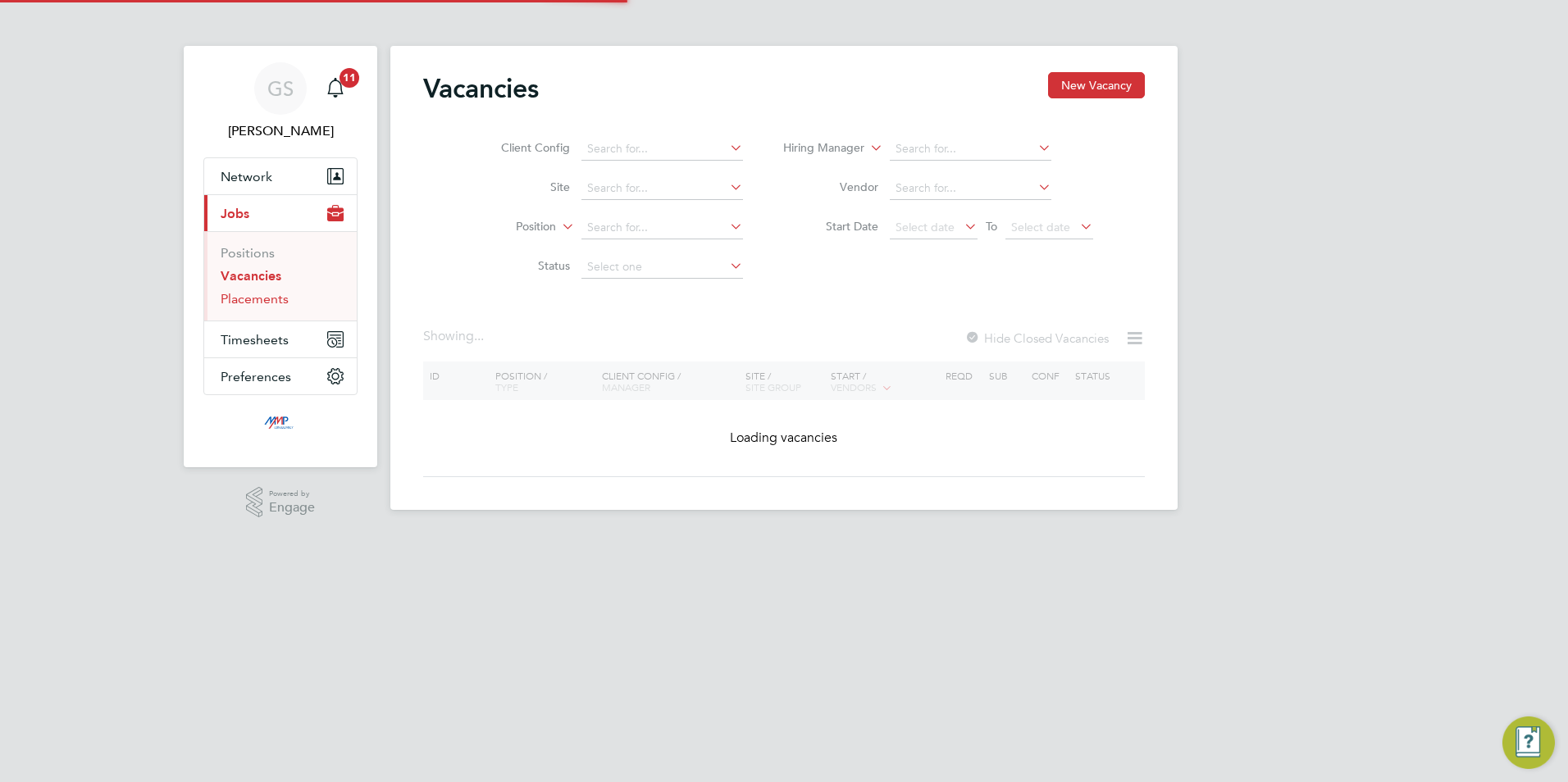
click at [264, 301] on link "Placements" at bounding box center [254, 299] width 68 height 16
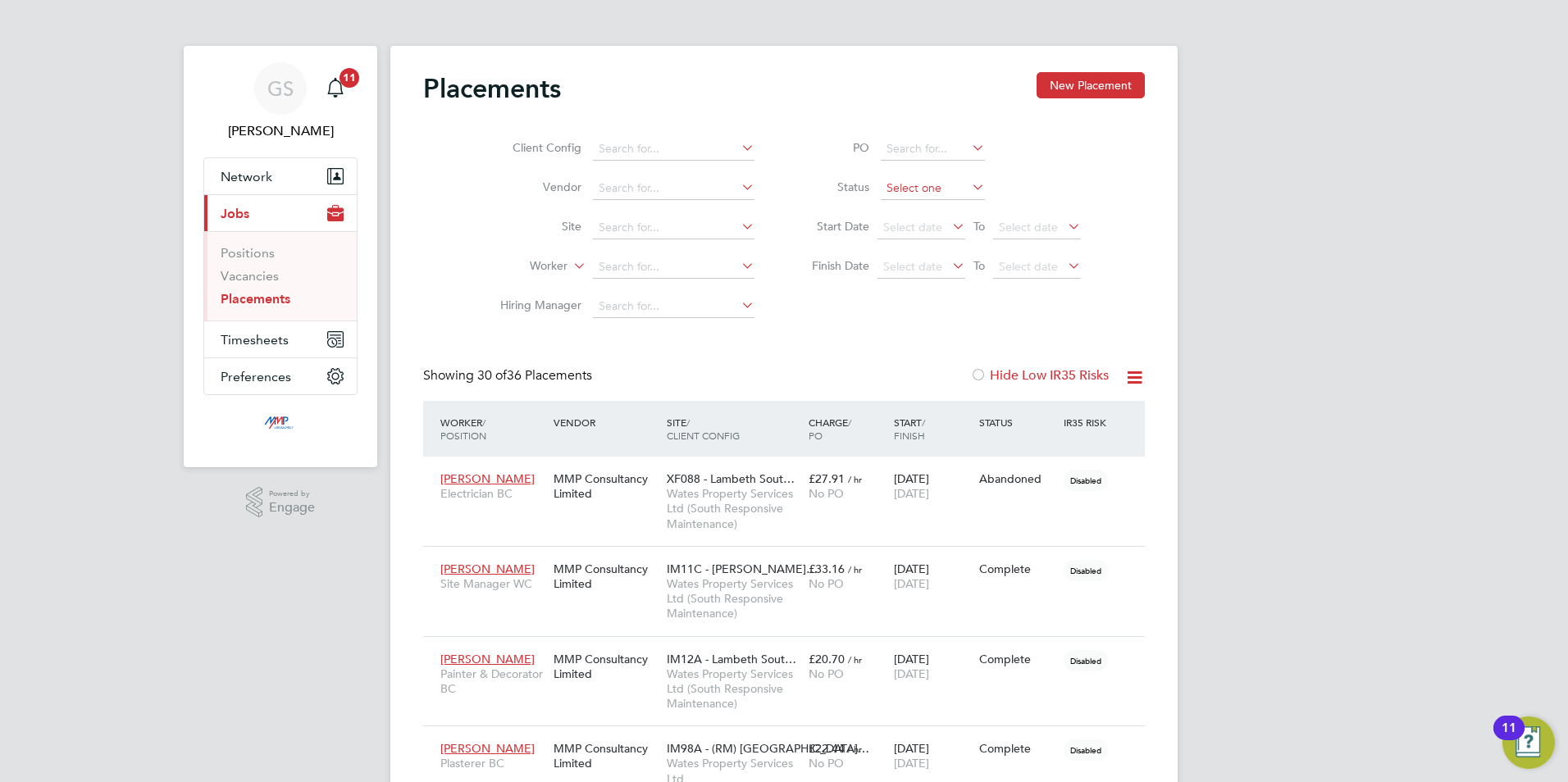
click at [907, 189] on input at bounding box center [933, 188] width 104 height 23
click at [909, 208] on li "Active" at bounding box center [933, 210] width 106 height 21
type input "Active"
click at [258, 277] on link "Vacancies" at bounding box center [250, 275] width 59 height 16
